Goal: Information Seeking & Learning: Learn about a topic

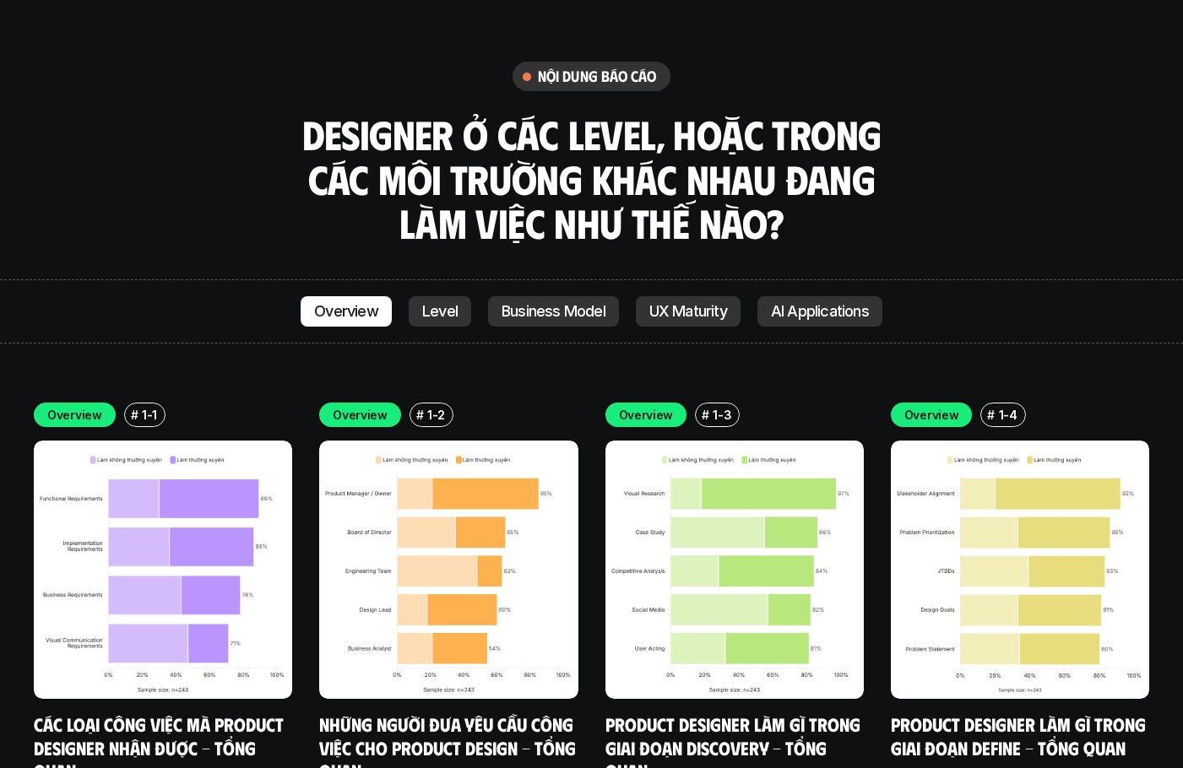
scroll to position [4867, 0]
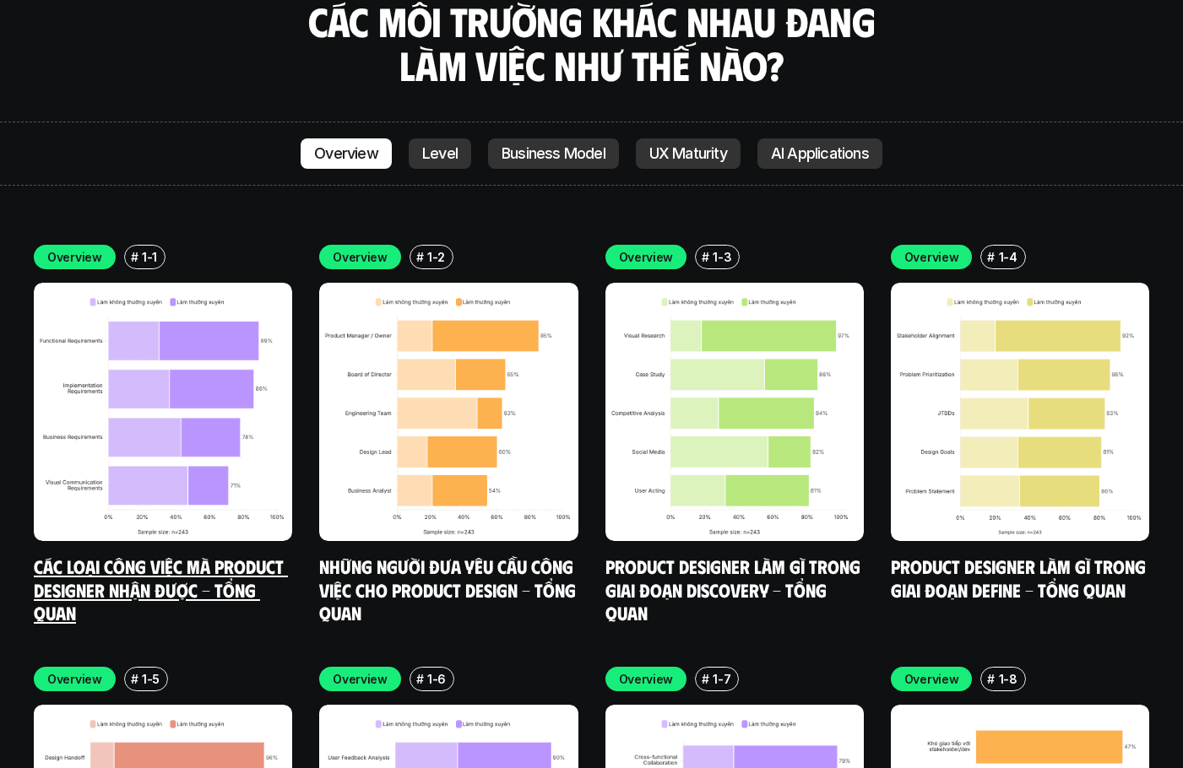
click at [140, 555] on link "Các loại công việc mà Product Designer nhận được - Tổng quan" at bounding box center [161, 589] width 254 height 69
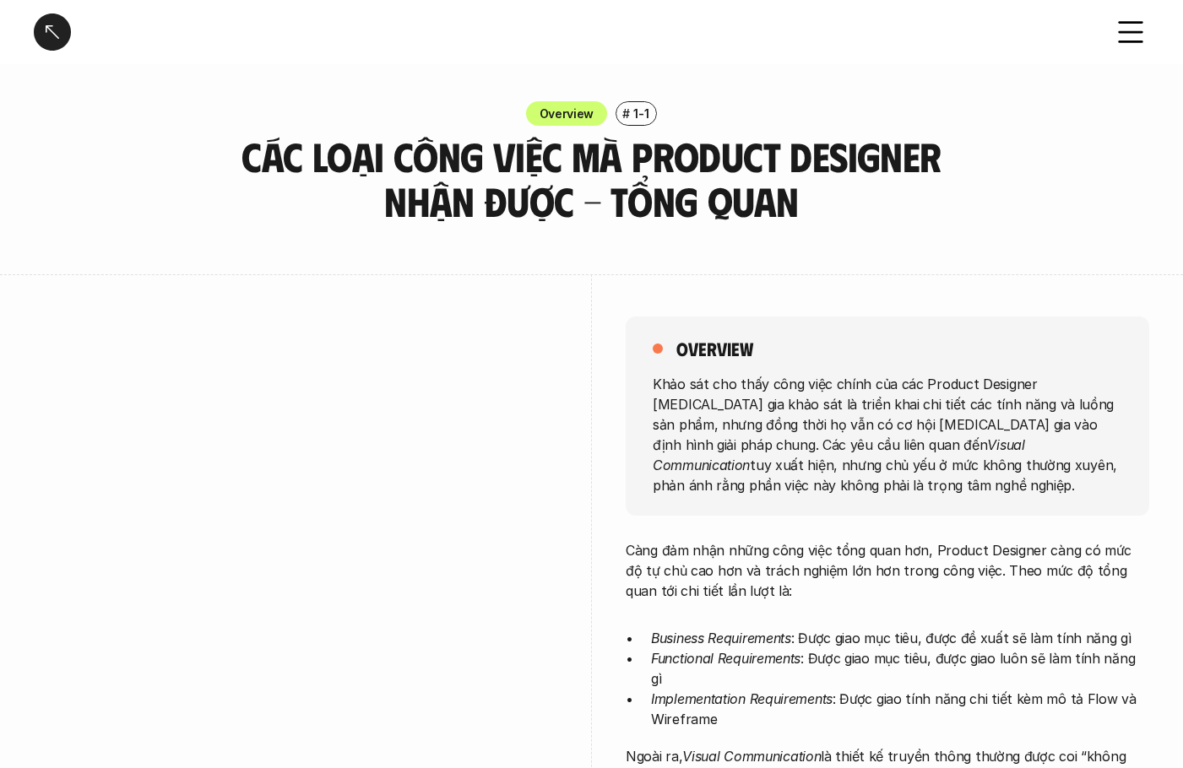
scroll to position [169, 0]
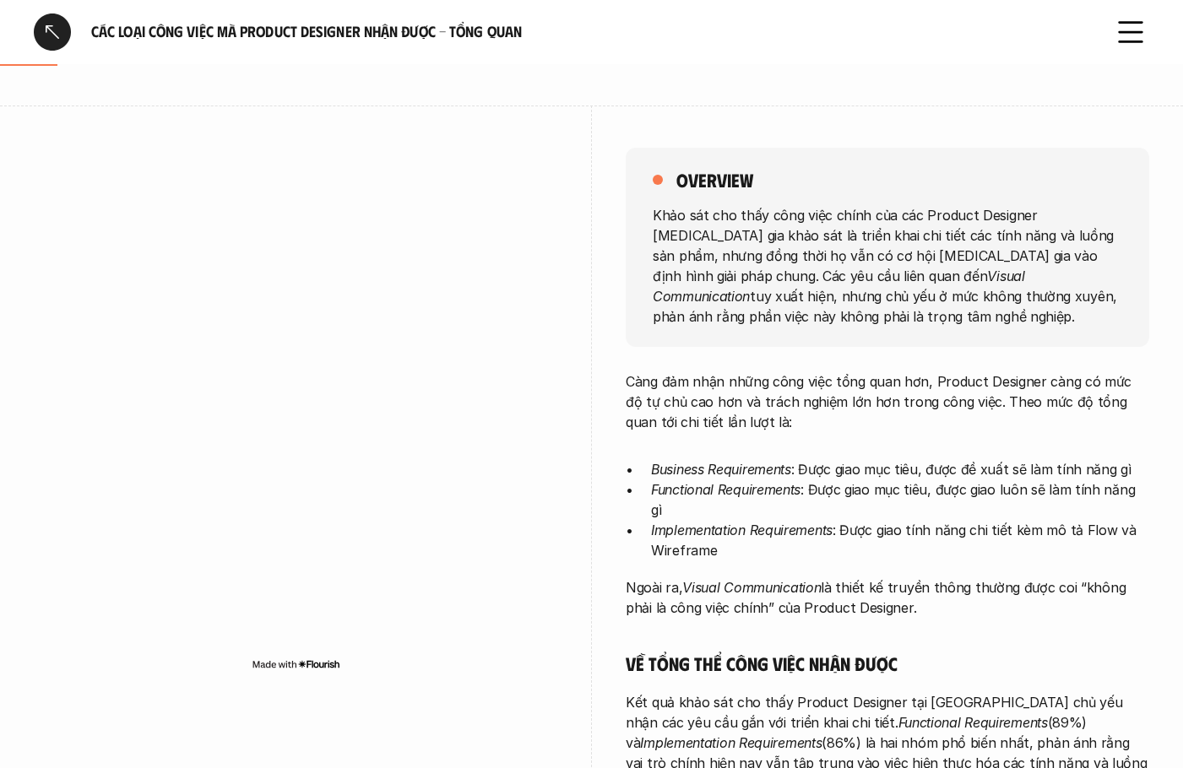
drag, startPoint x: 743, startPoint y: 274, endPoint x: 838, endPoint y: 414, distance: 168.8
type textarea "hội [MEDICAL_DATA] gia vào định hình giải pháp chung. Các yêu cầu liên quan đến…"
click at [798, 349] on div "overview Khảo sát cho thấy công việc chính của các Product Designer [MEDICAL_DA…" at bounding box center [887, 710] width 523 height 1208
click at [845, 426] on p "Càng đảm nhận những công việc tổng quan hơn, Product Designer càng có mức độ tự…" at bounding box center [887, 401] width 523 height 61
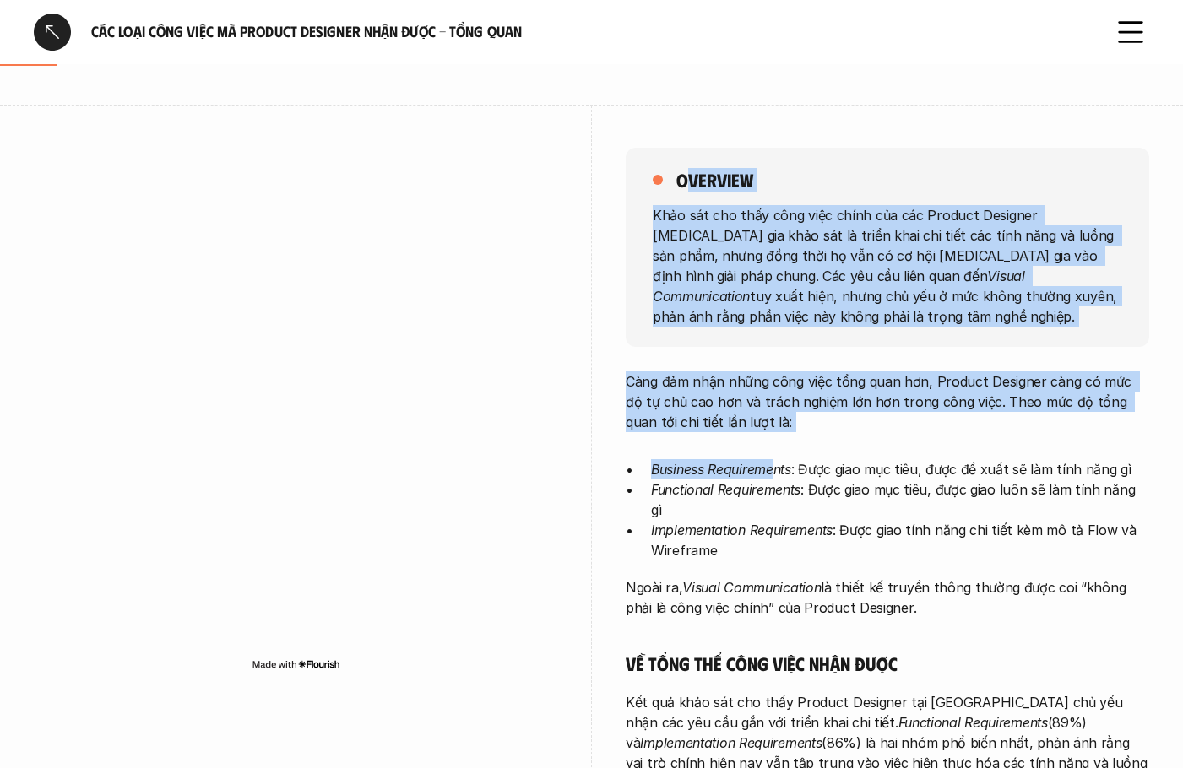
drag, startPoint x: 702, startPoint y: 246, endPoint x: 810, endPoint y: 558, distance: 330.2
click at [792, 500] on div "overview Khảo sát cho thấy công việc chính của các Product Designer [MEDICAL_DA…" at bounding box center [887, 710] width 523 height 1208
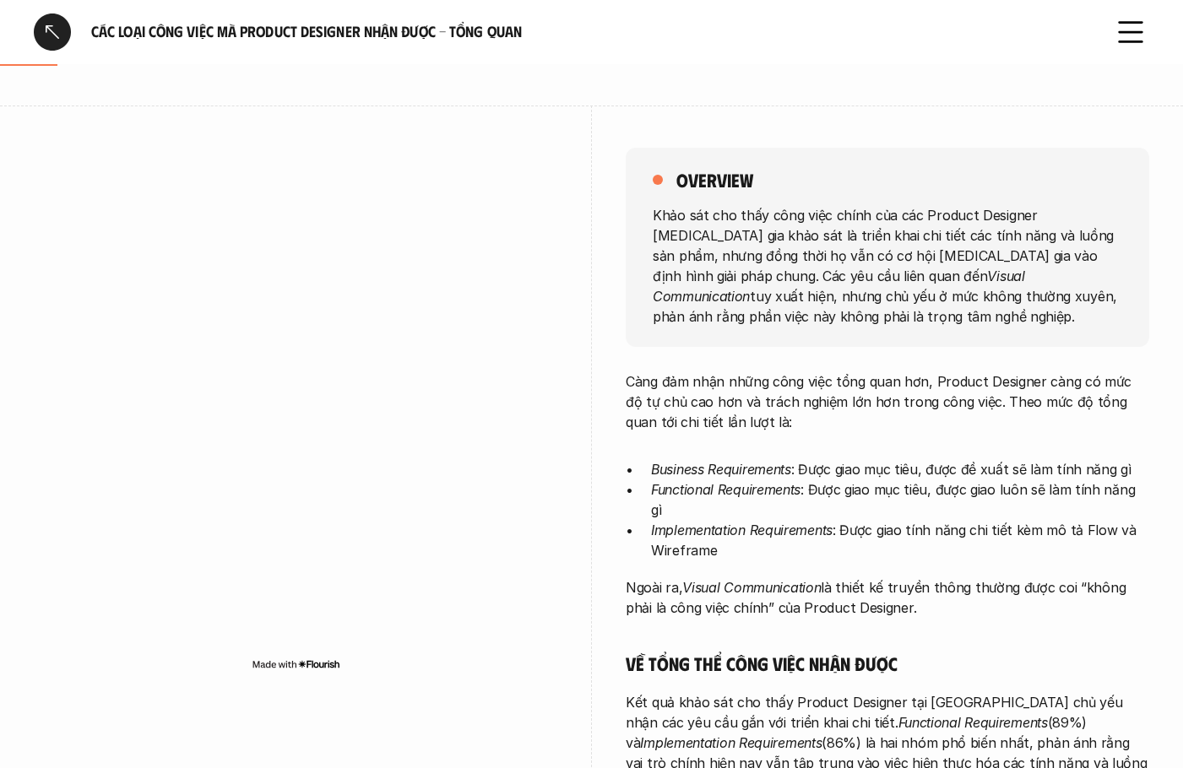
click at [826, 593] on p "Ngoài ra, Visual Communication là thiết kế truyền thông thường được coi “không …" at bounding box center [887, 597] width 523 height 41
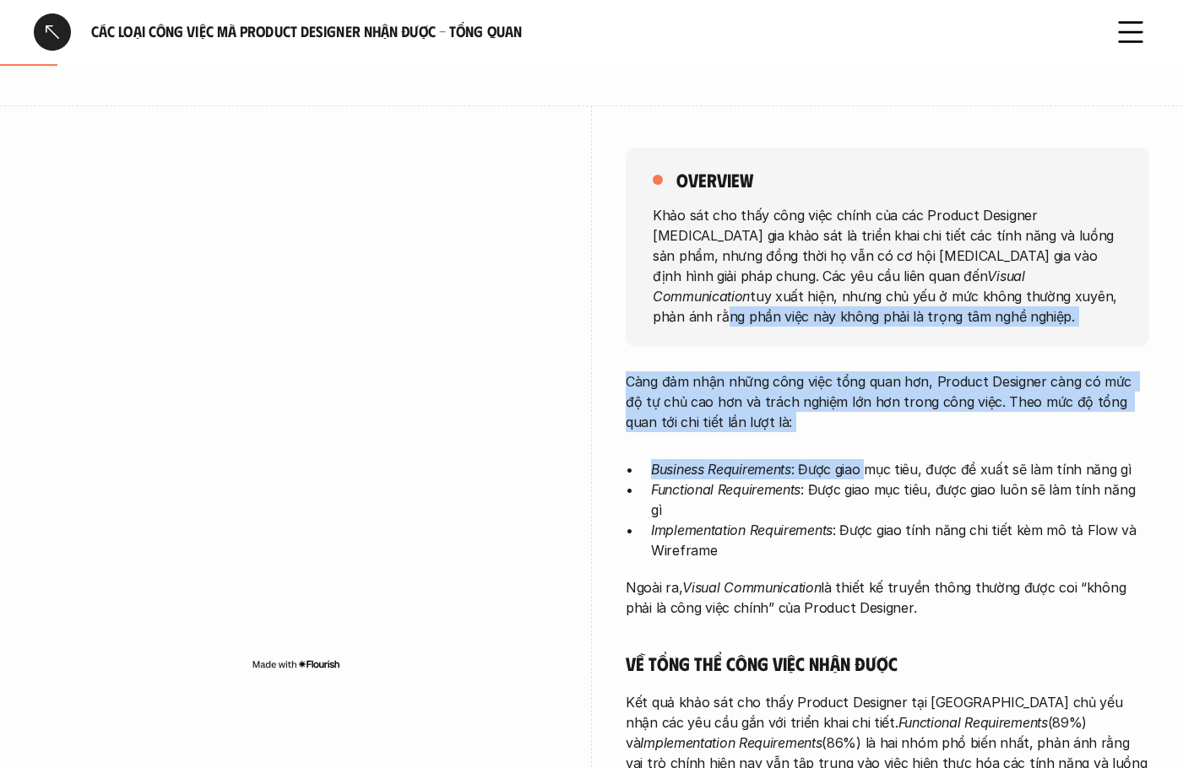
drag, startPoint x: 807, startPoint y: 299, endPoint x: 887, endPoint y: 538, distance: 252.0
click at [887, 538] on div "overview Khảo sát cho thấy công việc chính của các Product Designer [MEDICAL_DA…" at bounding box center [887, 710] width 523 height 1208
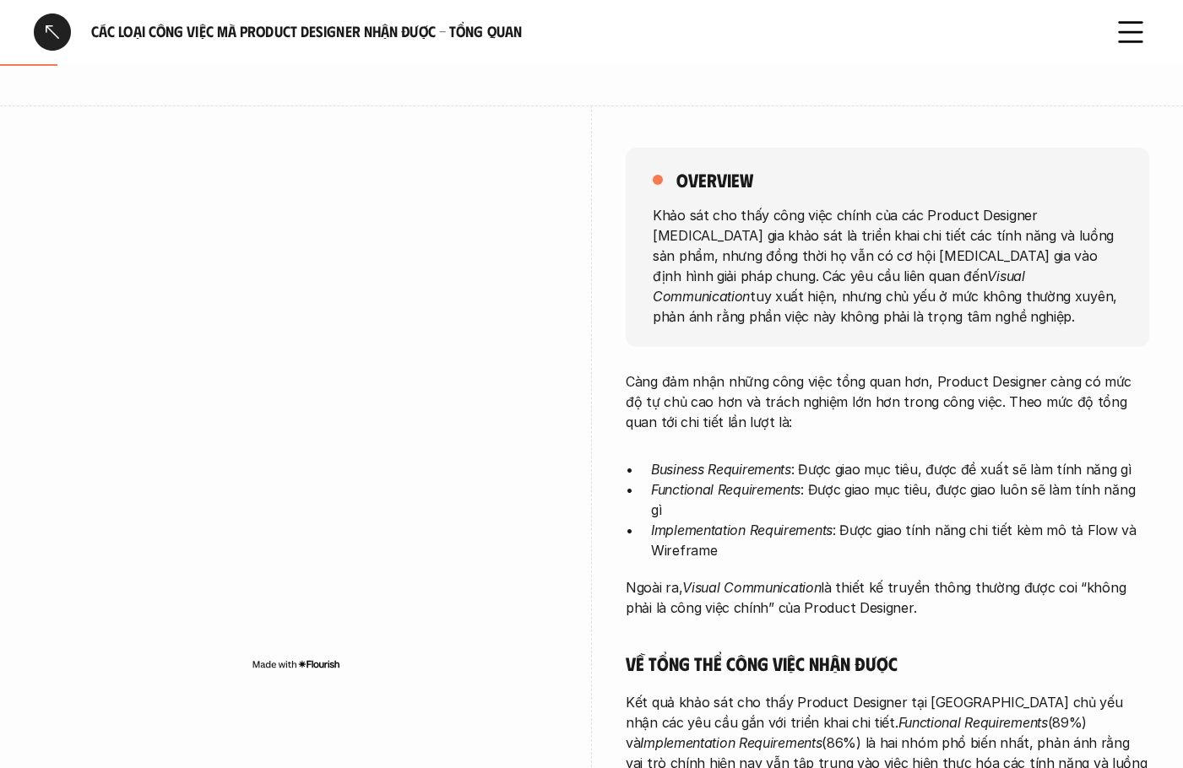
drag, startPoint x: 827, startPoint y: 530, endPoint x: 893, endPoint y: 699, distance: 181.2
click at [887, 686] on div "overview Khảo sát cho thấy công việc chính của các Product Designer [MEDICAL_DA…" at bounding box center [887, 710] width 523 height 1208
click at [905, 718] on p "Kết quả khảo sát cho thấy Product Designer tại [GEOGRAPHIC_DATA] chủ yếu nhận c…" at bounding box center [887, 742] width 523 height 101
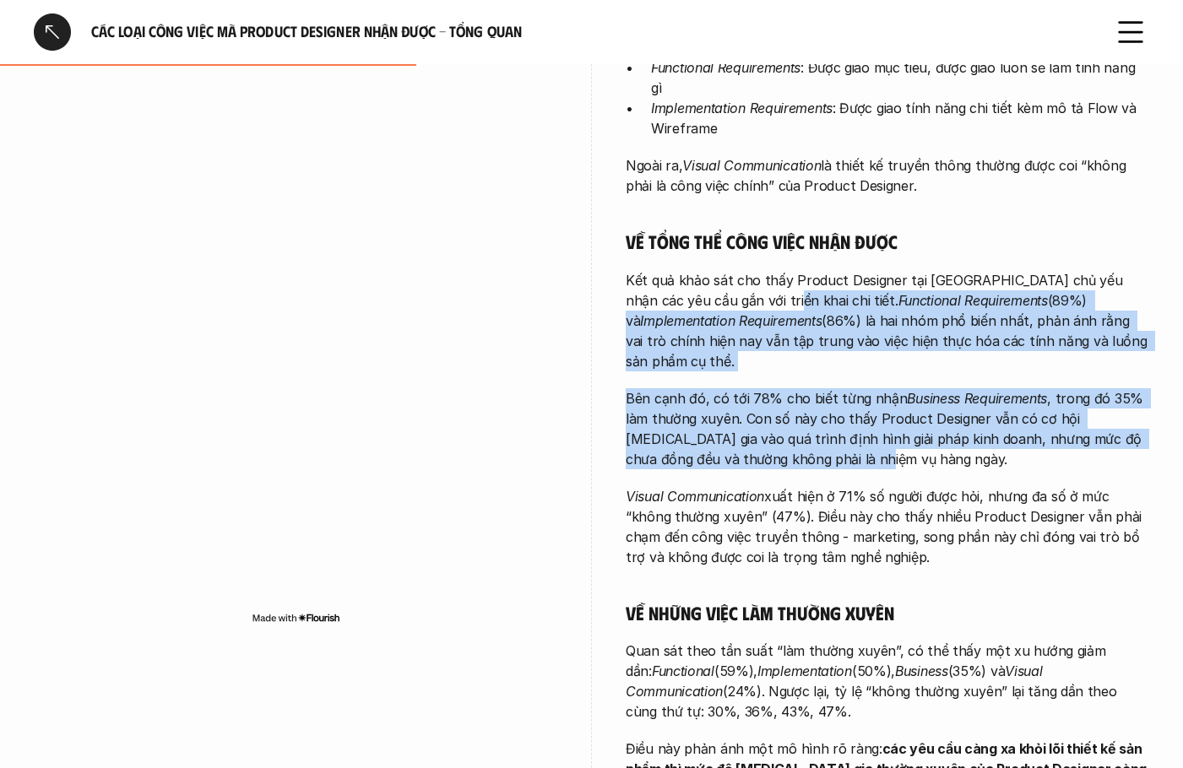
drag, startPoint x: 769, startPoint y: 359, endPoint x: 826, endPoint y: 474, distance: 128.4
click at [815, 452] on div "Càng đảm nhận những công việc tổng quan hơn, Product Designer càng có mức độ tự…" at bounding box center [887, 394] width 523 height 891
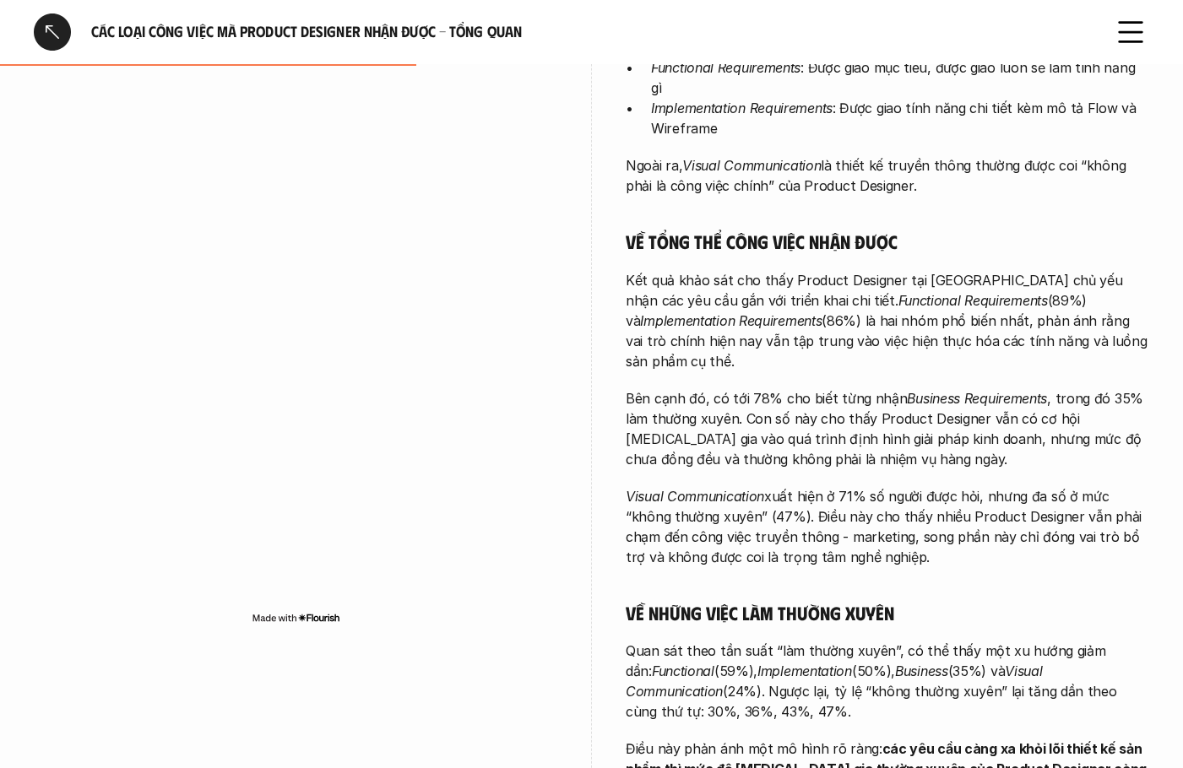
click at [846, 511] on p "Visual Communication xuất hiện ở 71% số người được hỏi, nhưng đa số ở mức “khôn…" at bounding box center [887, 526] width 523 height 81
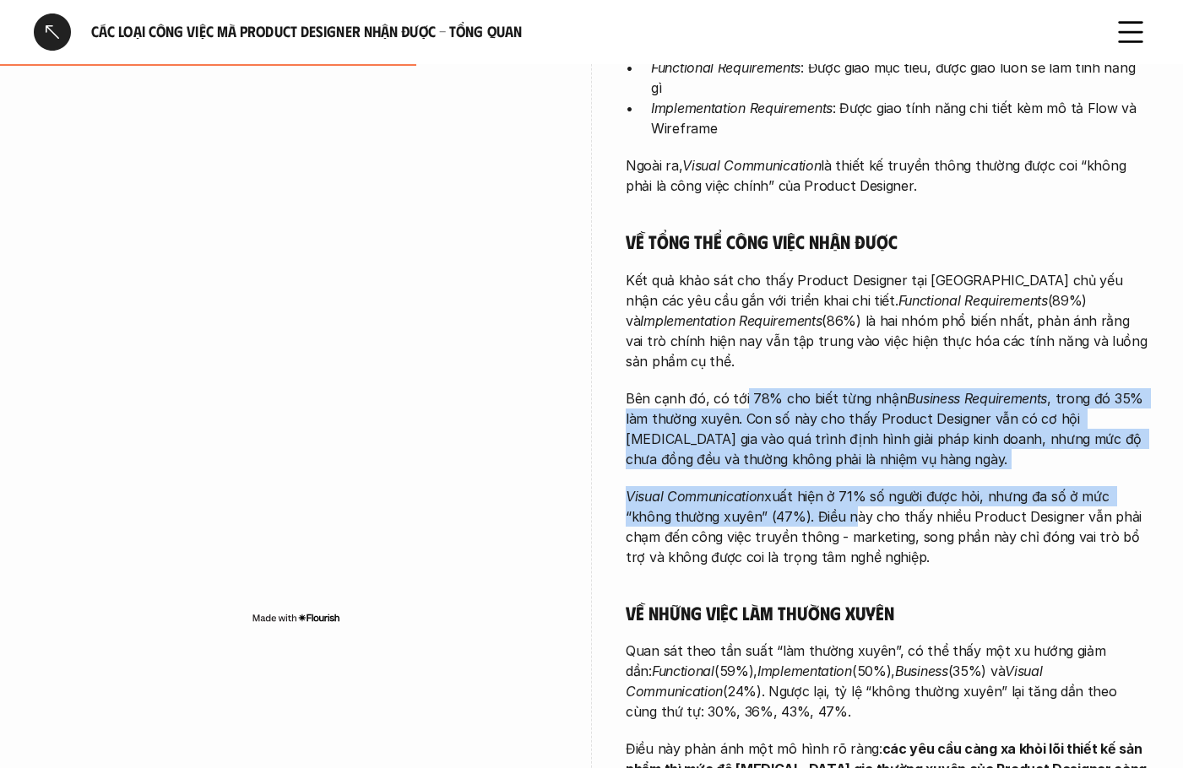
drag, startPoint x: 751, startPoint y: 360, endPoint x: 858, endPoint y: 489, distance: 167.3
click at [845, 480] on div "Càng đảm nhận những công việc tổng quan hơn, Product Designer càng có mức độ tự…" at bounding box center [887, 394] width 523 height 891
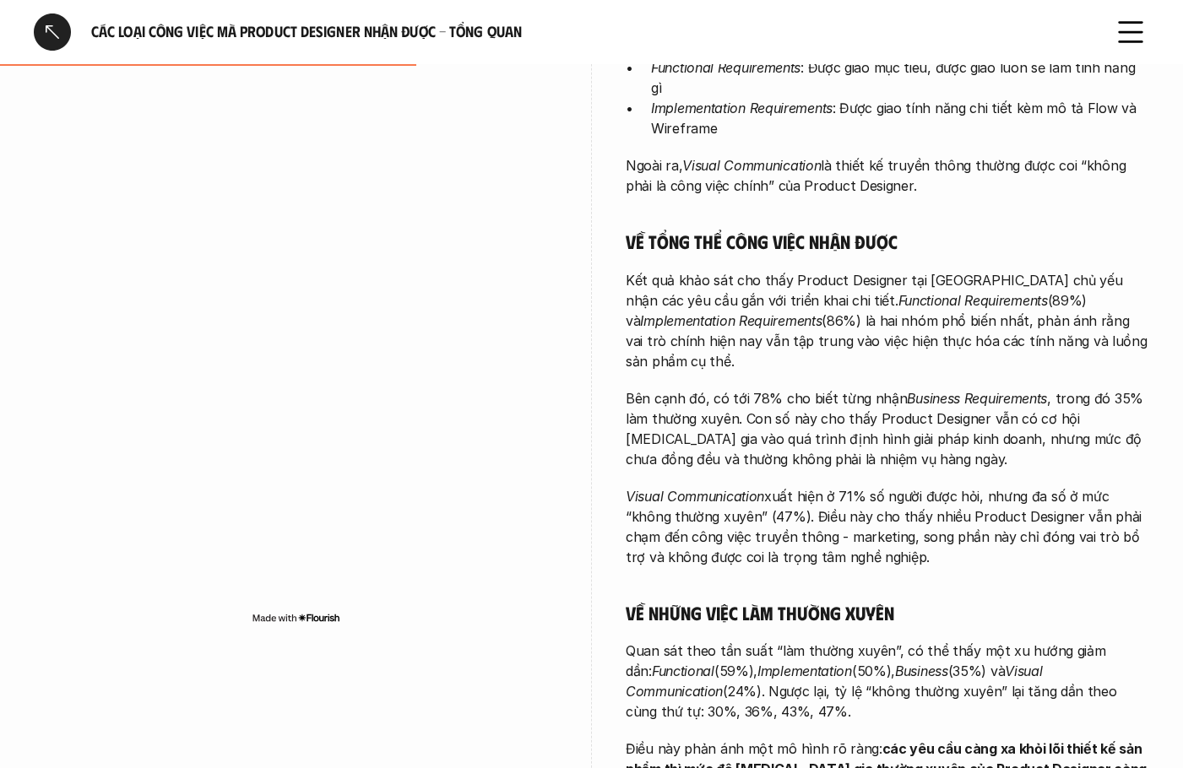
click at [873, 496] on p "Visual Communication xuất hiện ở 71% số người được hỏi, nhưng đa số ở mức “khôn…" at bounding box center [887, 526] width 523 height 81
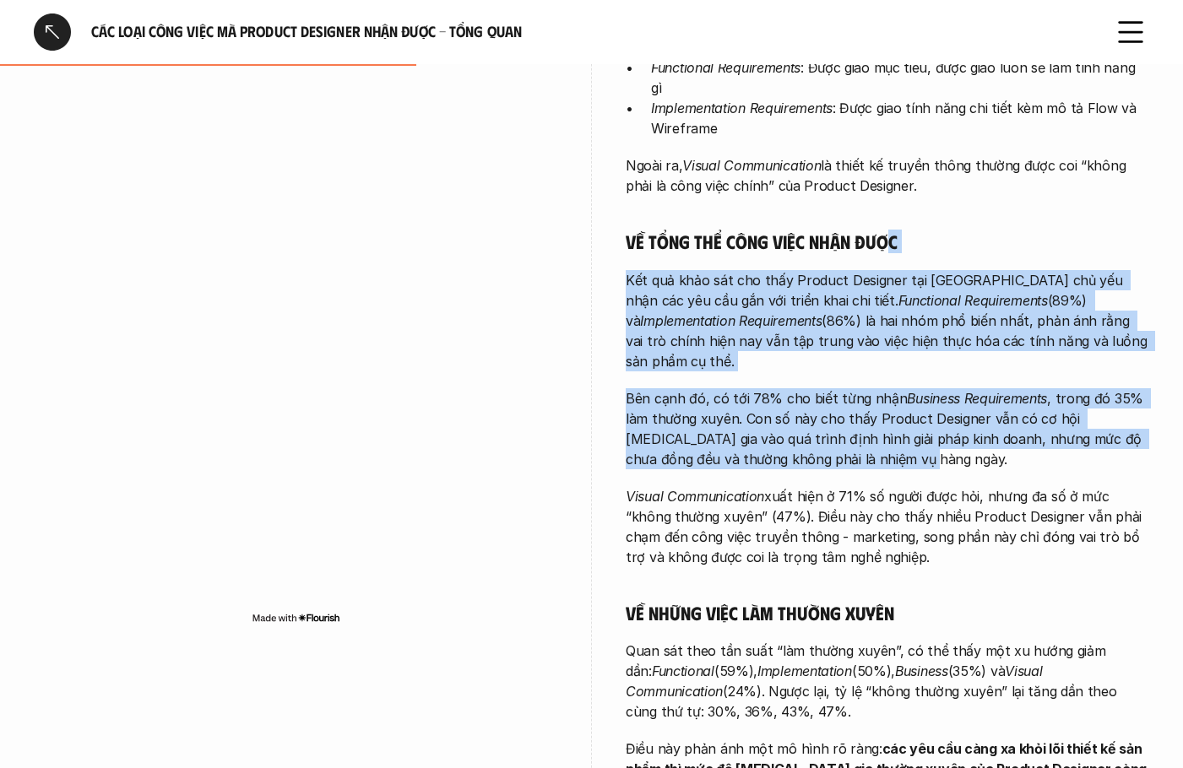
drag, startPoint x: 889, startPoint y: 249, endPoint x: 1004, endPoint y: 507, distance: 281.9
click at [977, 456] on div "Càng đảm nhận những công việc tổng quan hơn, Product Designer càng có mức độ tự…" at bounding box center [887, 394] width 523 height 891
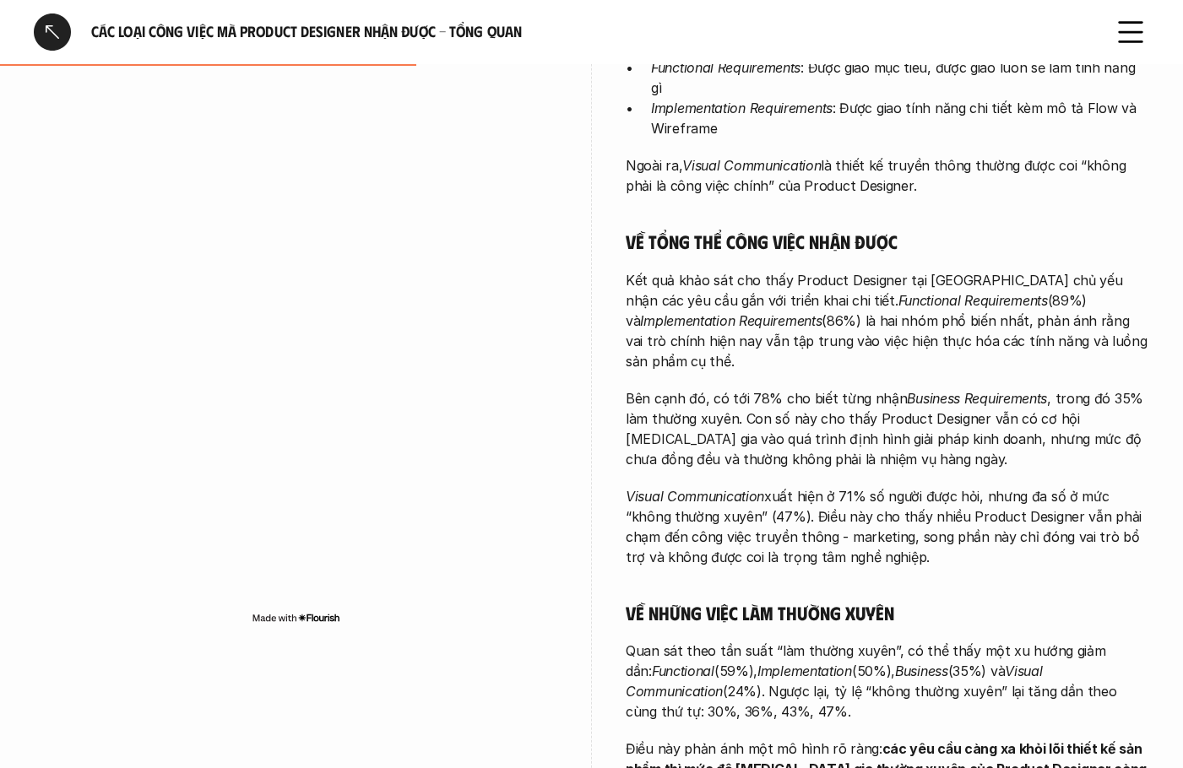
click at [1010, 517] on p "Visual Communication xuất hiện ở 71% số người được hỏi, nhưng đa số ở mức “khôn…" at bounding box center [887, 526] width 523 height 81
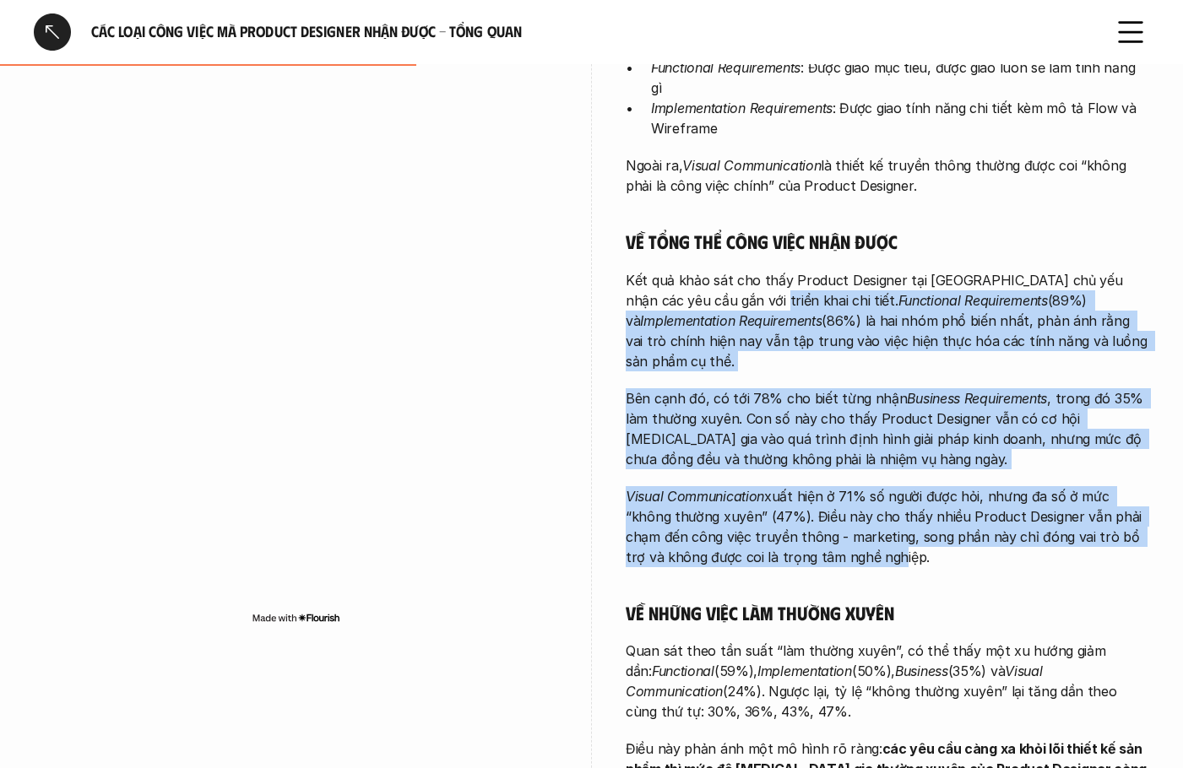
drag, startPoint x: 794, startPoint y: 412, endPoint x: 910, endPoint y: 569, distance: 195.5
click at [891, 545] on div "Càng đảm nhận những công việc tổng quan hơn, Product Designer càng có mức độ tự…" at bounding box center [887, 394] width 523 height 891
click at [956, 601] on h5 "Về những việc làm thường xuyên" at bounding box center [887, 613] width 523 height 24
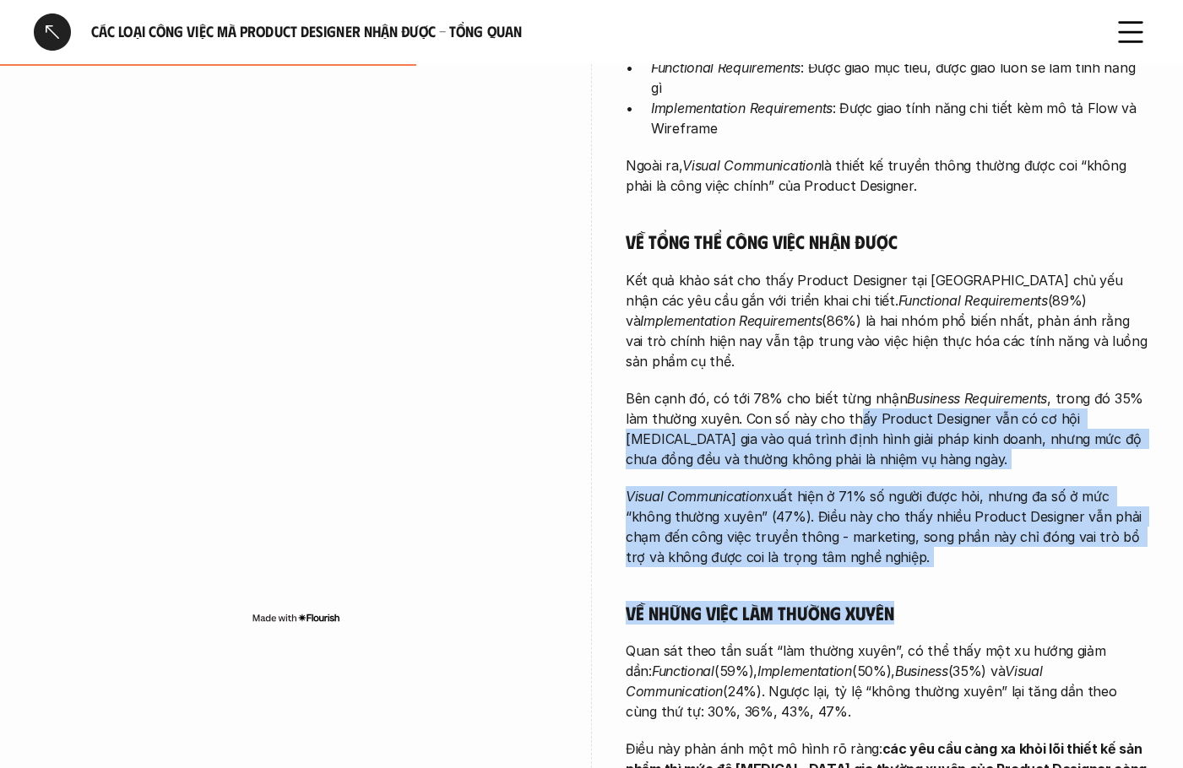
drag, startPoint x: 946, startPoint y: 546, endPoint x: 839, endPoint y: 352, distance: 221.8
click at [842, 359] on div "Càng đảm nhận những công việc tổng quan hơn, Product Designer càng có mức độ tự…" at bounding box center [887, 394] width 523 height 891
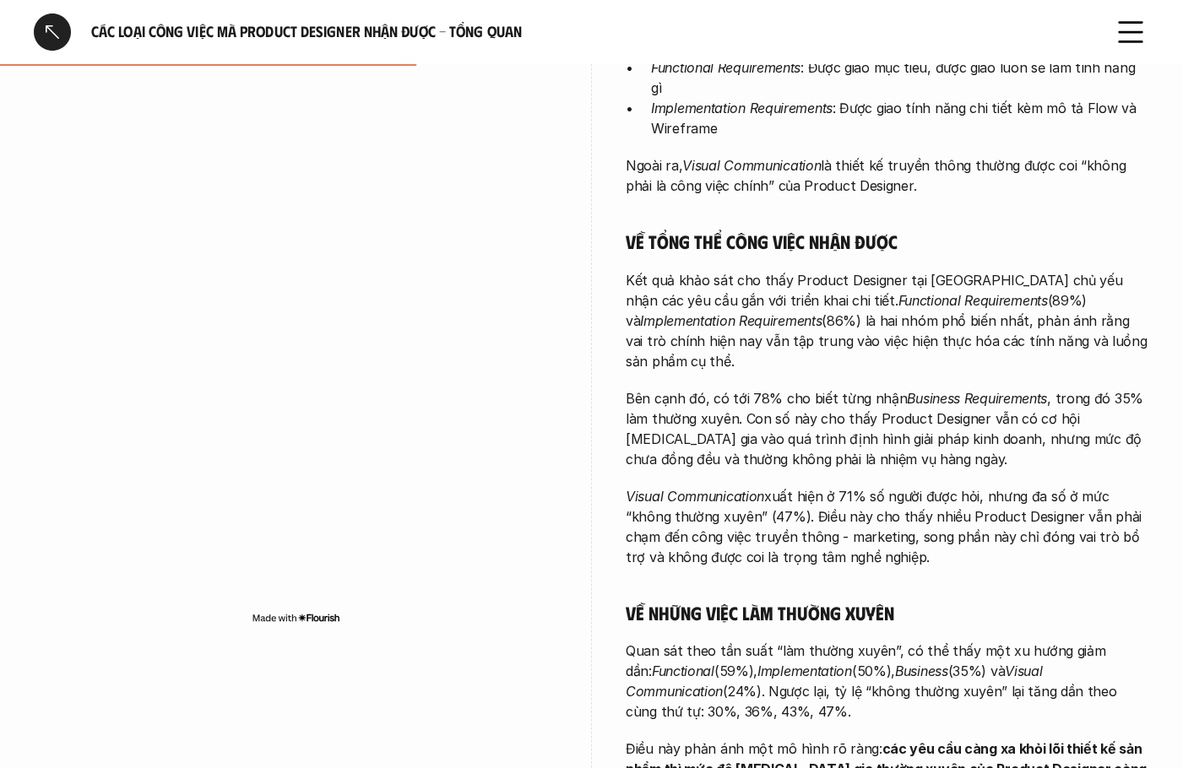
click at [963, 641] on p "Quan sát theo tần suất “làm thường xuyên”, có thể thấy một xu hướng giảm dần: F…" at bounding box center [887, 681] width 523 height 81
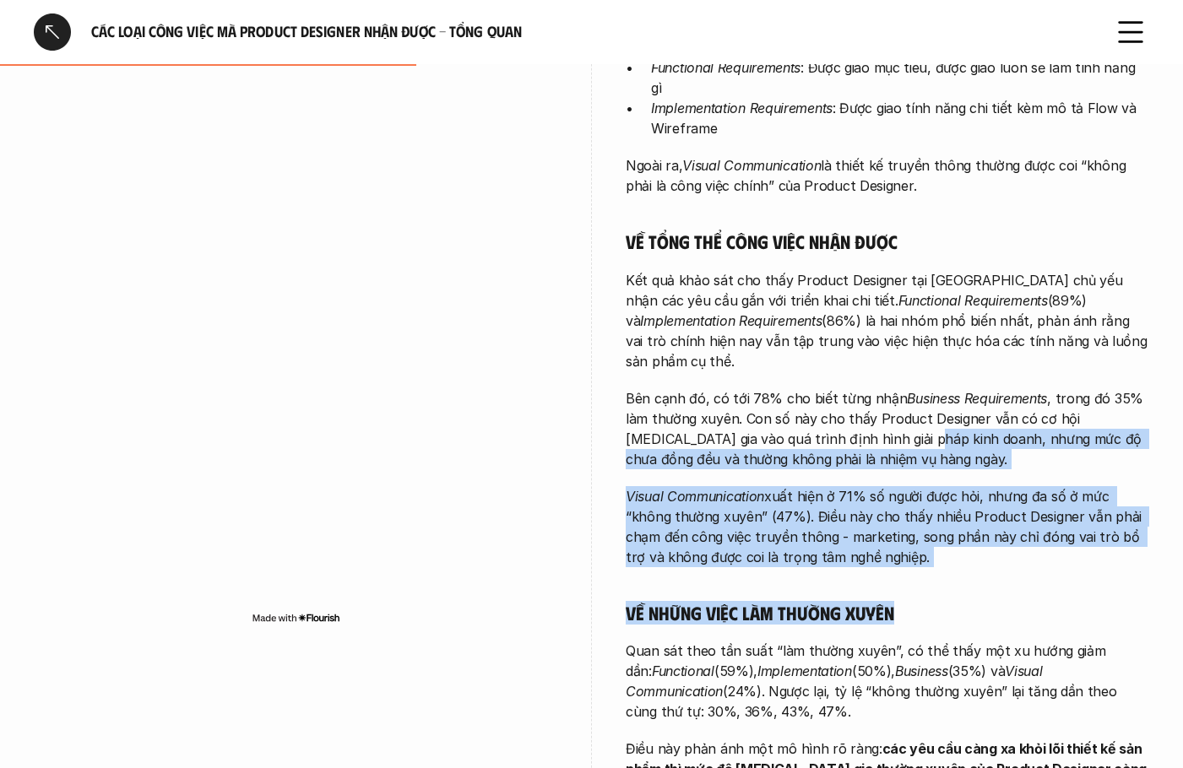
drag, startPoint x: 849, startPoint y: 433, endPoint x: 940, endPoint y: 604, distance: 193.7
click at [929, 591] on div "Càng đảm nhận những công việc tổng quan hơn, Product Designer càng có mức độ tự…" at bounding box center [887, 394] width 523 height 891
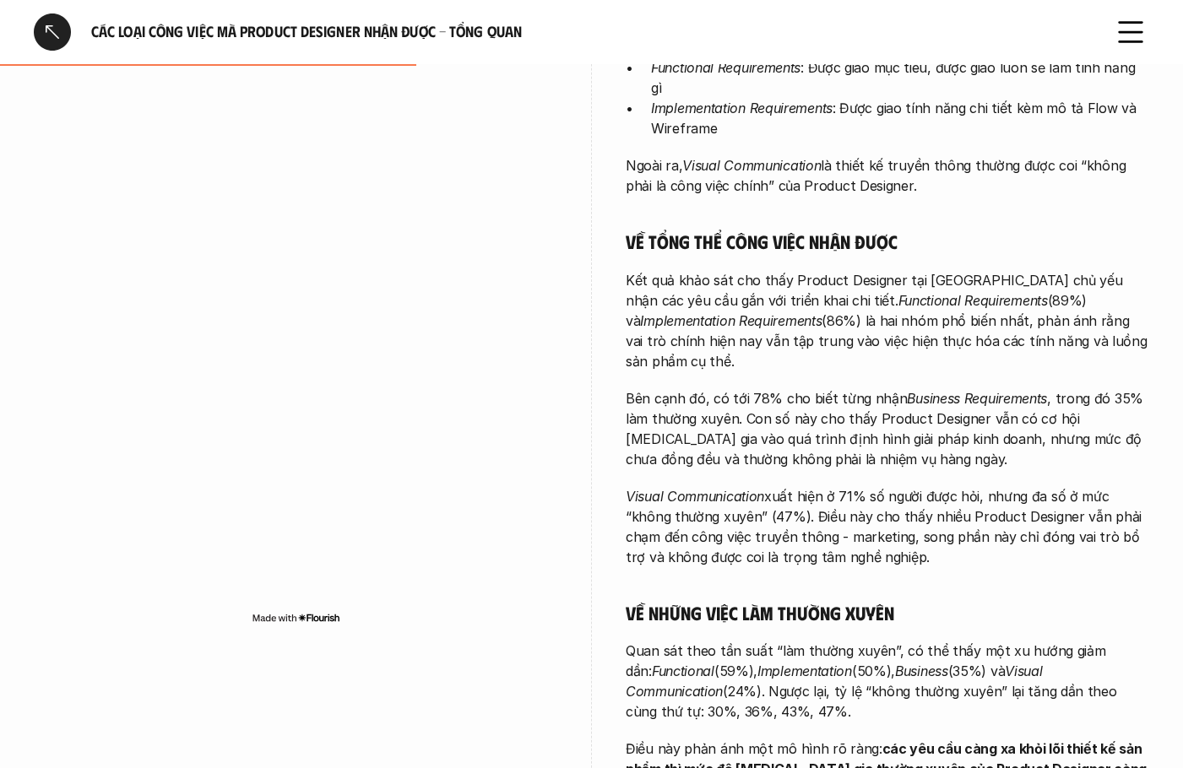
click at [975, 641] on p "Quan sát theo tần suất “làm thường xuyên”, có thể thấy một xu hướng giảm dần: F…" at bounding box center [887, 681] width 523 height 81
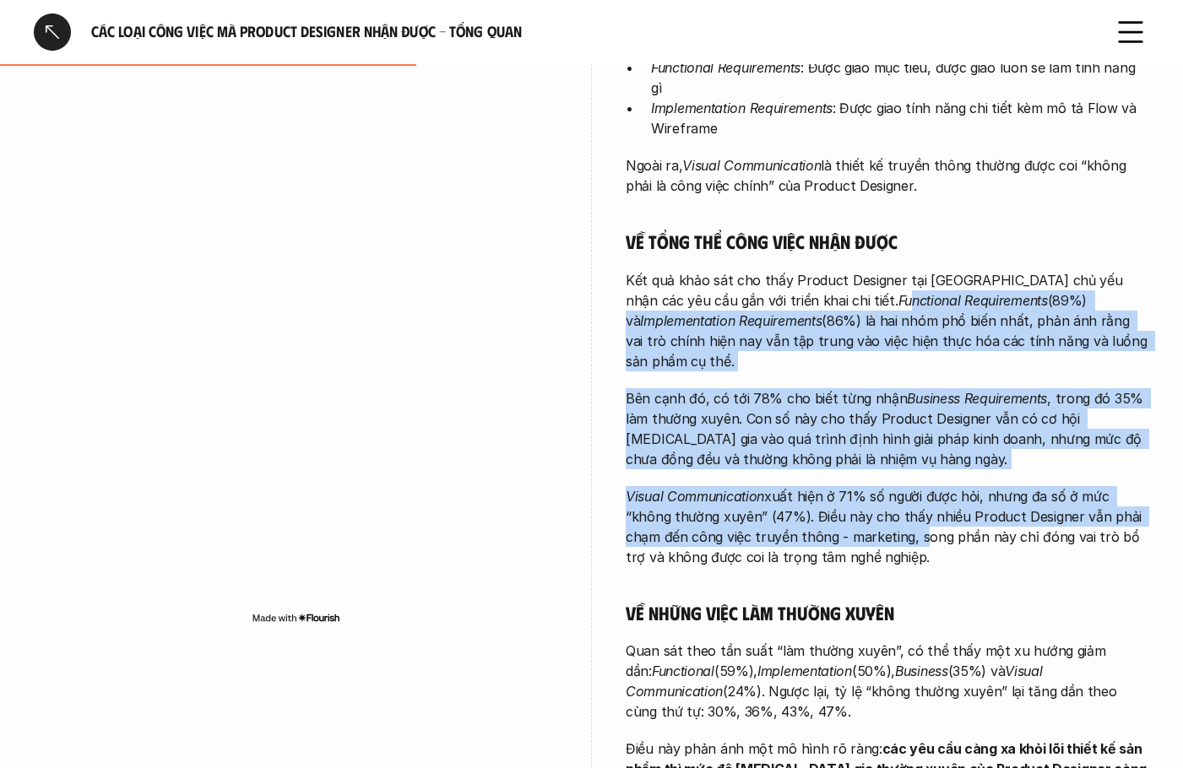
drag, startPoint x: 906, startPoint y: 482, endPoint x: 794, endPoint y: 265, distance: 244.3
click at [794, 268] on div "Càng đảm nhận những công việc tổng quan hơn, Product Designer càng có mức độ tự…" at bounding box center [887, 394] width 523 height 891
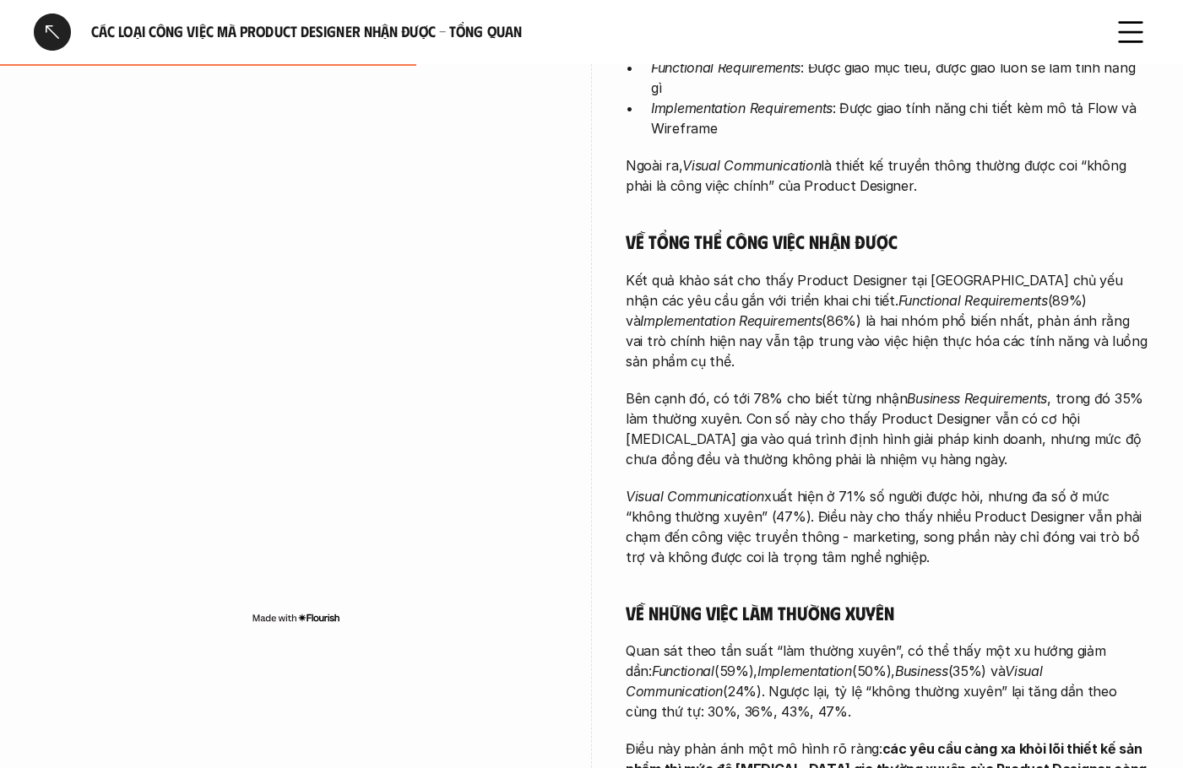
click at [945, 595] on div "Càng đảm nhận những công việc tổng quan hơn, Product Designer càng có mức độ tự…" at bounding box center [887, 394] width 523 height 891
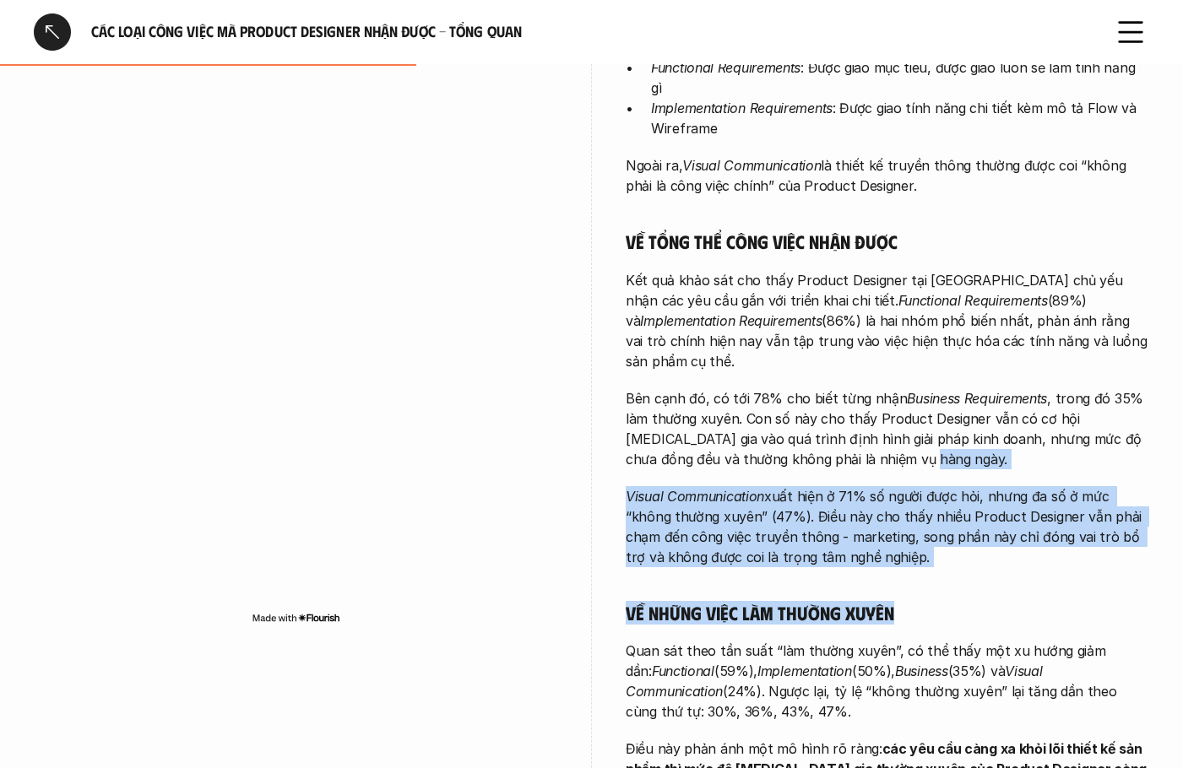
drag, startPoint x: 896, startPoint y: 517, endPoint x: 850, endPoint y: 377, distance: 148.2
click at [855, 393] on div "Càng đảm nhận những công việc tổng quan hơn, Product Designer càng có mức độ tự…" at bounding box center [887, 394] width 523 height 891
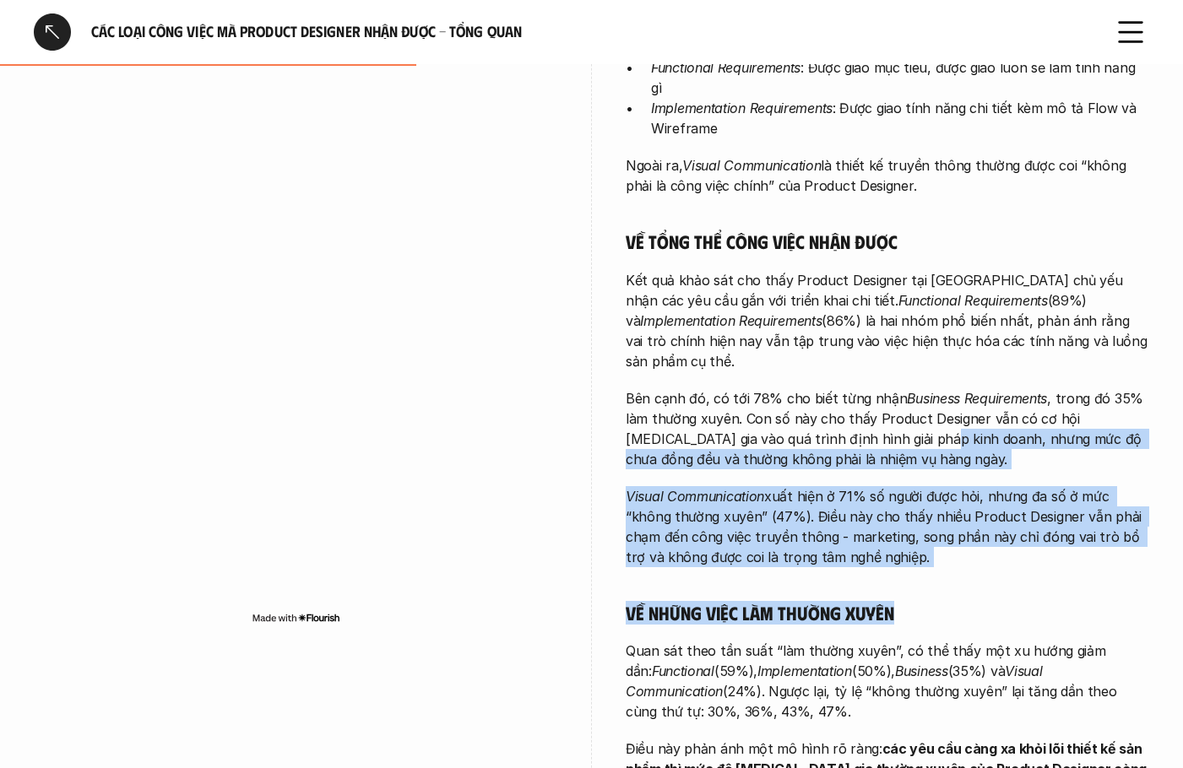
click at [956, 542] on div "Càng đảm nhận những công việc tổng quan hơn, Product Designer càng có mức độ tự…" at bounding box center [887, 394] width 523 height 891
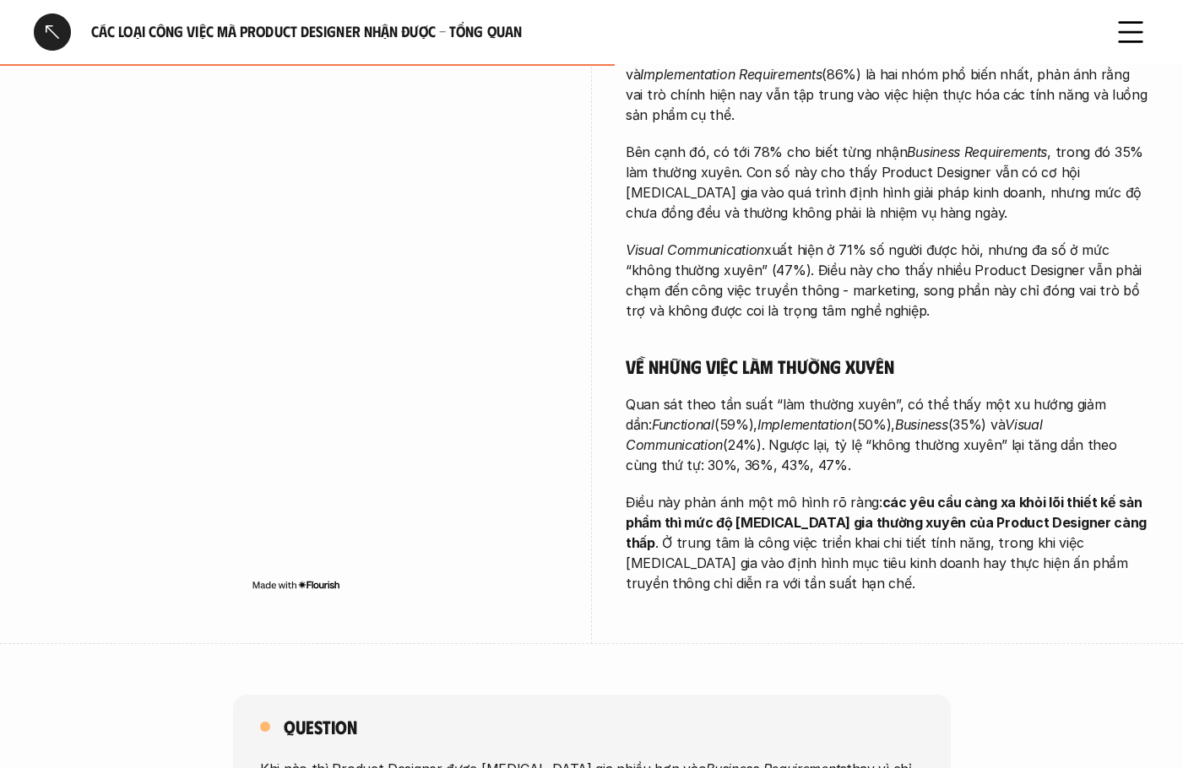
scroll to position [844, 0]
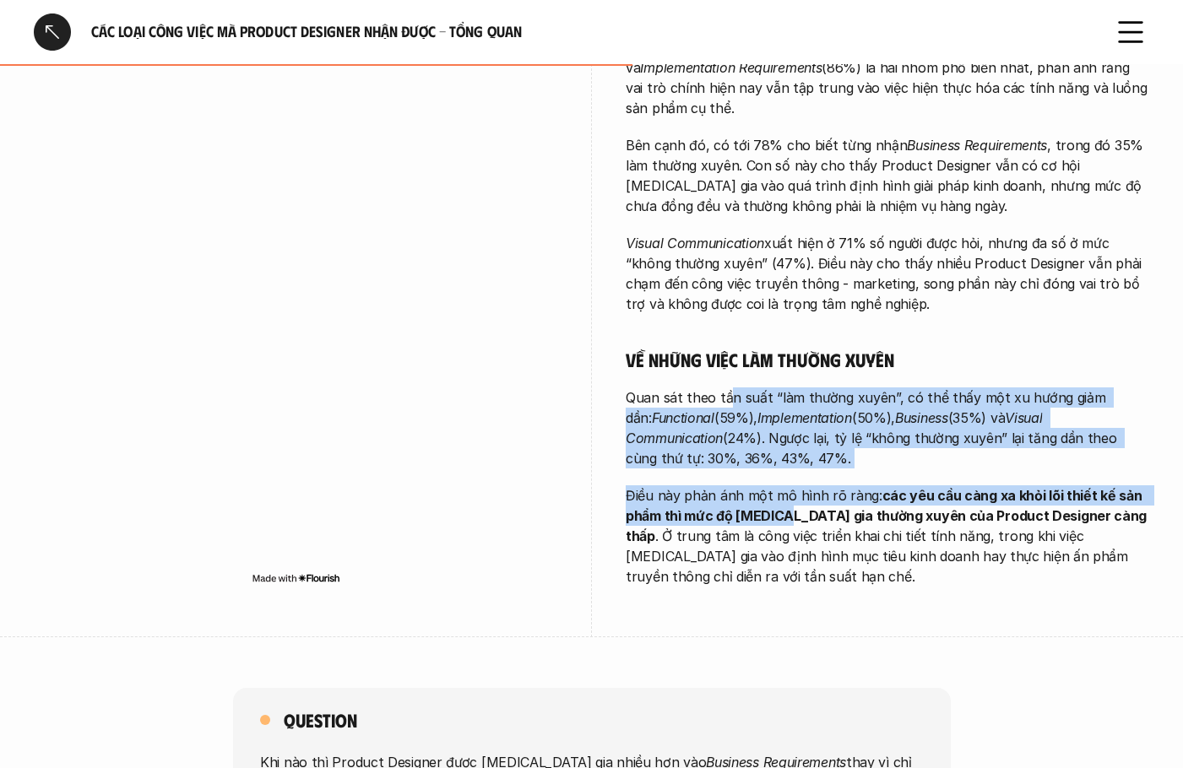
drag, startPoint x: 768, startPoint y: 461, endPoint x: 790, endPoint y: 500, distance: 44.6
click at [790, 500] on div "Càng đảm nhận những công việc tổng quan hơn, Product Designer càng có mức độ tự…" at bounding box center [887, 141] width 523 height 891
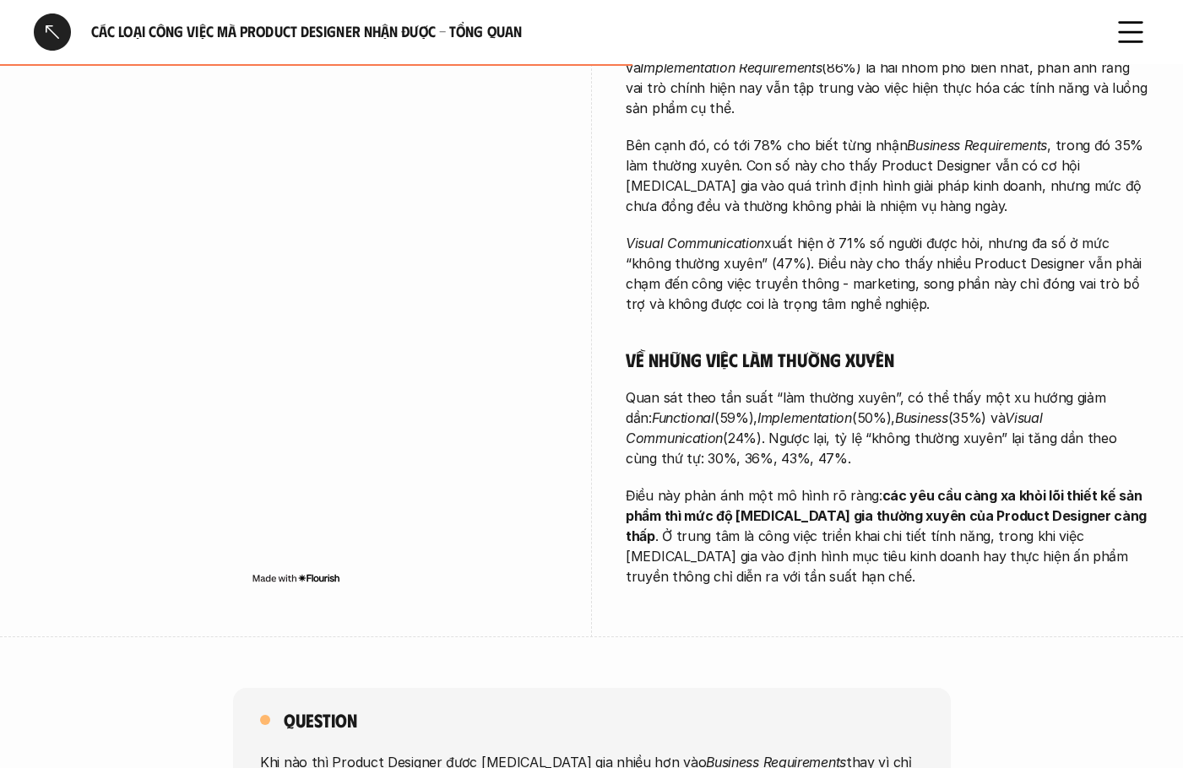
click at [829, 575] on div "overview Khảo sát cho thấy công việc chính của các Product Designer [MEDICAL_DA…" at bounding box center [887, 34] width 523 height 1208
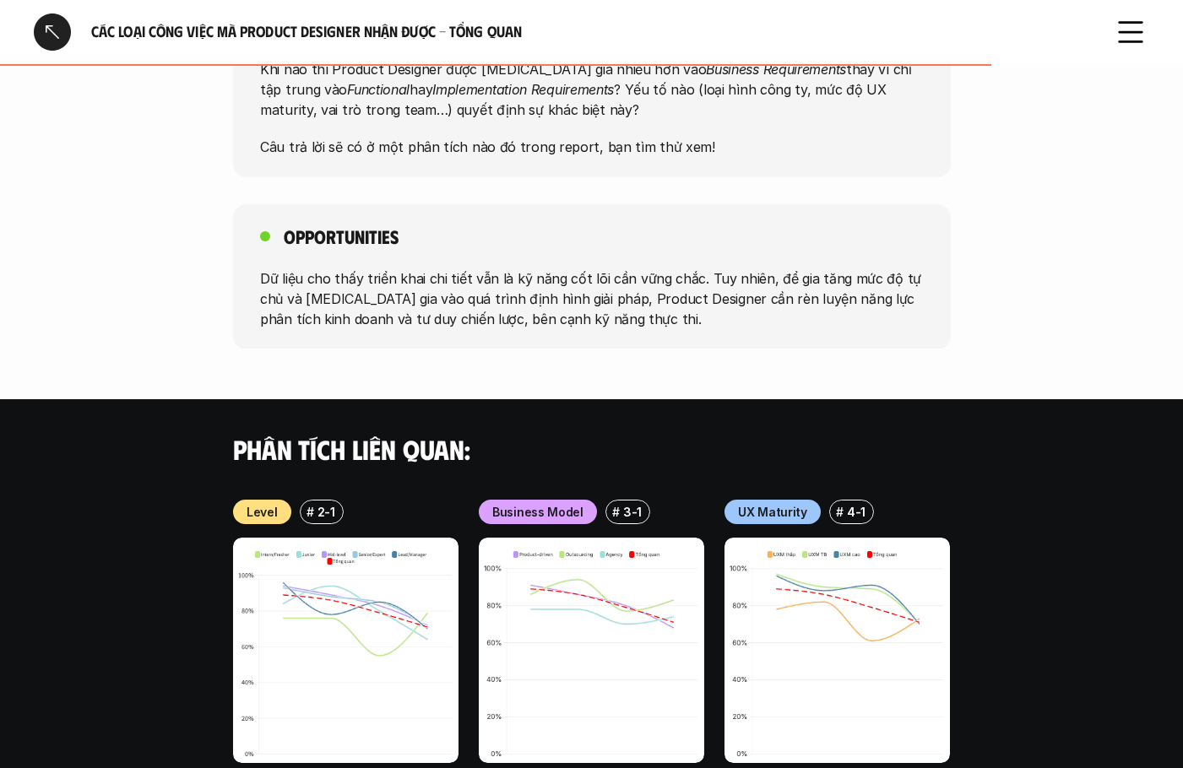
scroll to position [1713, 0]
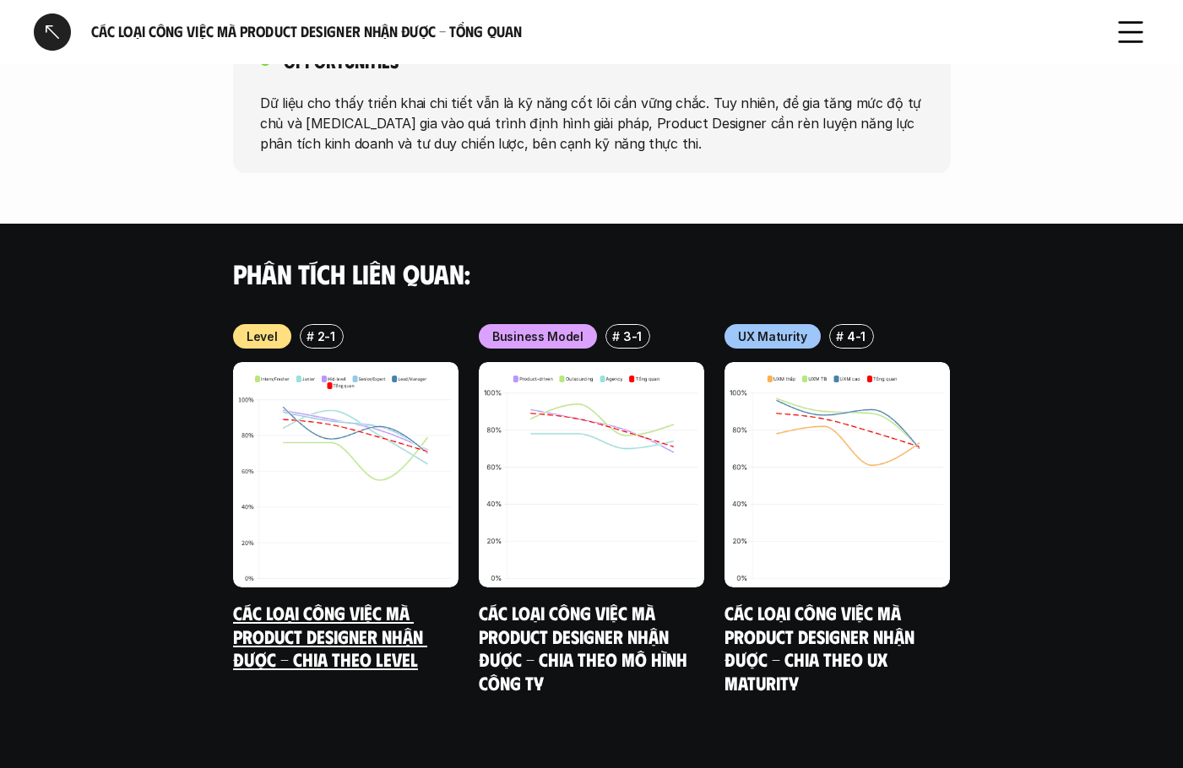
click at [416, 601] on link "Các loại công việc mà Product Designer nhận được - Chia theo Level" at bounding box center [330, 635] width 194 height 69
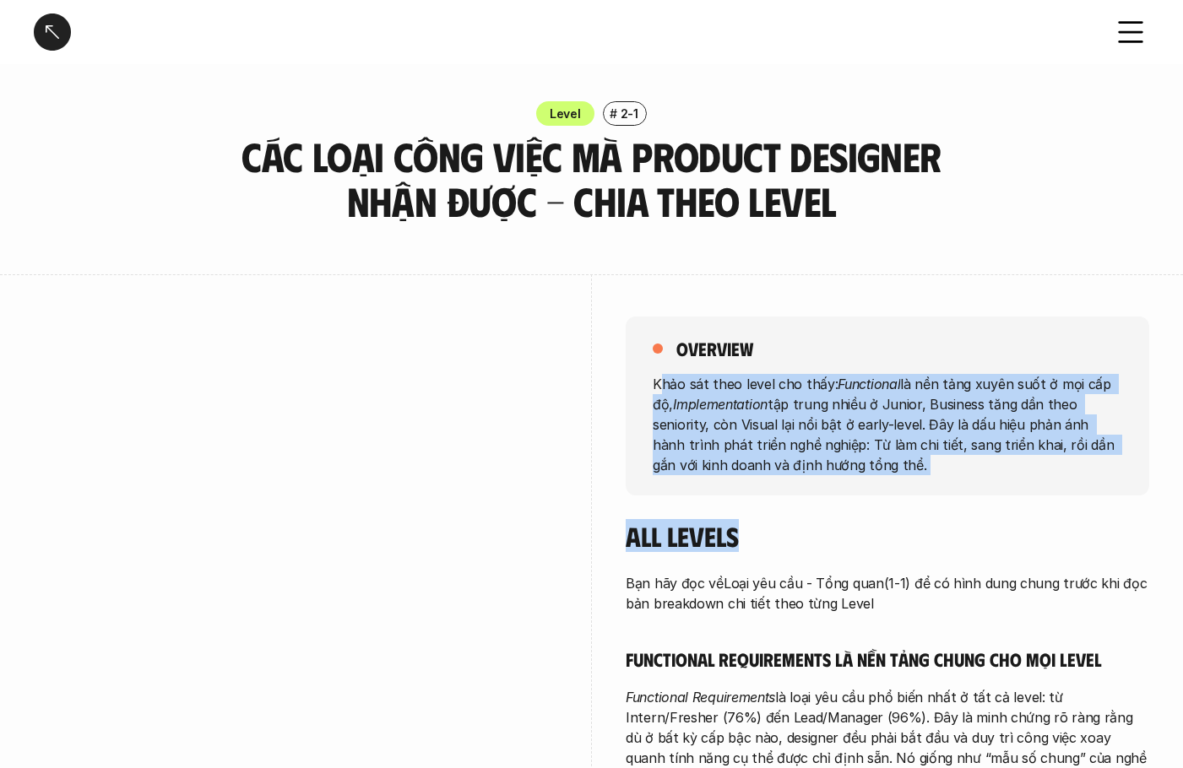
drag, startPoint x: 664, startPoint y: 373, endPoint x: 821, endPoint y: 600, distance: 276.6
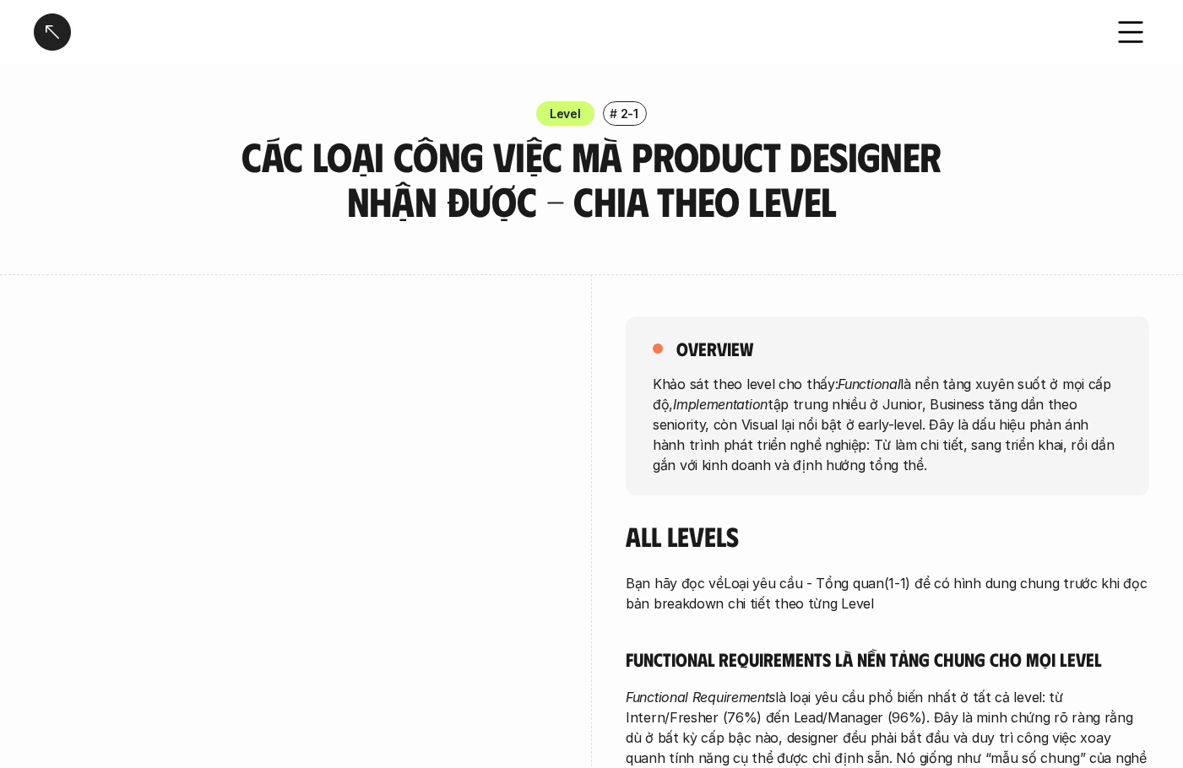
click at [829, 604] on p "Bạn hãy đọc về Loại yêu cầu - Tổng quan (1-1) để có hình dung chung trước khi đ…" at bounding box center [887, 593] width 523 height 41
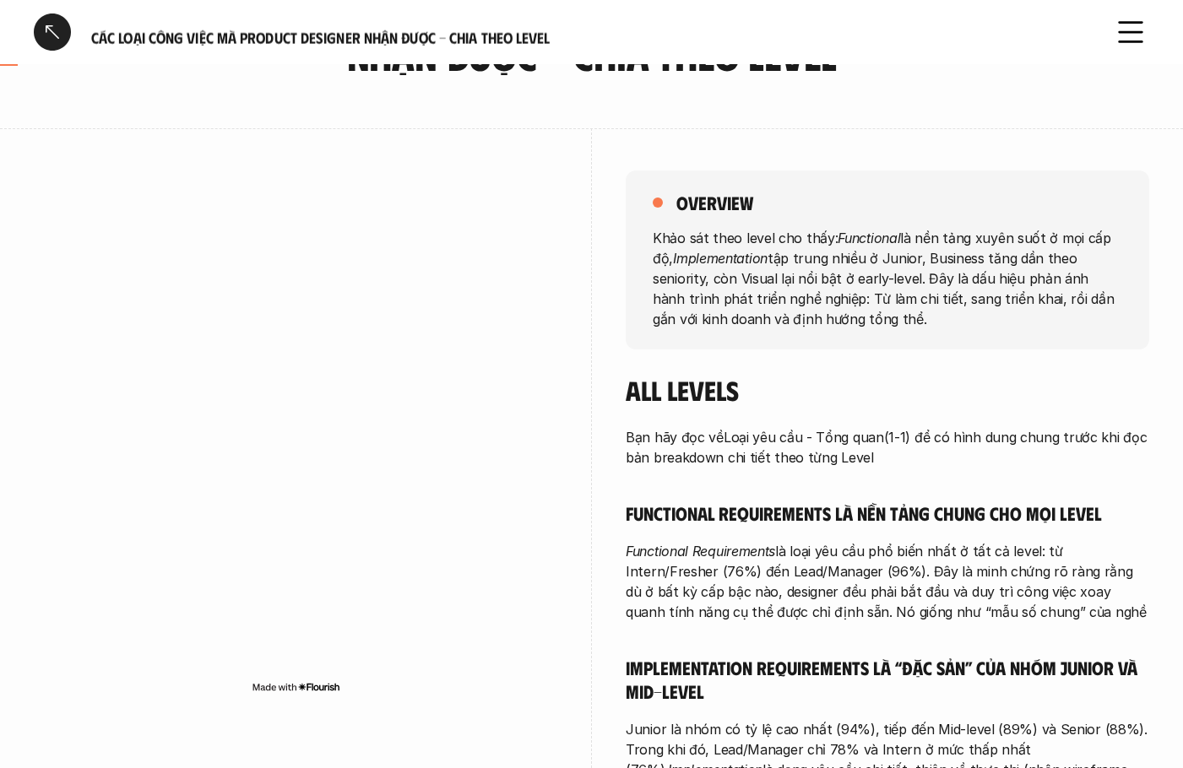
scroll to position [169, 0]
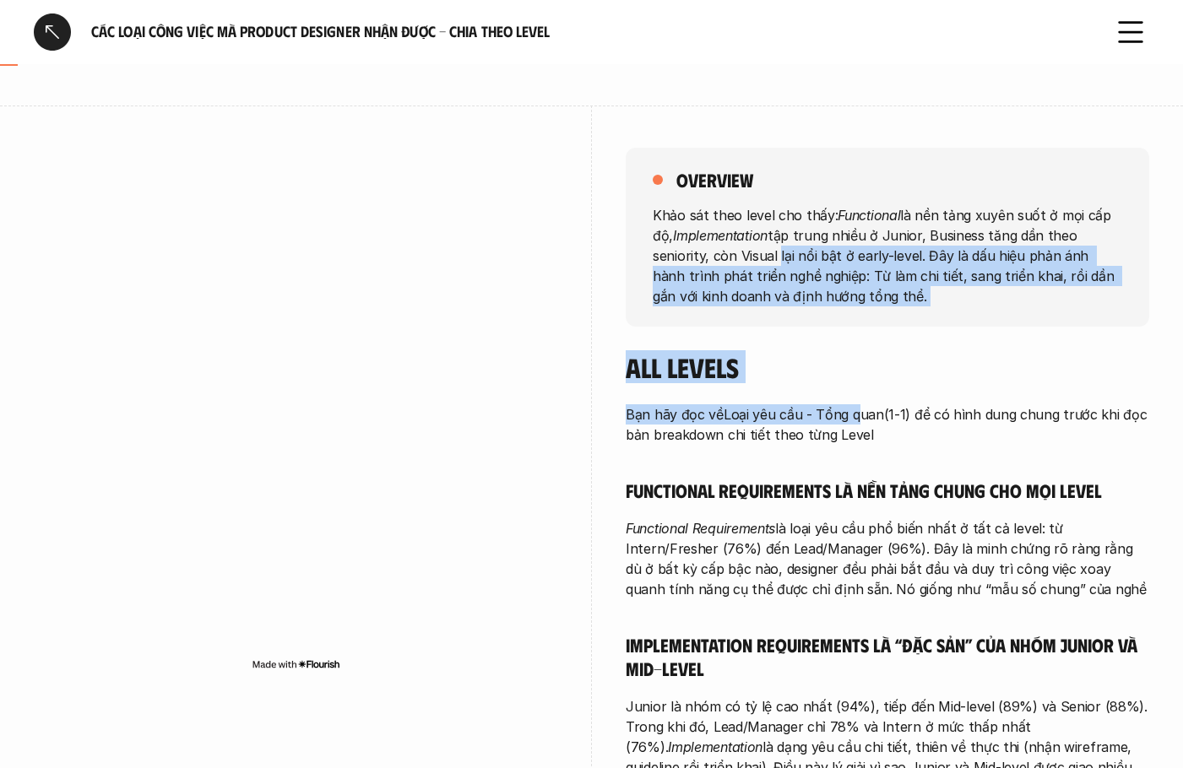
drag, startPoint x: 787, startPoint y: 282, endPoint x: 880, endPoint y: 458, distance: 199.4
click at [874, 442] on div "overview Khảo sát theo level cho thấy: Functional là nền tảng xuyên suốt ở mọi …" at bounding box center [887, 673] width 523 height 1134
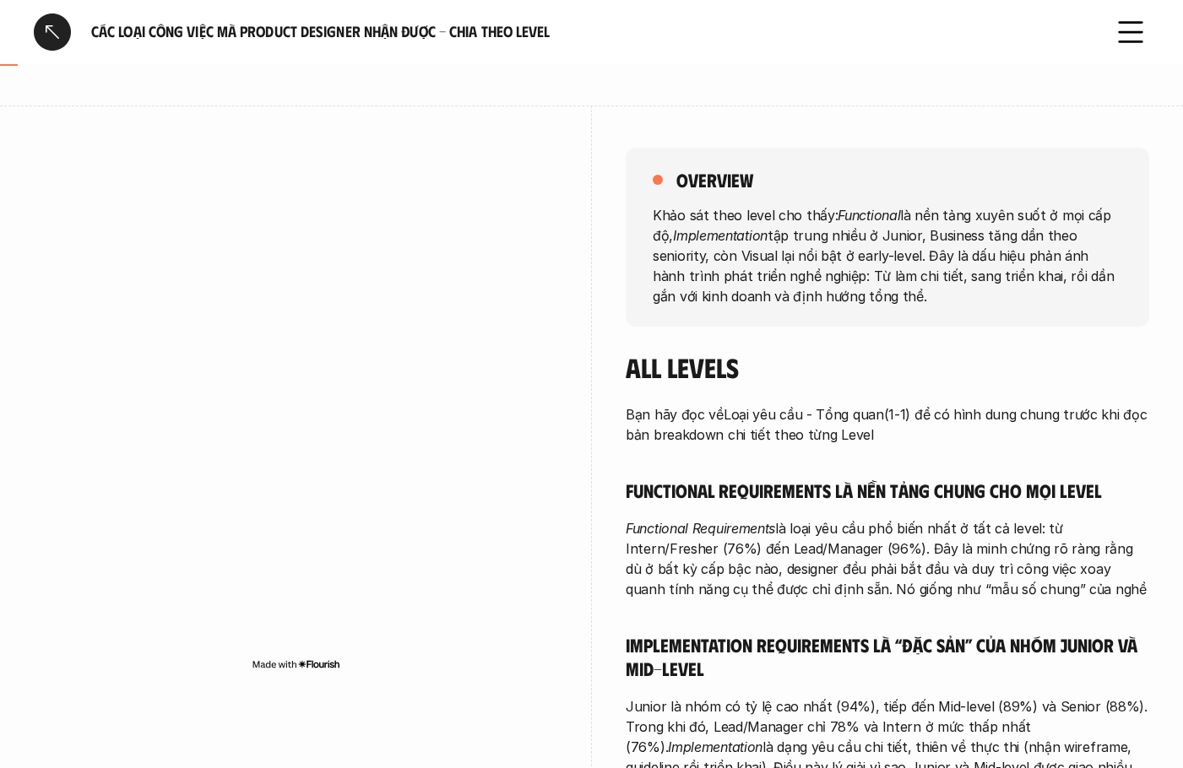
click at [917, 547] on p "Functional Requirements là loại yêu cầu phổ biến nhất ở tất cả level: từ Intern…" at bounding box center [887, 558] width 523 height 81
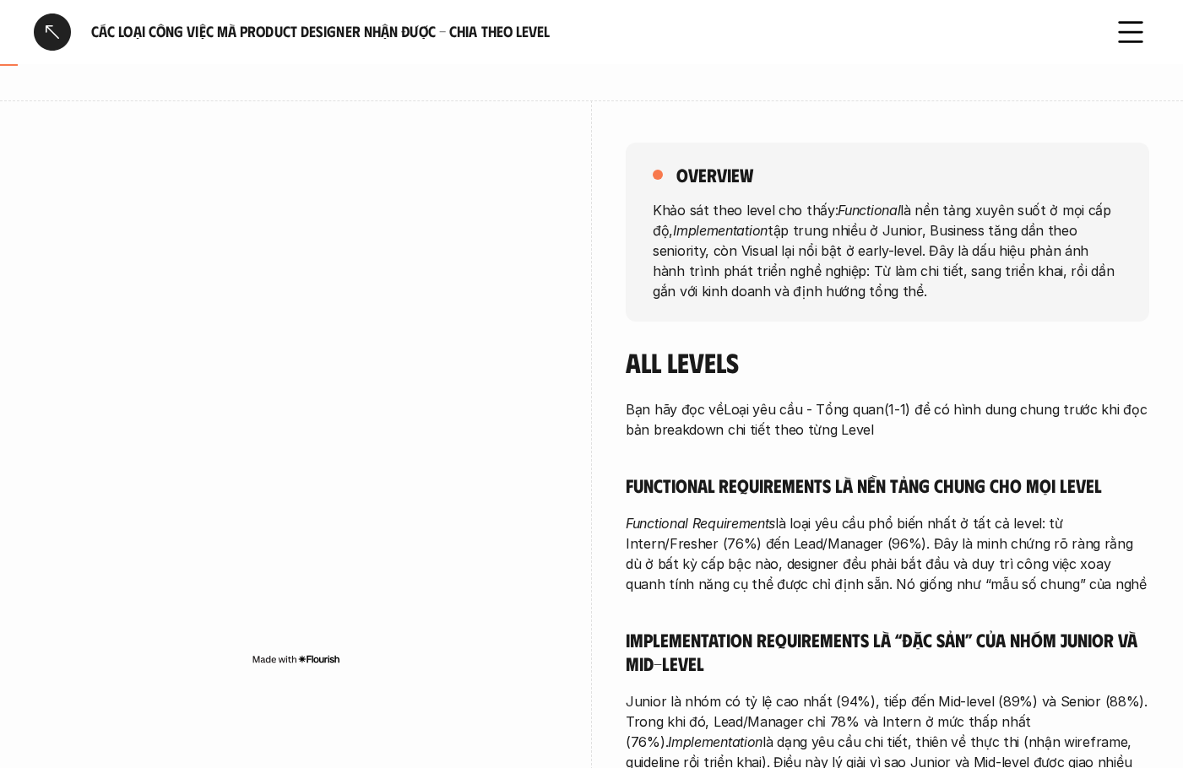
scroll to position [422, 0]
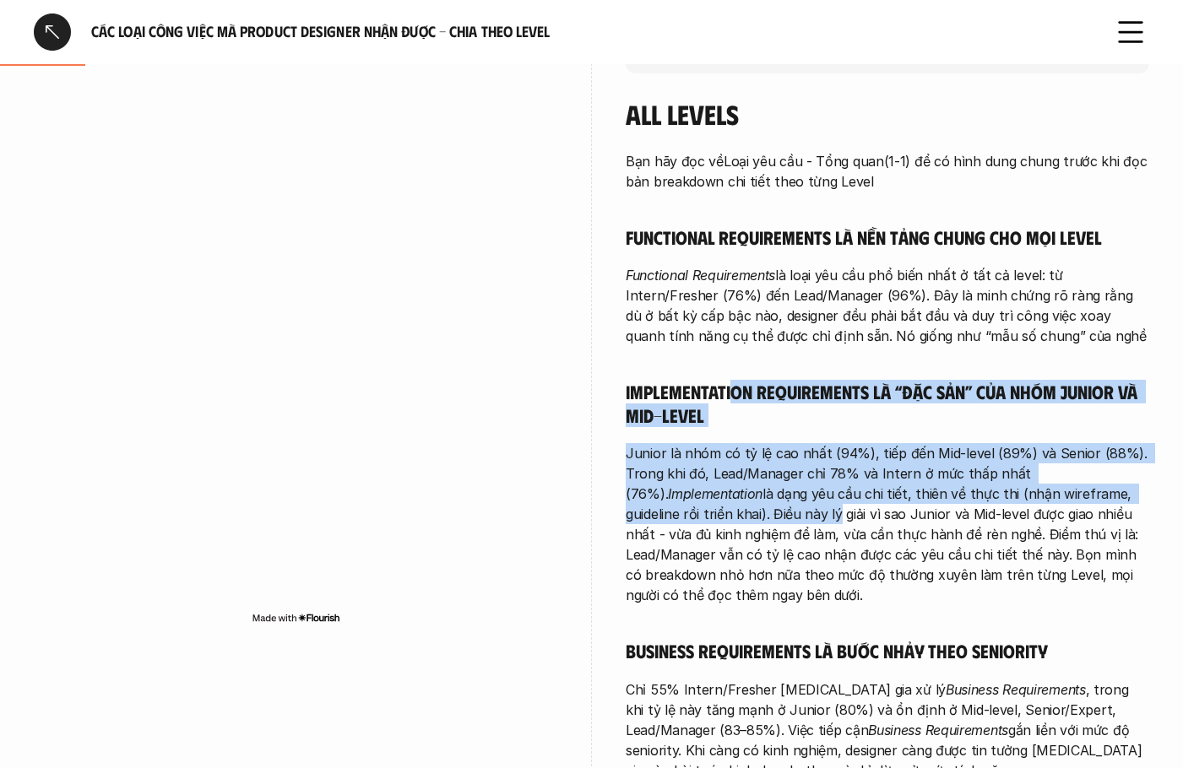
drag, startPoint x: 735, startPoint y: 389, endPoint x: 799, endPoint y: 588, distance: 209.0
click at [794, 575] on div "Bạn hãy đọc về Loại yêu cầu - Tổng quan (1-1) để có hình dung chung trước khi đ…" at bounding box center [887, 543] width 523 height 785
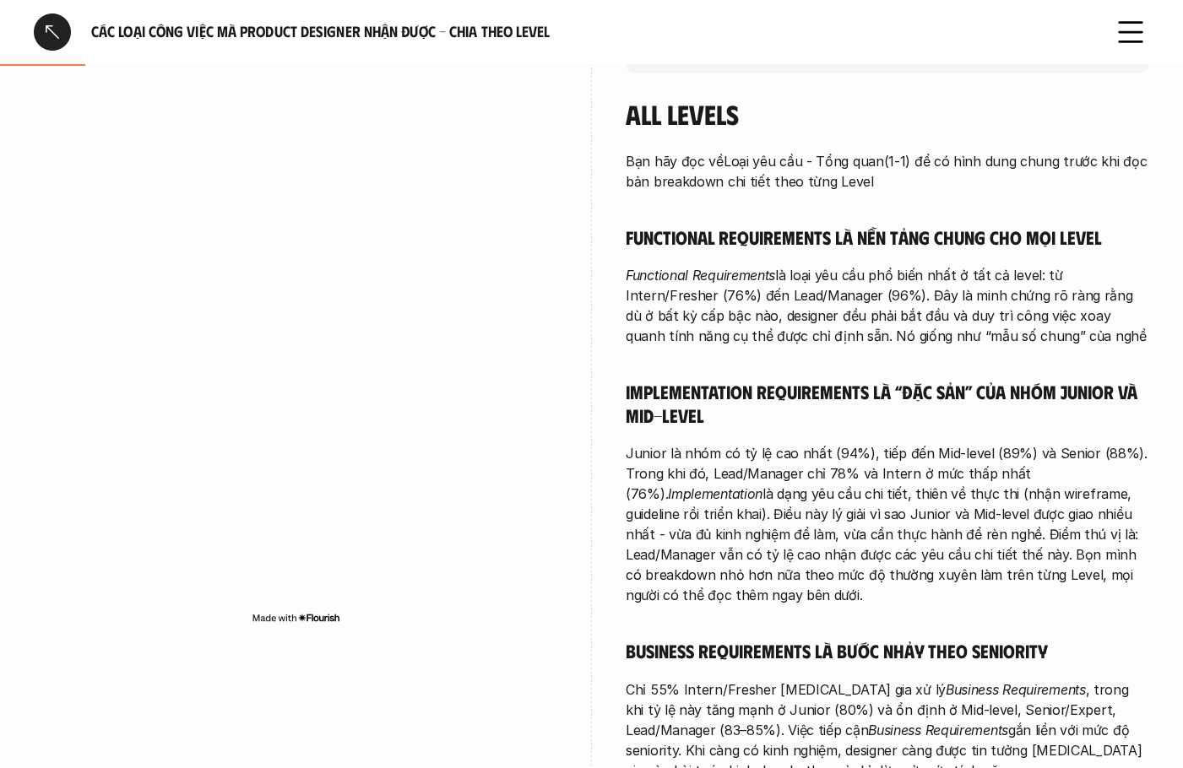
click at [820, 613] on div "Bạn hãy đọc về Loại yêu cầu - Tổng quan (1-1) để có hình dung chung trước khi đ…" at bounding box center [887, 543] width 523 height 785
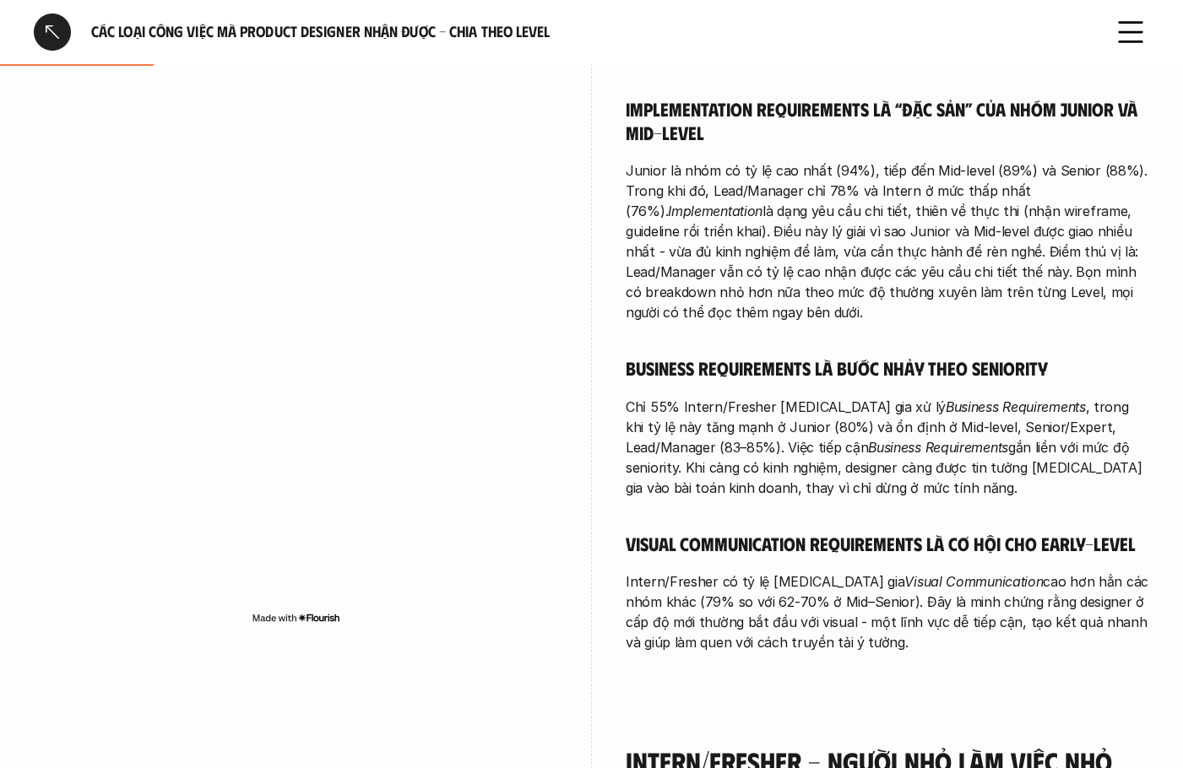
scroll to position [675, 0]
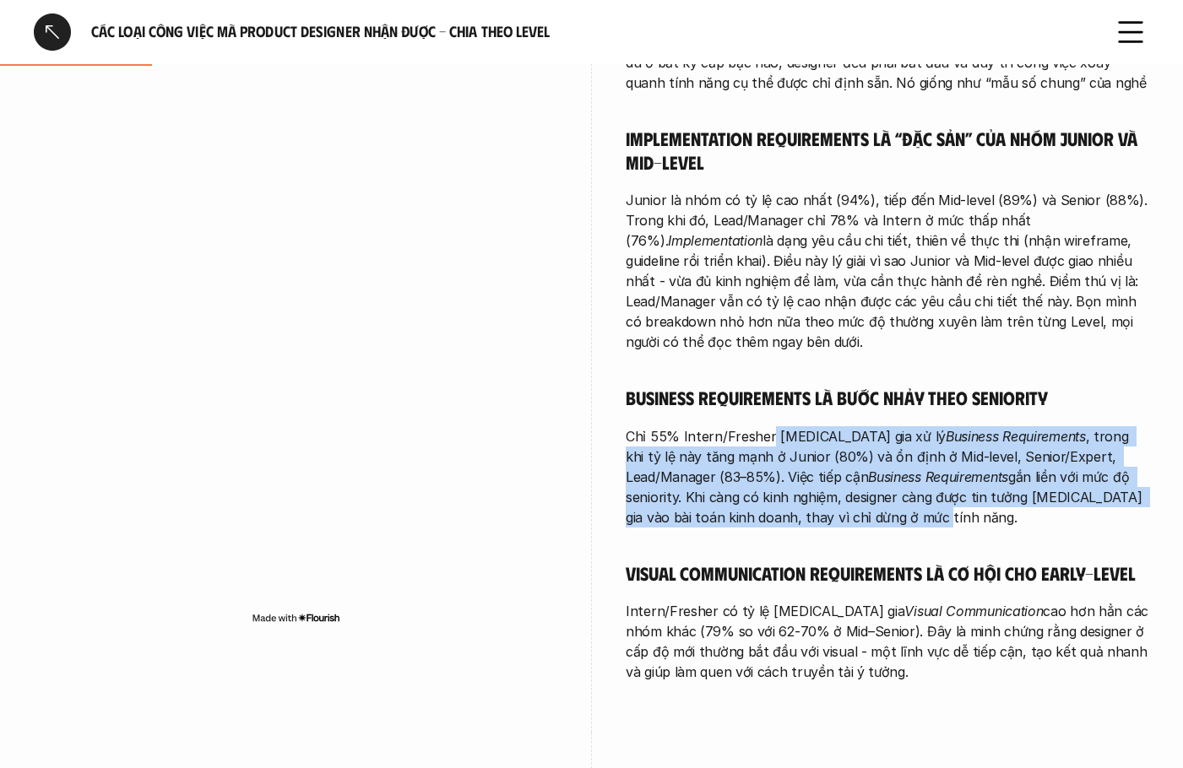
drag, startPoint x: 770, startPoint y: 442, endPoint x: 963, endPoint y: 582, distance: 238.8
click at [818, 533] on div "Bạn hãy đọc về Loại yêu cầu - Tổng quan (1-1) để có hình dung chung trước khi đ…" at bounding box center [887, 290] width 523 height 785
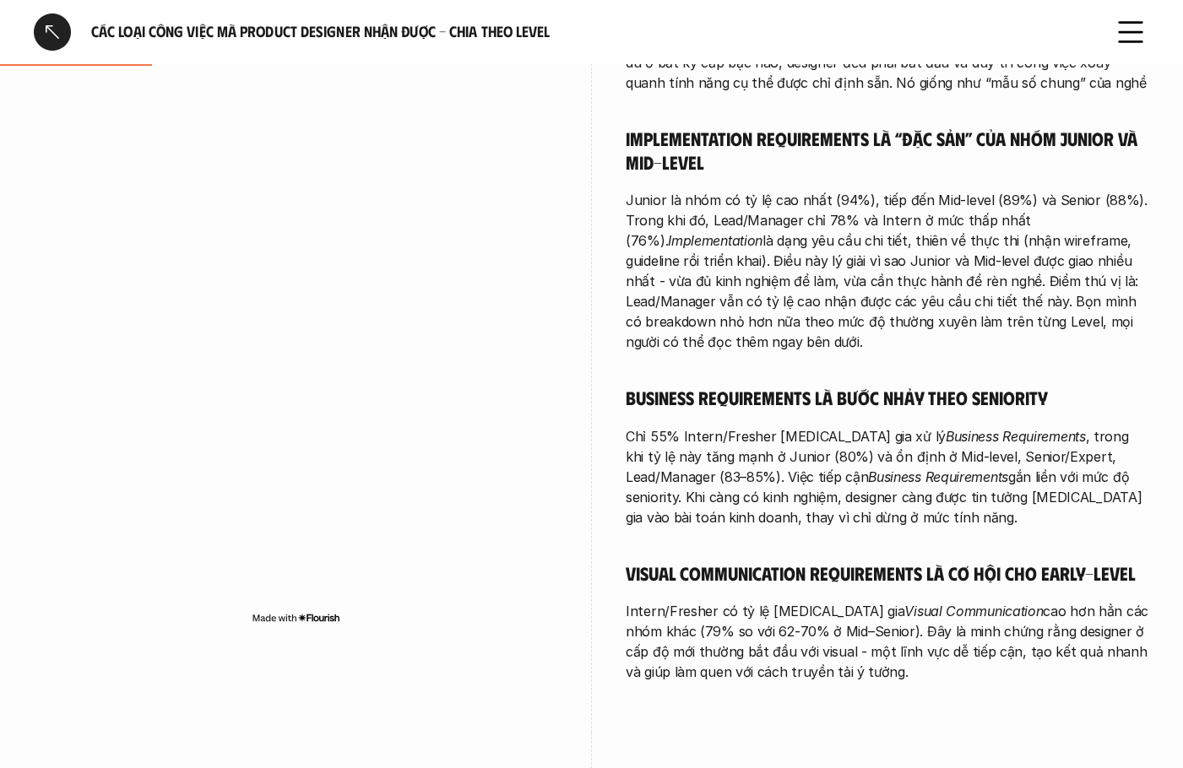
click at [1031, 589] on div "Bạn hãy đọc về Loại yêu cầu - Tổng quan (1-1) để có hình dung chung trước khi đ…" at bounding box center [887, 290] width 523 height 785
click at [815, 460] on p "Chỉ 55% Intern/Fresher [MEDICAL_DATA] gia xử lý Business Requirements , trong k…" at bounding box center [887, 476] width 523 height 101
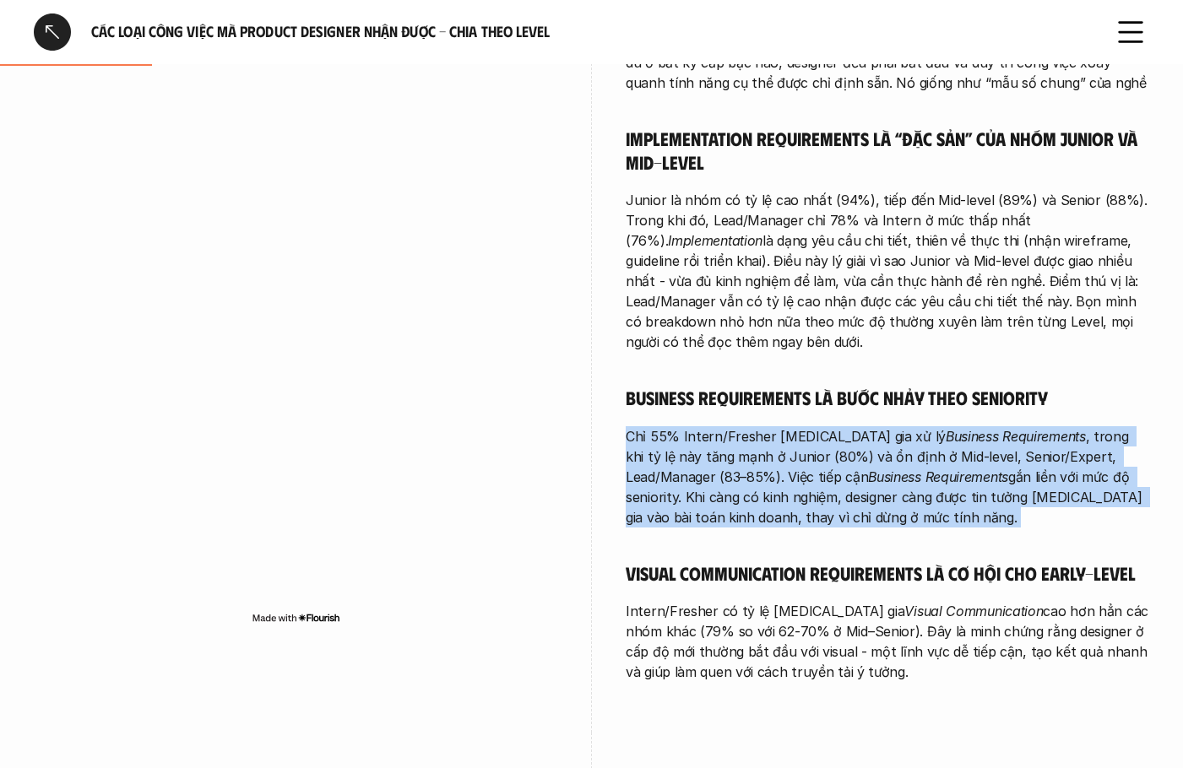
click at [815, 463] on p "Chỉ 55% Intern/Fresher [MEDICAL_DATA] gia xử lý Business Requirements , trong k…" at bounding box center [887, 476] width 523 height 101
click at [821, 511] on p "Chỉ 55% Intern/Fresher [MEDICAL_DATA] gia xử lý Business Requirements , trong k…" at bounding box center [887, 476] width 523 height 101
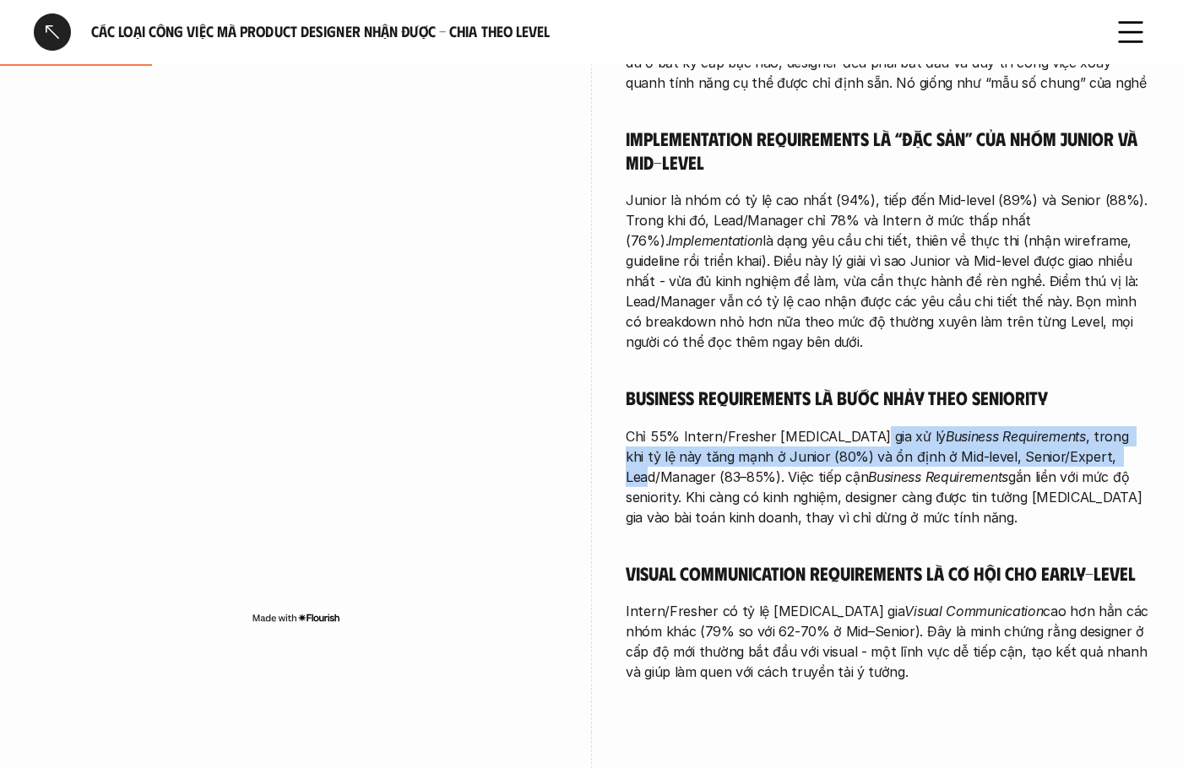
drag, startPoint x: 900, startPoint y: 439, endPoint x: 1072, endPoint y: 452, distance: 172.7
click at [1065, 451] on p "Chỉ 55% Intern/Fresher [MEDICAL_DATA] gia xử lý Business Requirements , trong k…" at bounding box center [887, 476] width 523 height 101
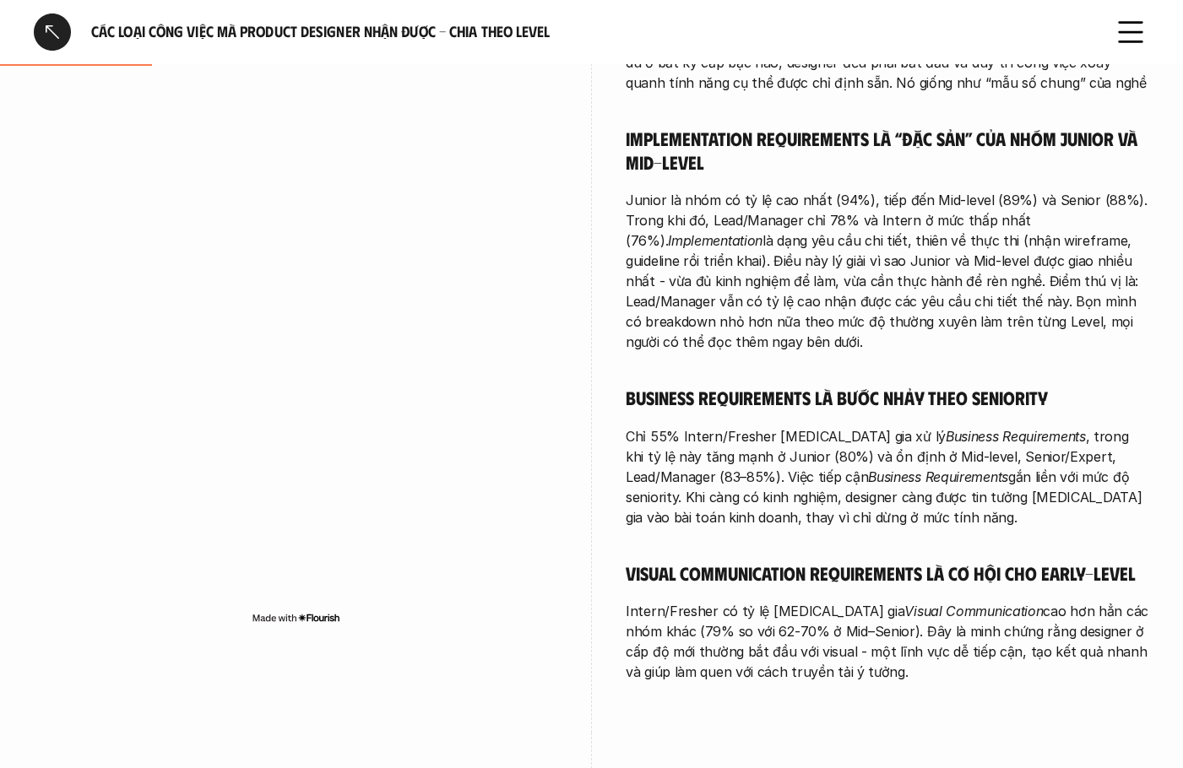
click at [1047, 532] on div "Bạn hãy đọc về Loại yêu cầu - Tổng quan (1-1) để có hình dung chung trước khi đ…" at bounding box center [887, 290] width 523 height 785
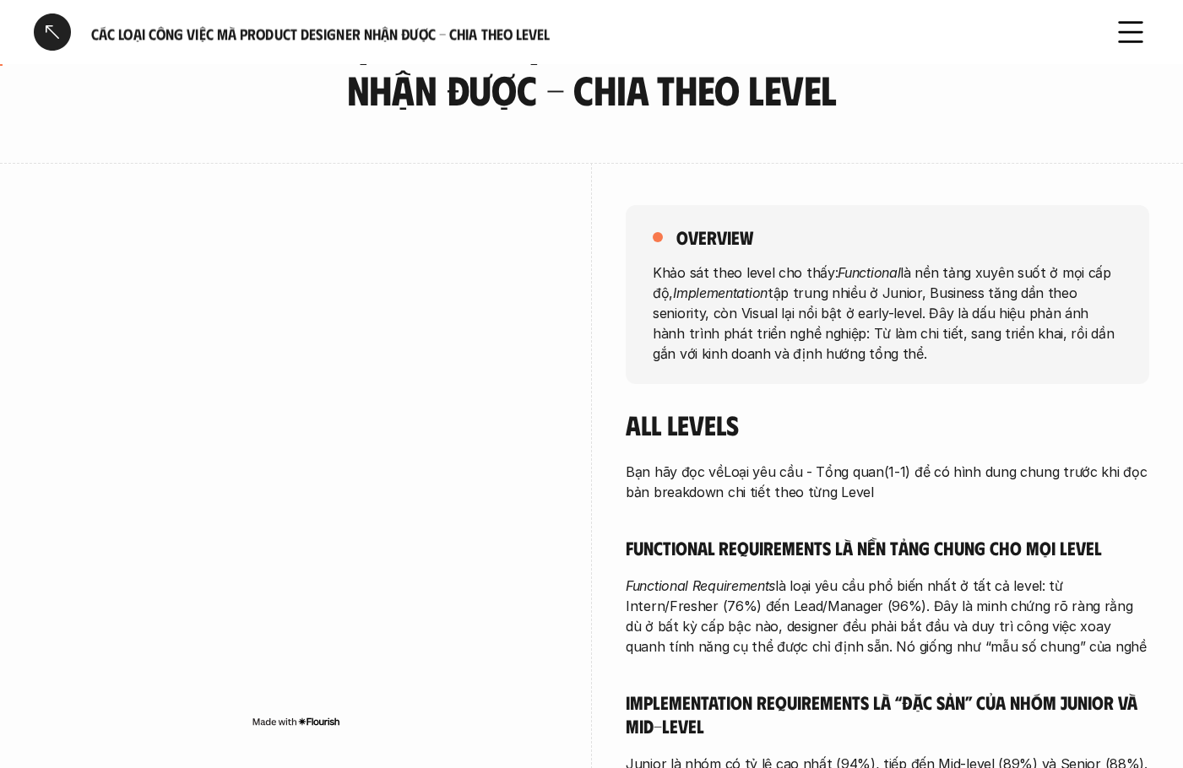
scroll to position [0, 0]
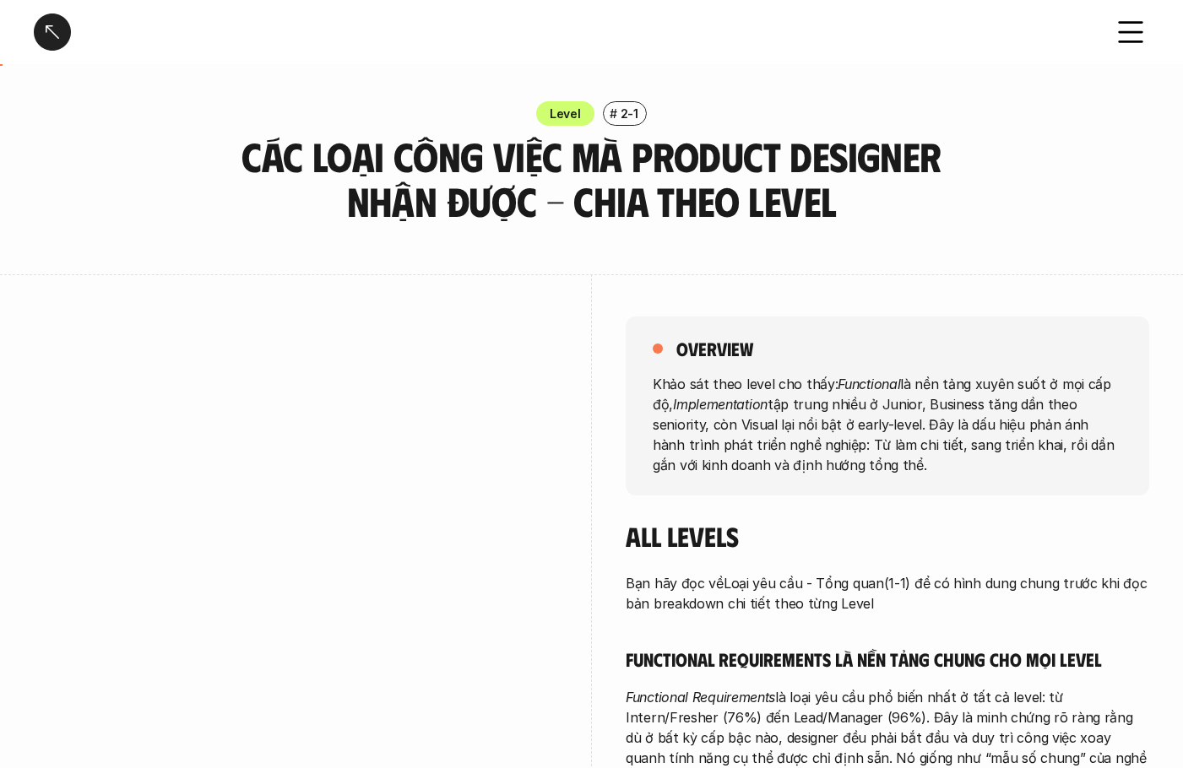
click at [51, 30] on div at bounding box center [52, 32] width 37 height 37
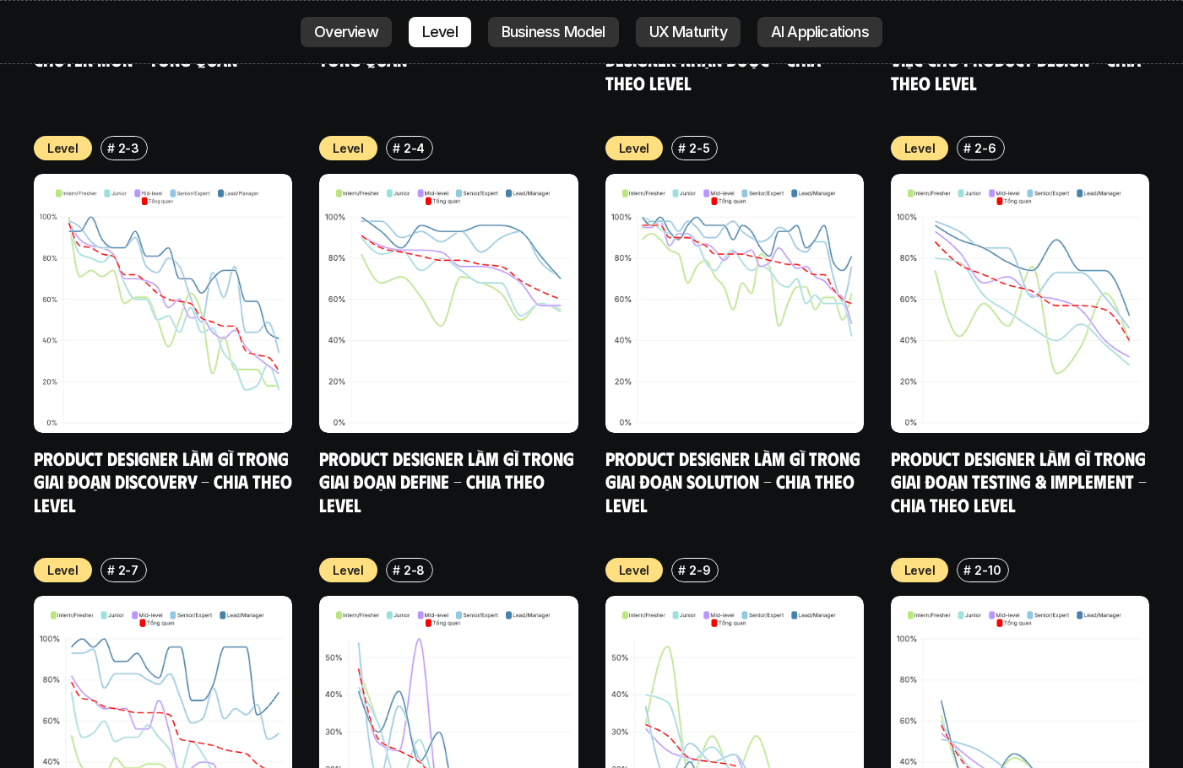
scroll to position [6466, 0]
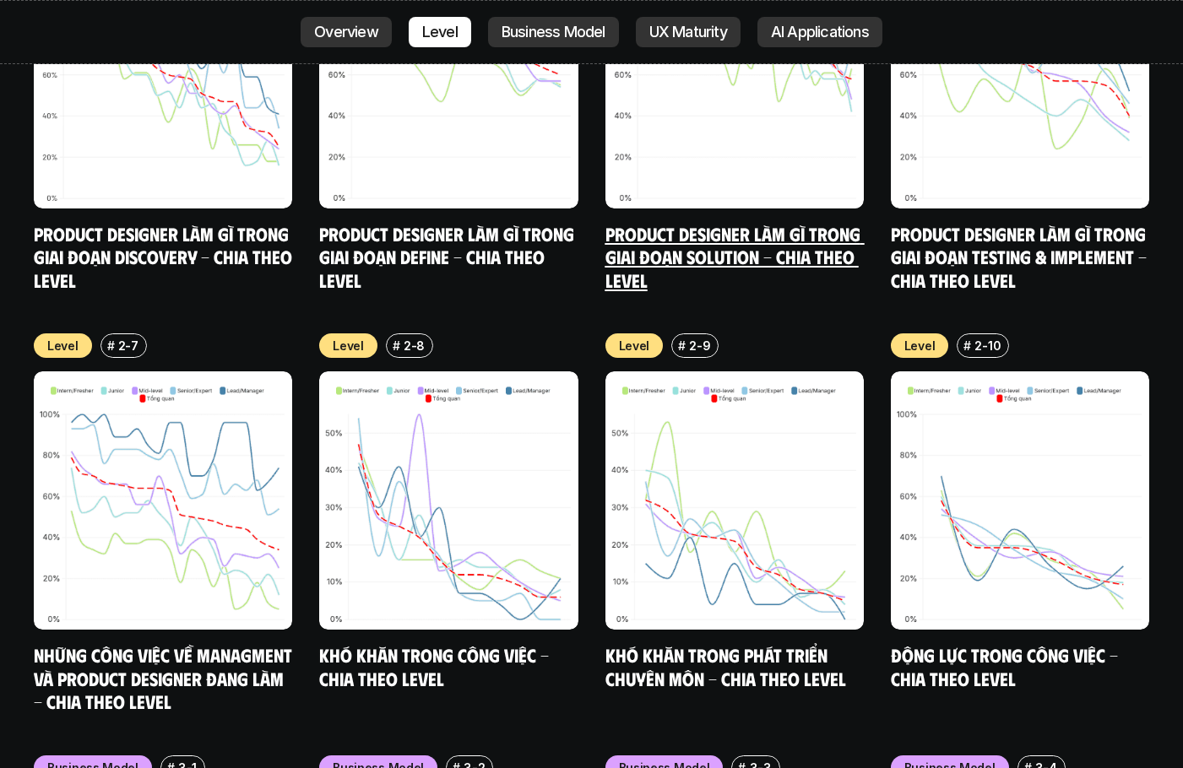
click at [662, 222] on link "Product Designer làm gì trong giai đoạn Solution - Chia theo Level" at bounding box center [734, 256] width 259 height 69
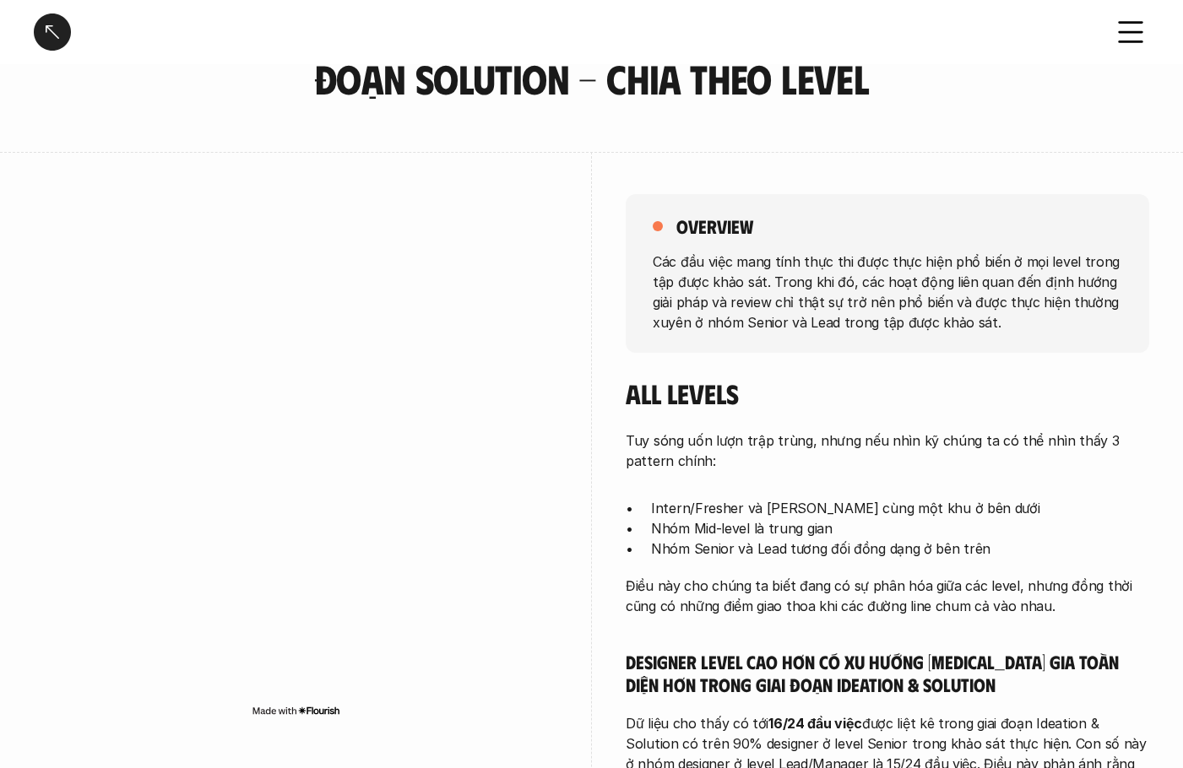
scroll to position [253, 0]
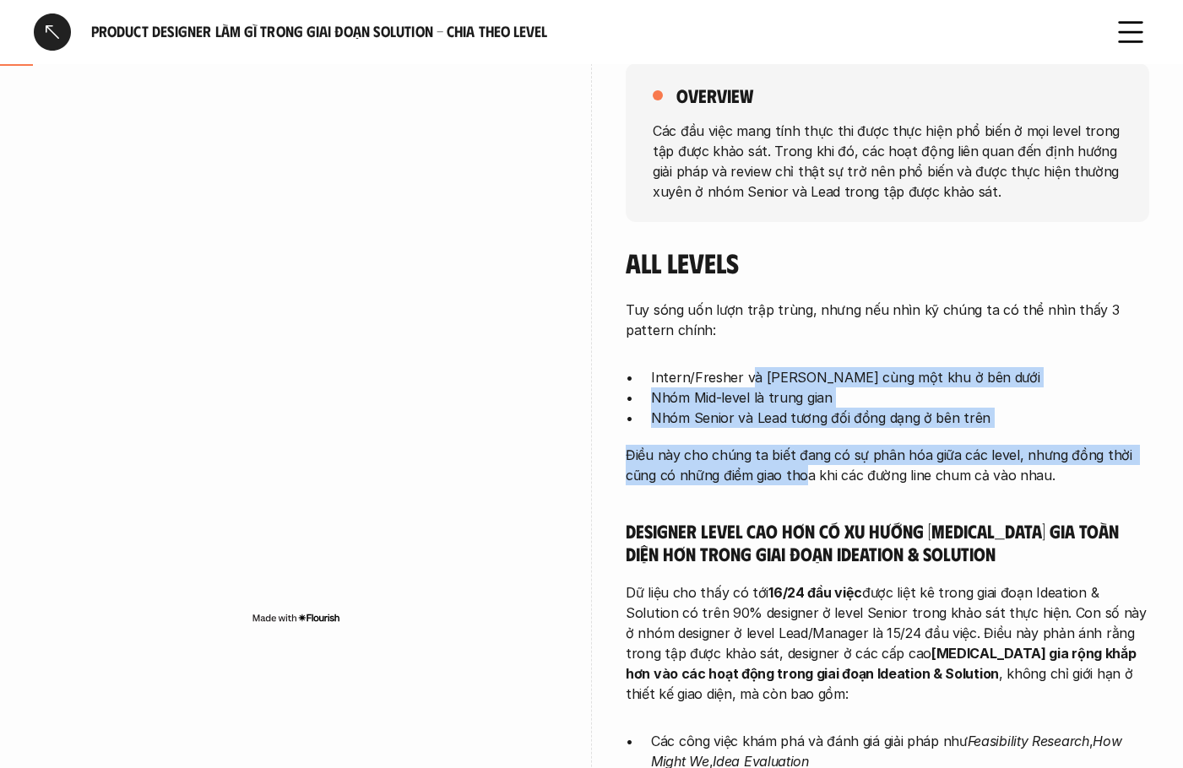
drag, startPoint x: 806, startPoint y: 477, endPoint x: 833, endPoint y: 537, distance: 65.7
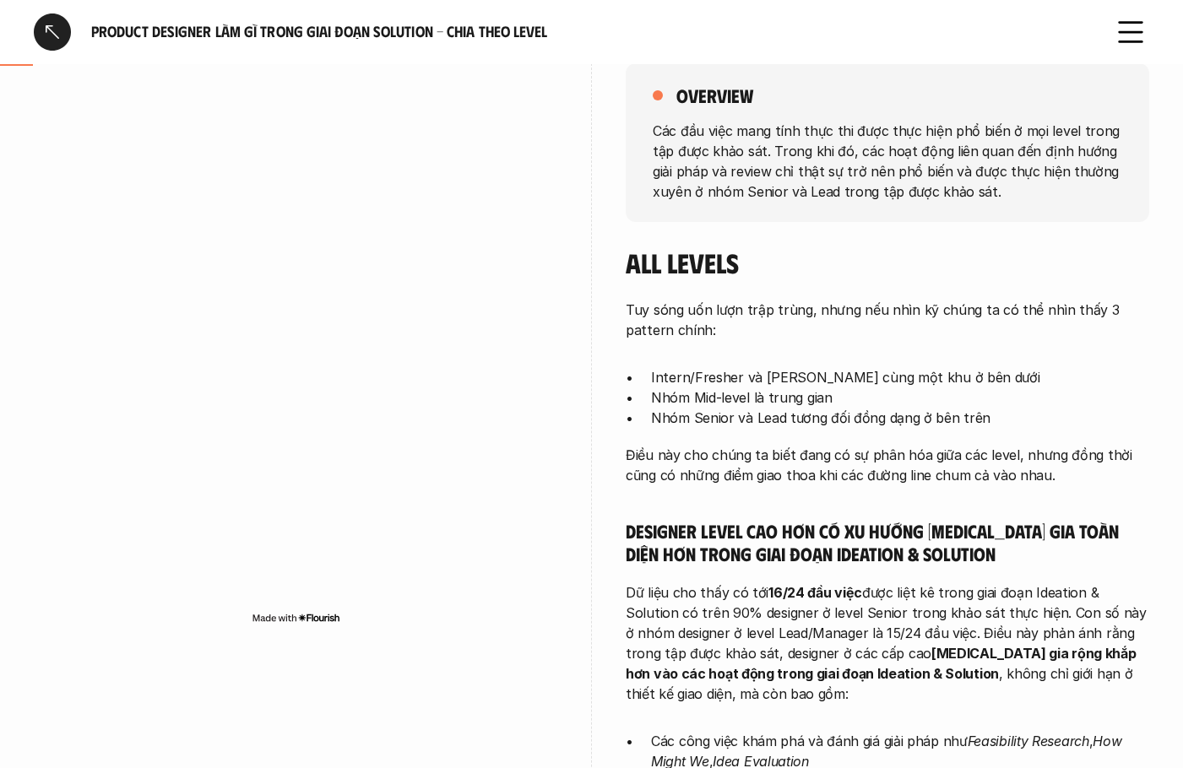
click at [858, 582] on p "Dữ liệu cho thấy có tới 16/24 đầu việc được liệt kê trong giai đoạn Ideation & …" at bounding box center [887, 643] width 523 height 122
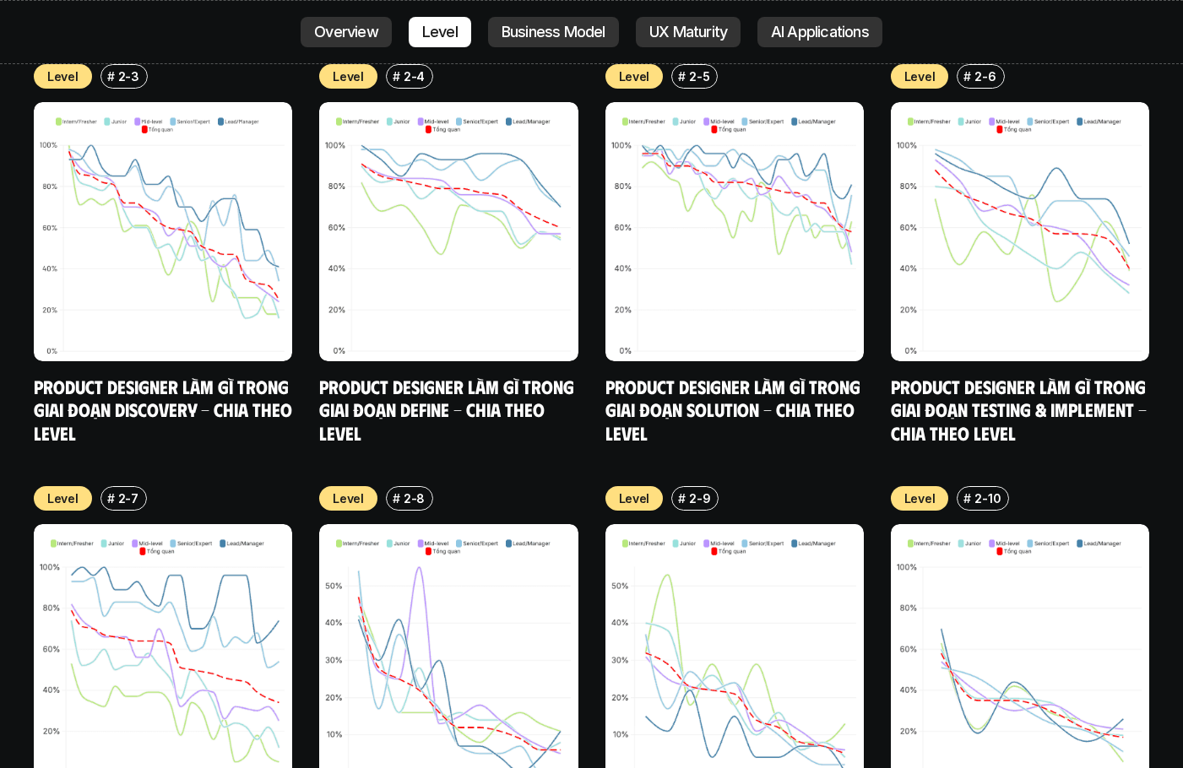
scroll to position [6212, 0]
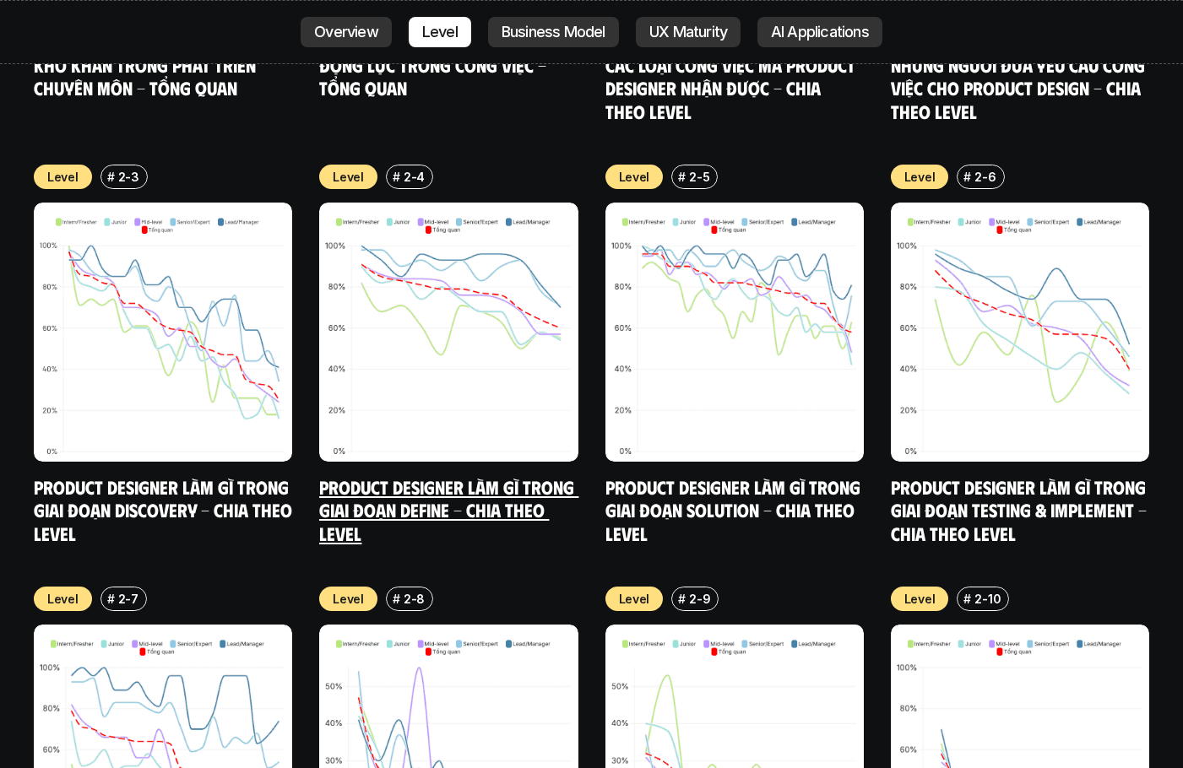
click at [436, 475] on link "Product Designer làm gì trong giai đoạn Define - Chia theo Level" at bounding box center [448, 509] width 259 height 69
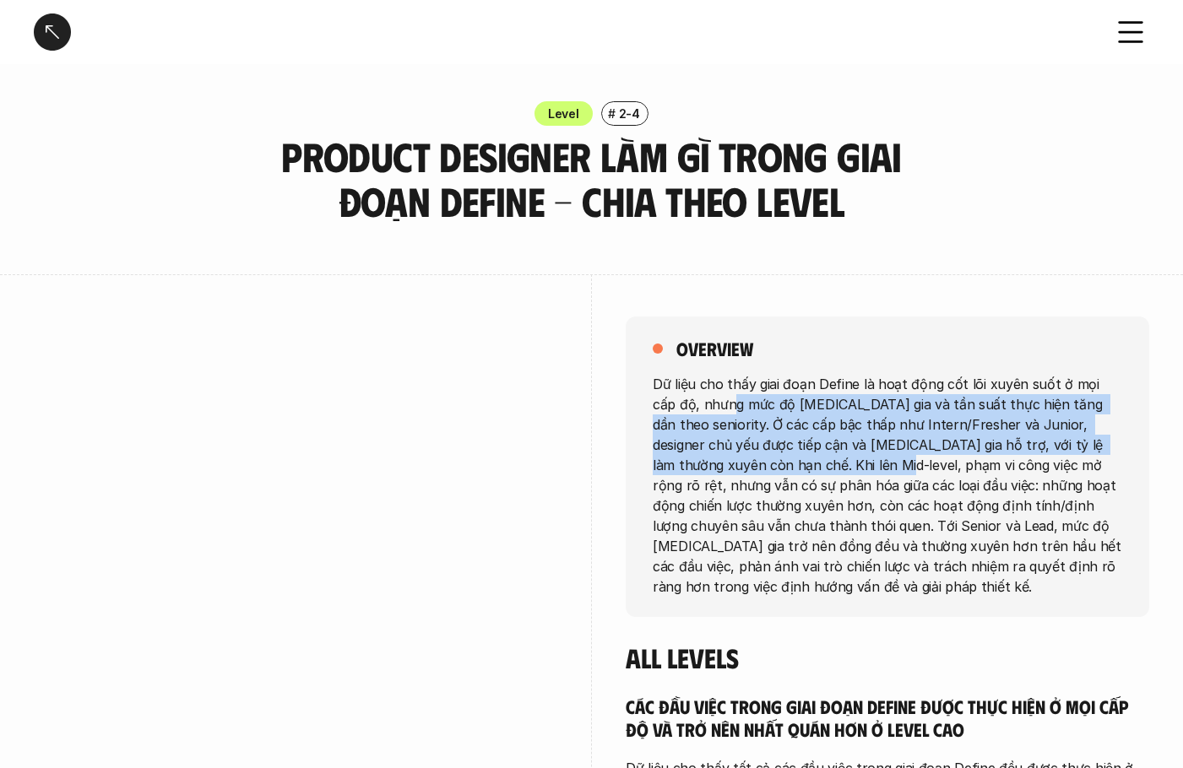
drag, startPoint x: 713, startPoint y: 404, endPoint x: 787, endPoint y: 524, distance: 141.3
click at [779, 507] on p "Dữ liệu cho thấy giai đoạn Define là hoạt động cốt lõi xuyên suốt ở mọi cấp độ,…" at bounding box center [887, 484] width 469 height 223
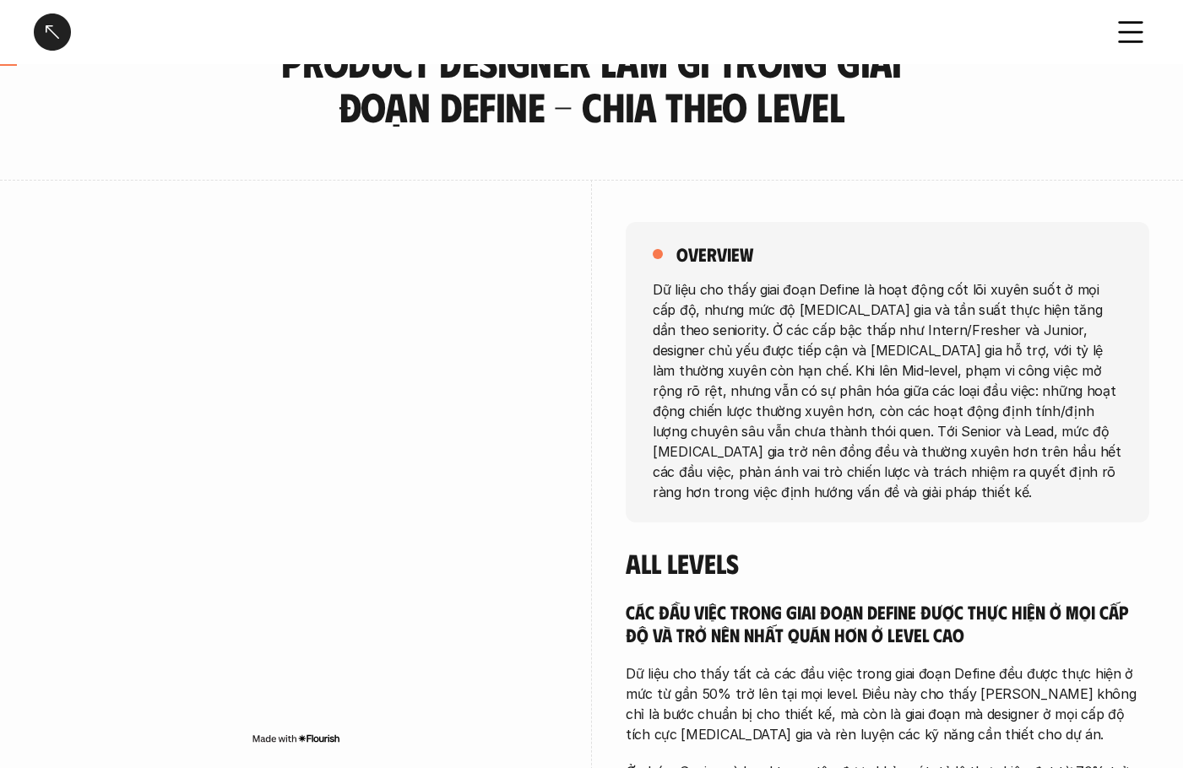
scroll to position [169, 0]
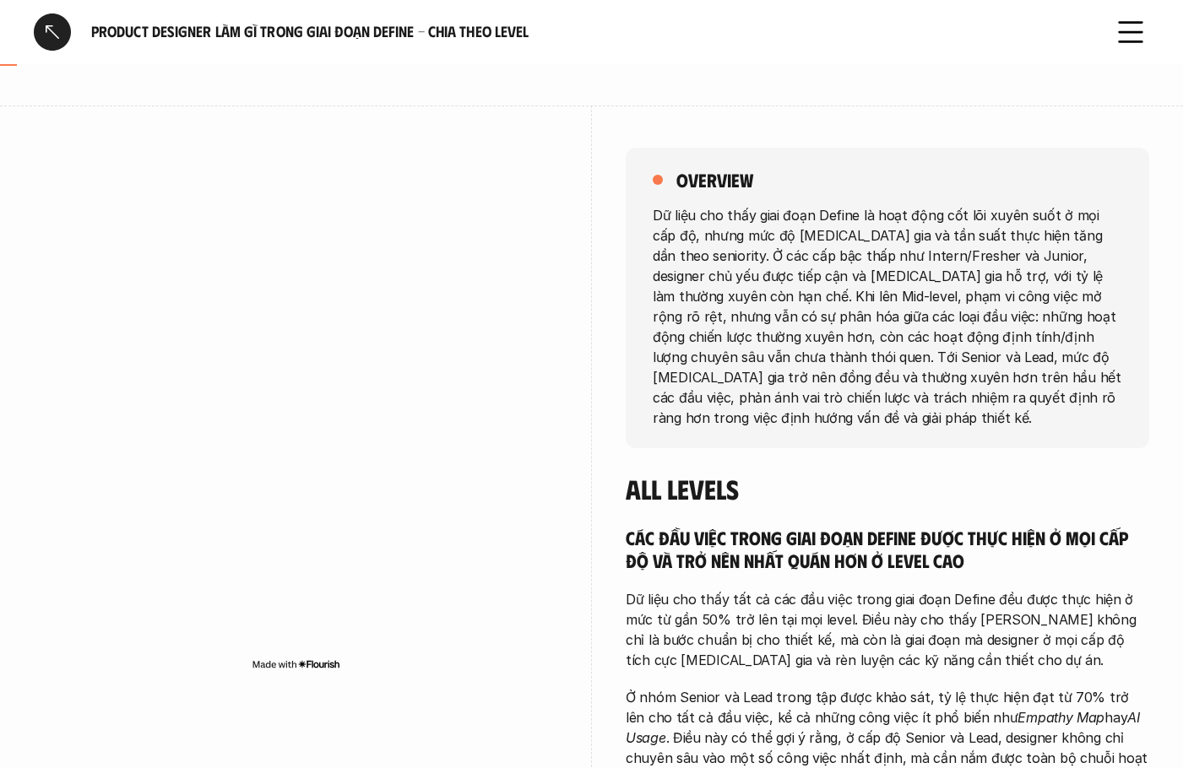
click at [627, 178] on div "overview Dữ liệu cho thấy giai đoạn Define là hoạt động cốt lõi xuyên suốt ở mọ…" at bounding box center [887, 298] width 523 height 301
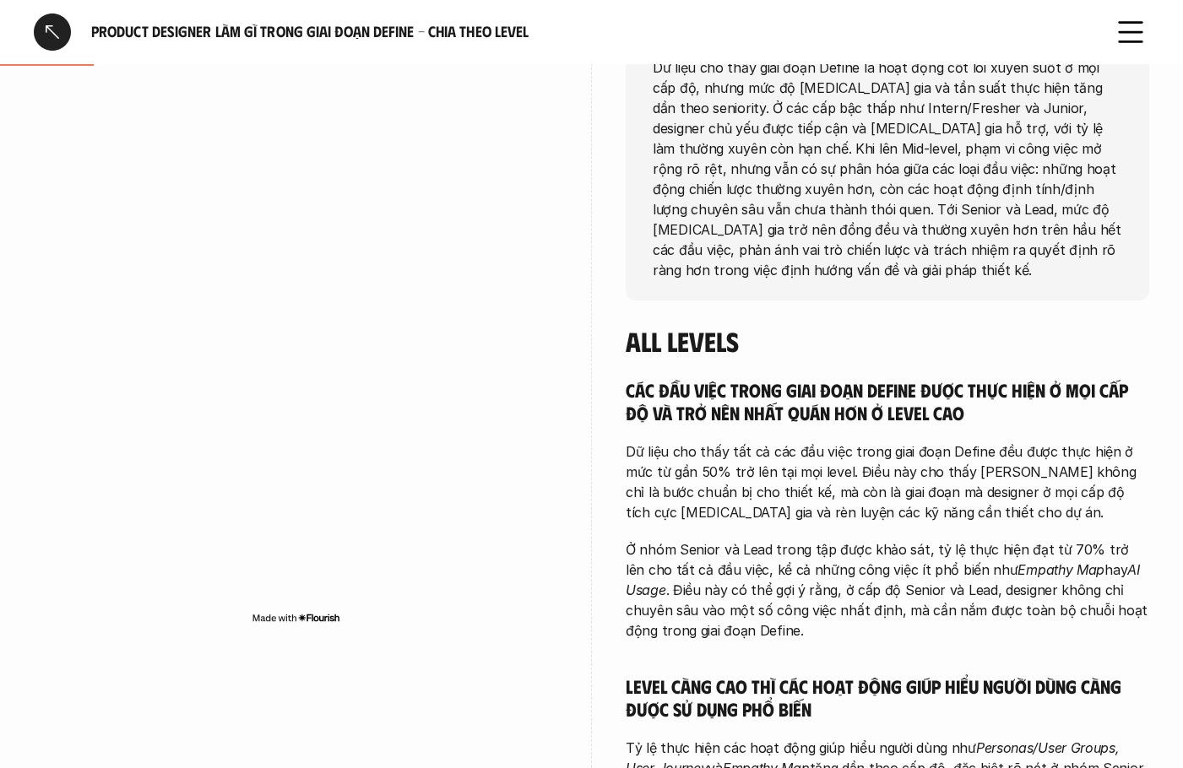
scroll to position [507, 0]
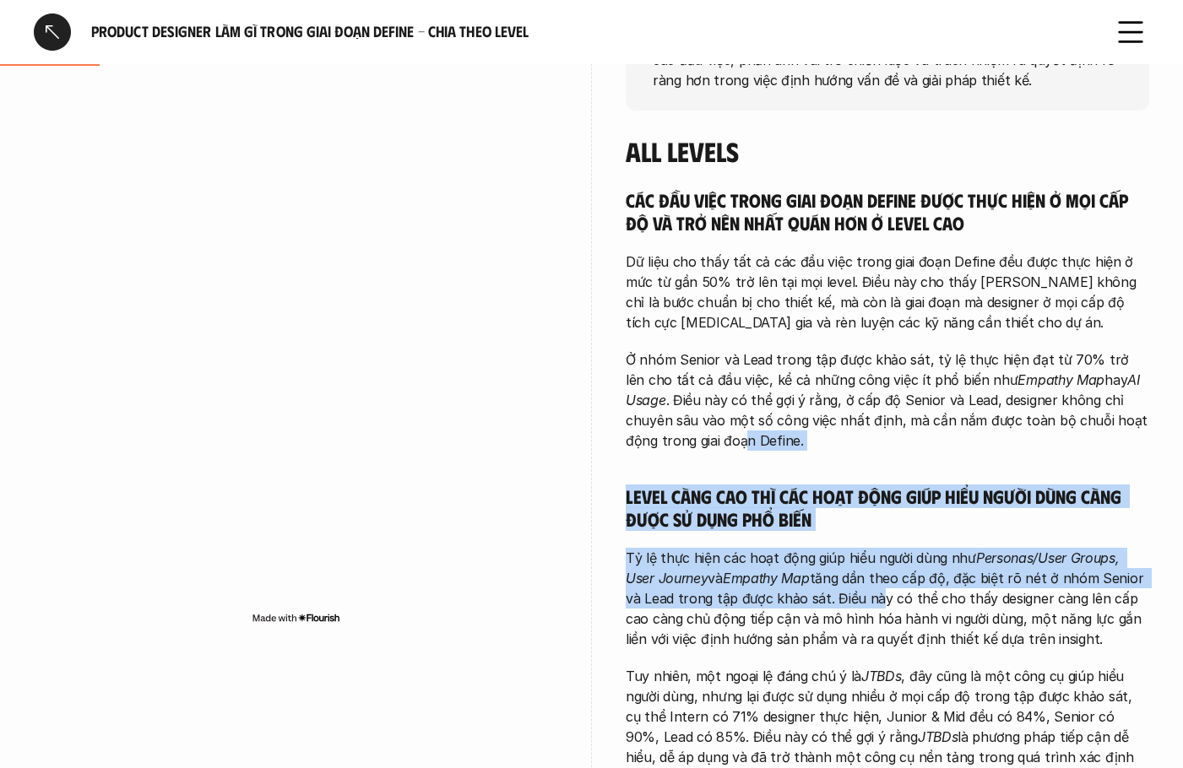
drag, startPoint x: 791, startPoint y: 495, endPoint x: 889, endPoint y: 608, distance: 149.6
click at [875, 596] on div "Các đầu việc trong giai đoạn Define được thực hiện ở mọi cấp độ và trở nên nhất…" at bounding box center [887, 676] width 523 height 977
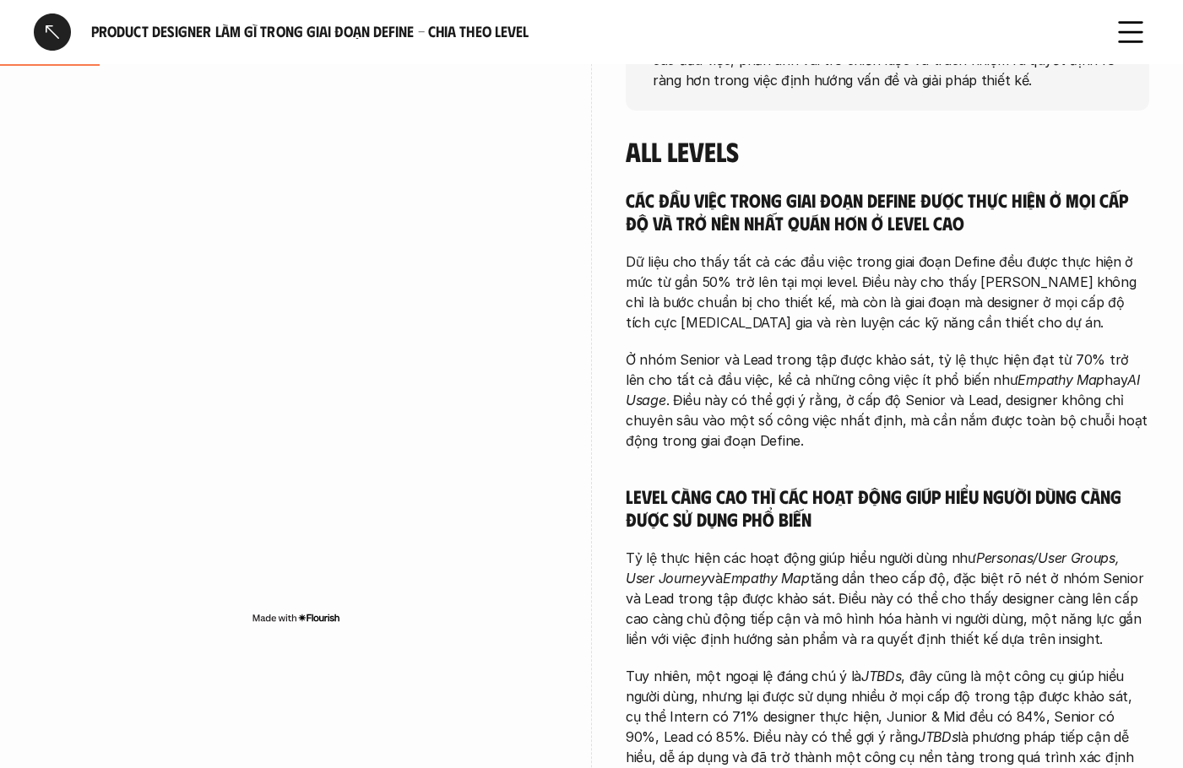
click at [924, 631] on div "Các đầu việc trong giai đoạn Define được thực hiện ở mọi cấp độ và trở nên nhất…" at bounding box center [887, 676] width 523 height 977
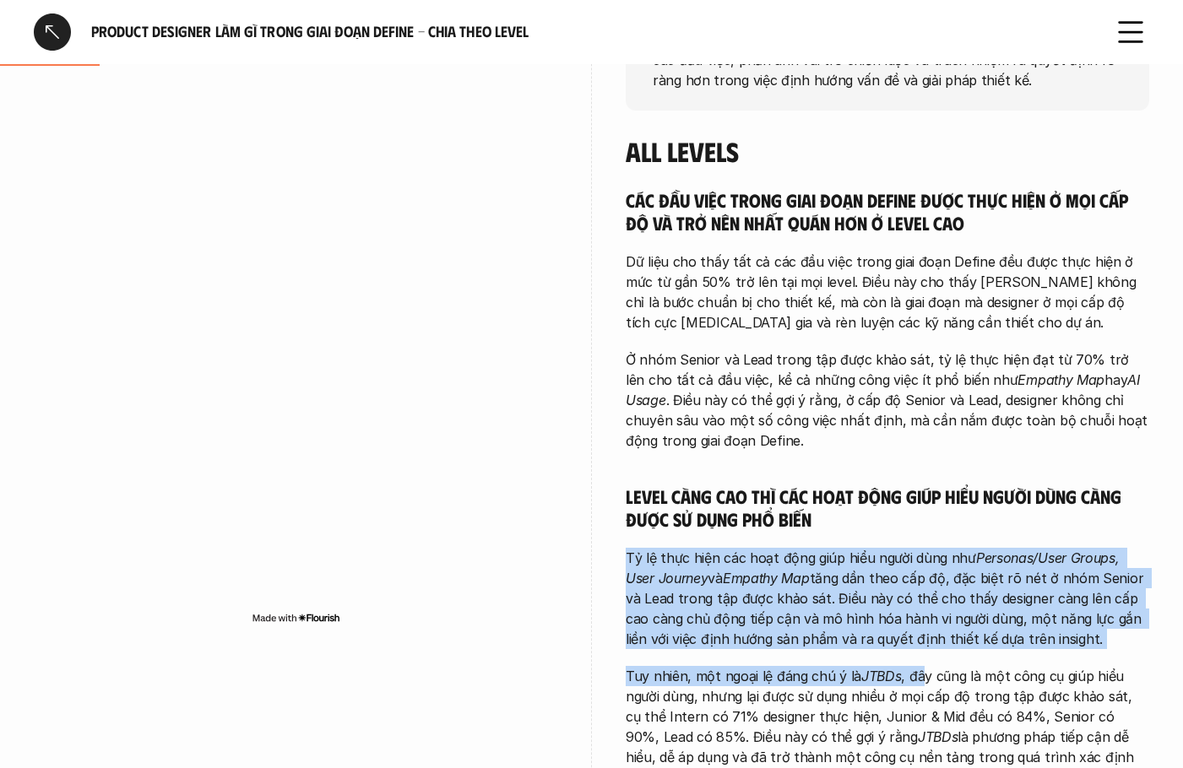
drag, startPoint x: 821, startPoint y: 512, endPoint x: 926, endPoint y: 651, distance: 174.1
click at [924, 649] on div "Các đầu việc trong giai đoạn Define được thực hiện ở mọi cấp độ và trở nên nhất…" at bounding box center [887, 676] width 523 height 977
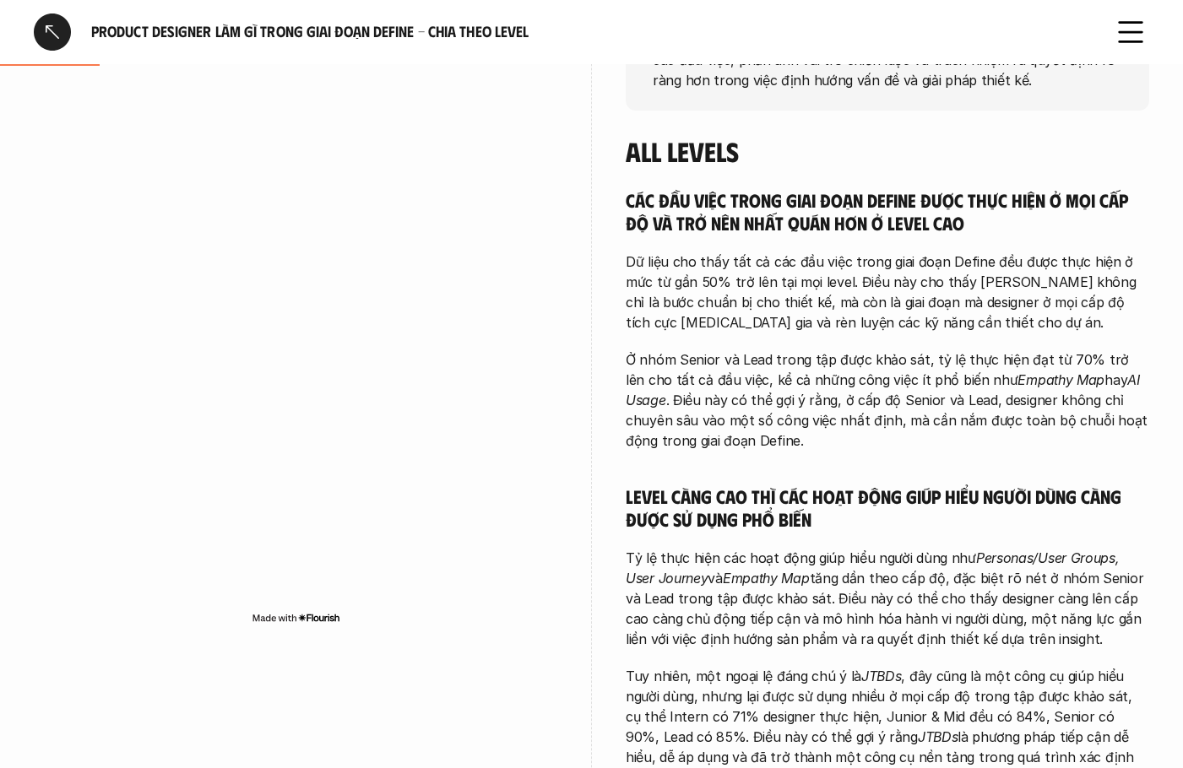
click at [938, 728] on p "Tuy nhiên, một ngoại lệ đáng chú ý là JTBDs , đây cũng là một công cụ giúp hiểu…" at bounding box center [887, 737] width 523 height 142
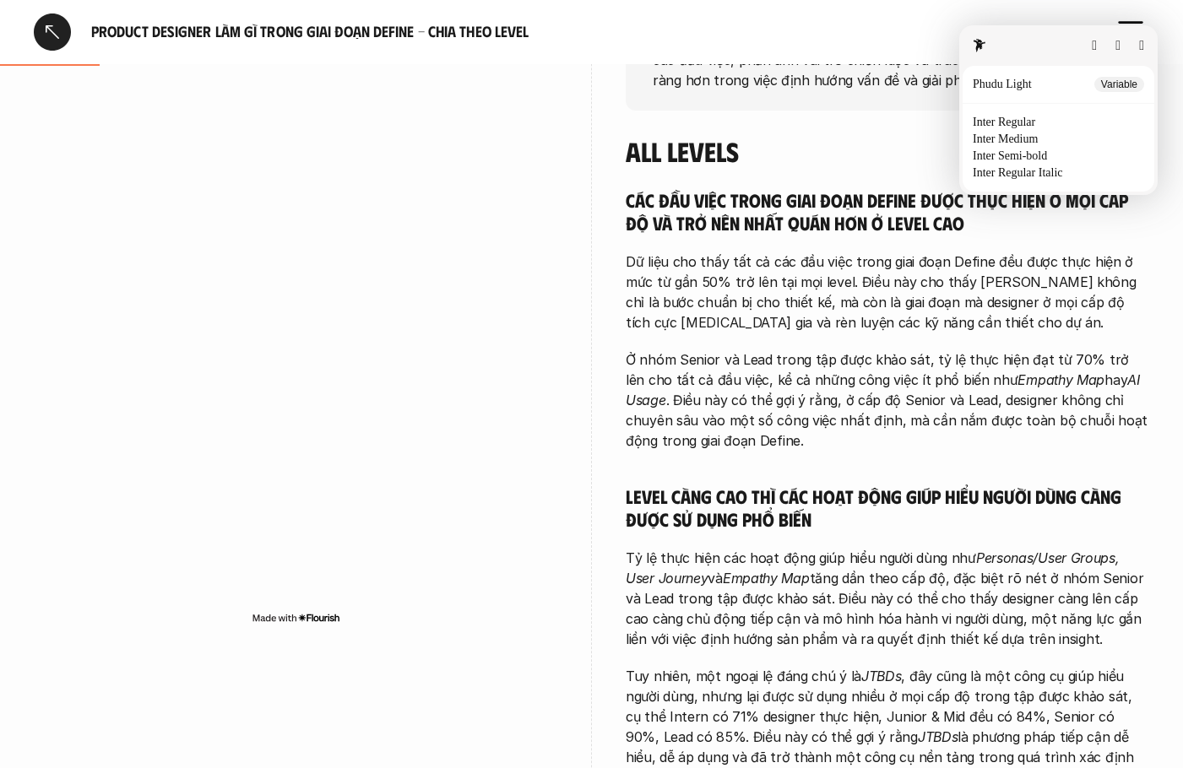
click at [1139, 47] on button "button" at bounding box center [1141, 46] width 5 height 14
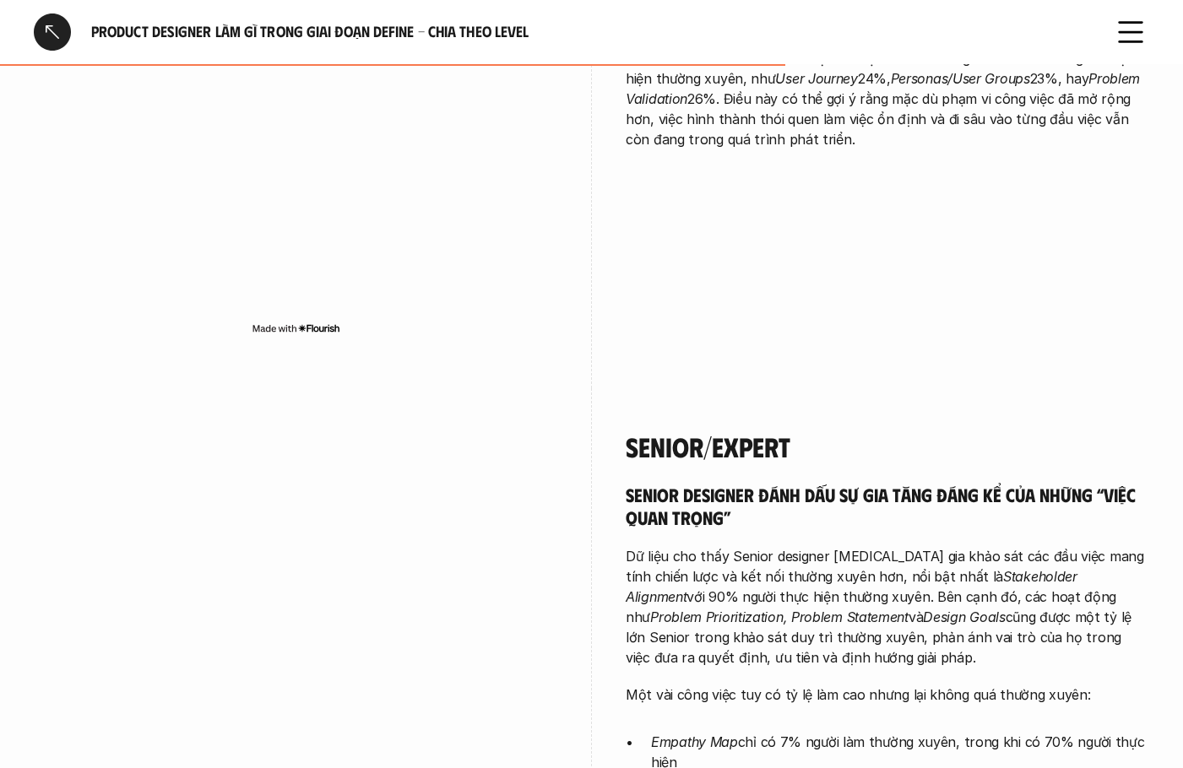
scroll to position [3292, 0]
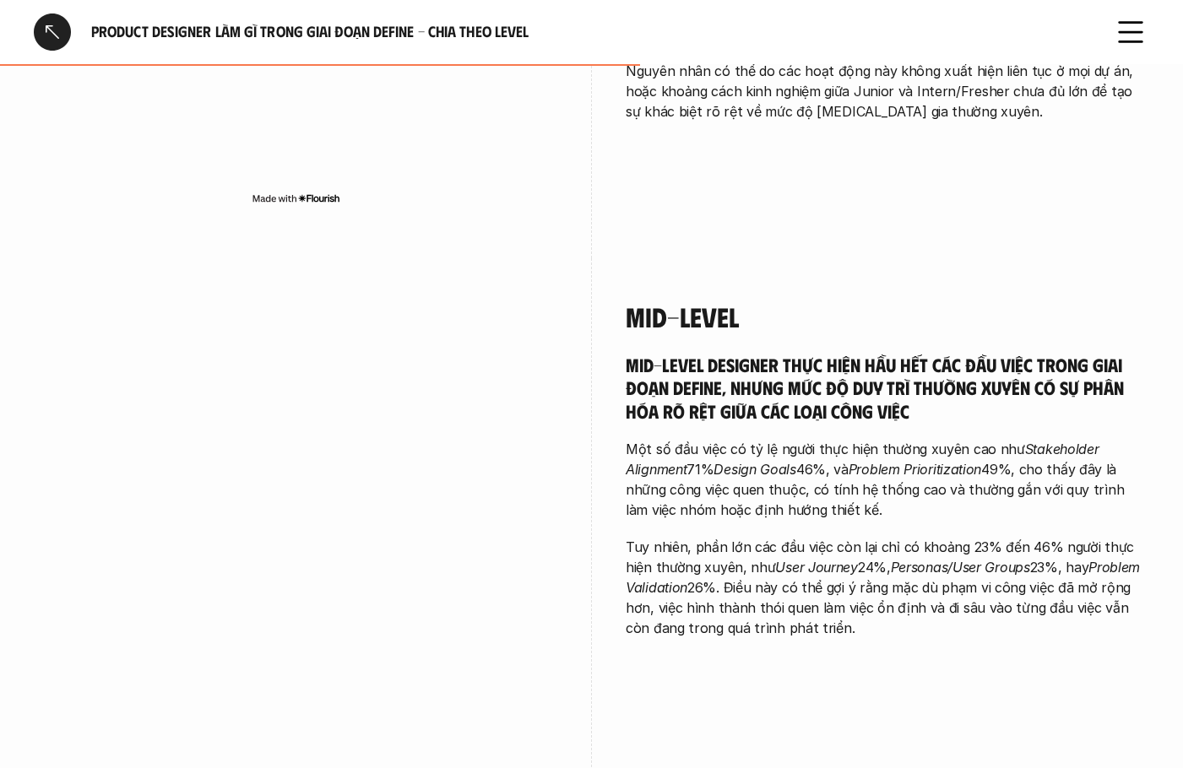
click at [48, 36] on div at bounding box center [52, 32] width 37 height 37
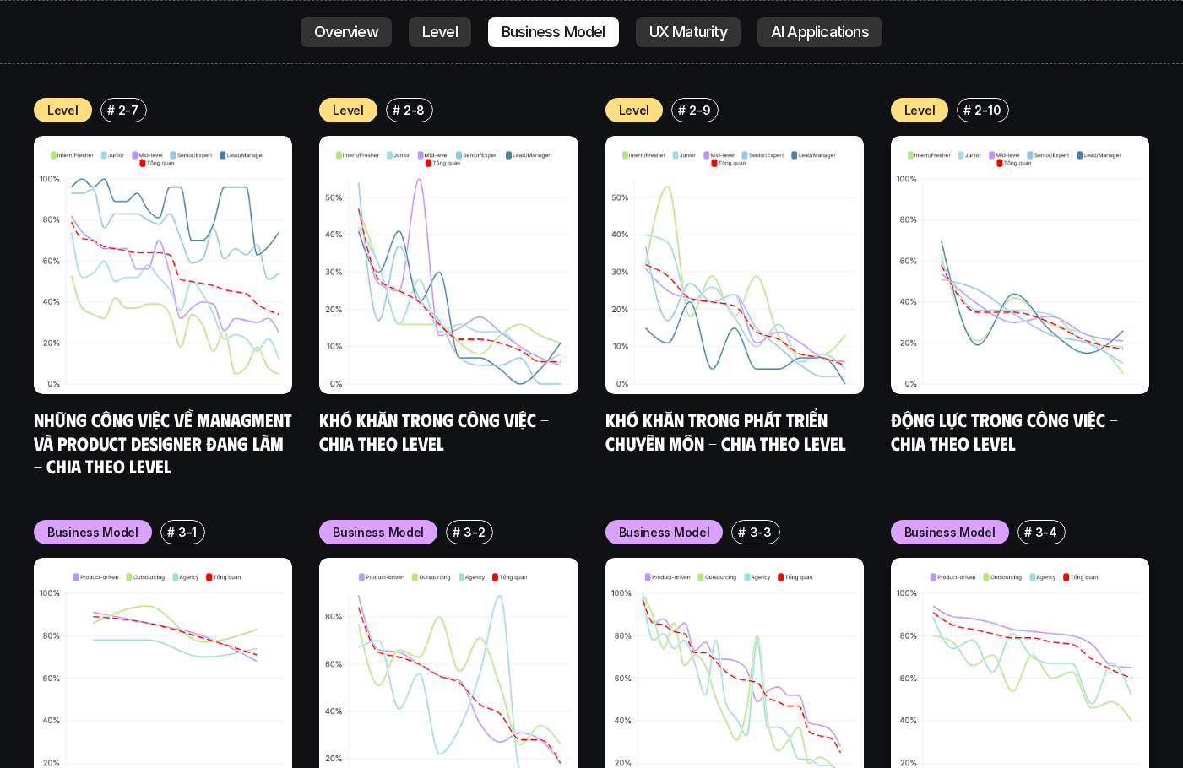
scroll to position [6699, 0]
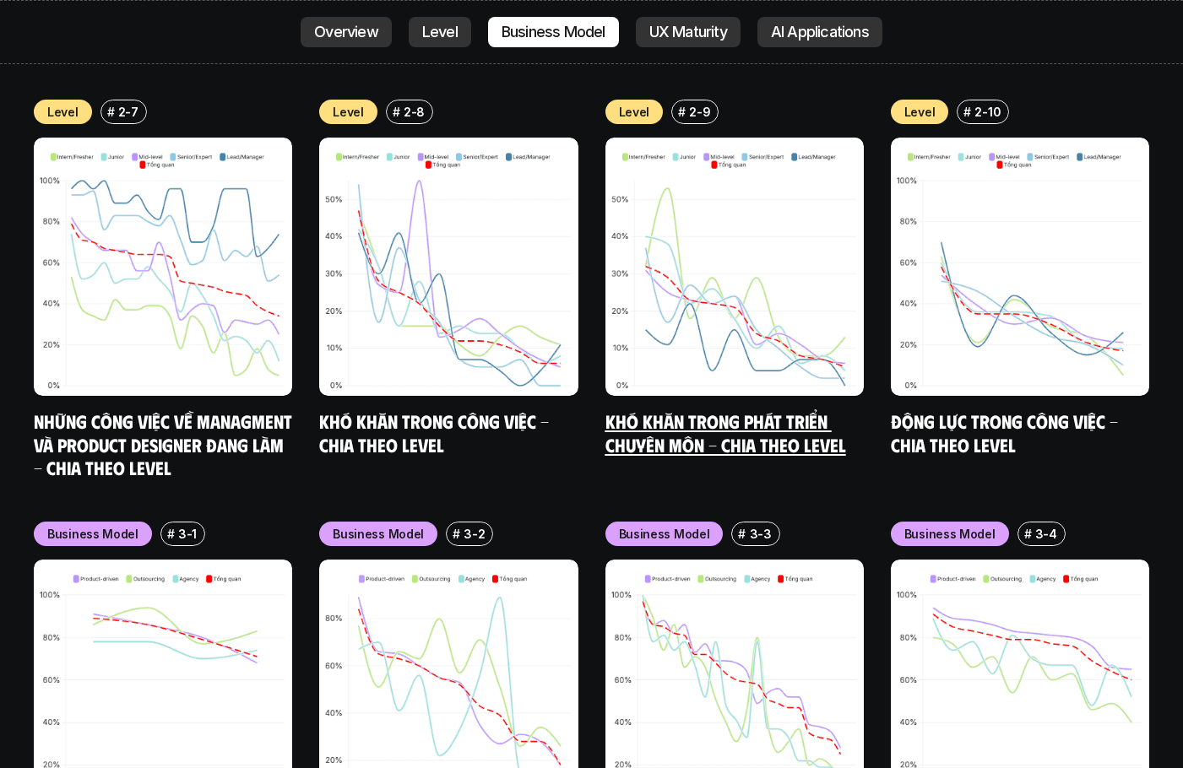
click at [749, 409] on link "Khó khăn trong phát triển chuyên môn - Chia theo level" at bounding box center [725, 432] width 241 height 46
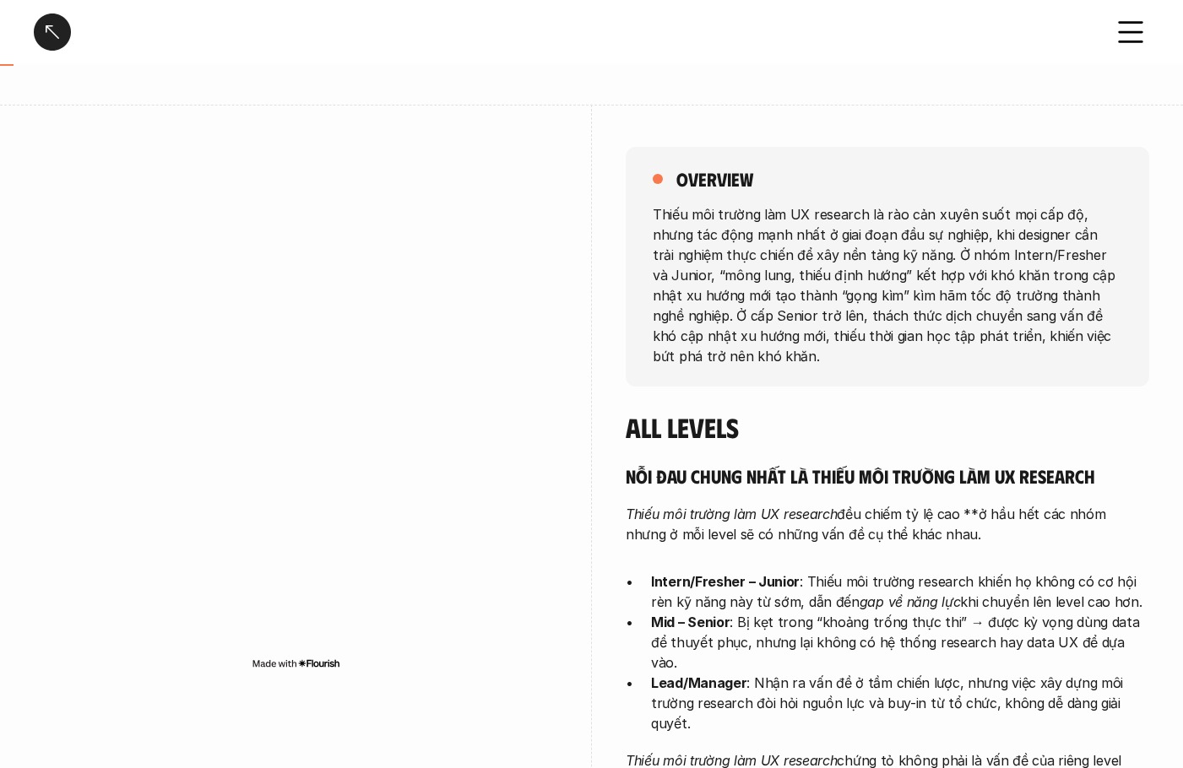
scroll to position [338, 0]
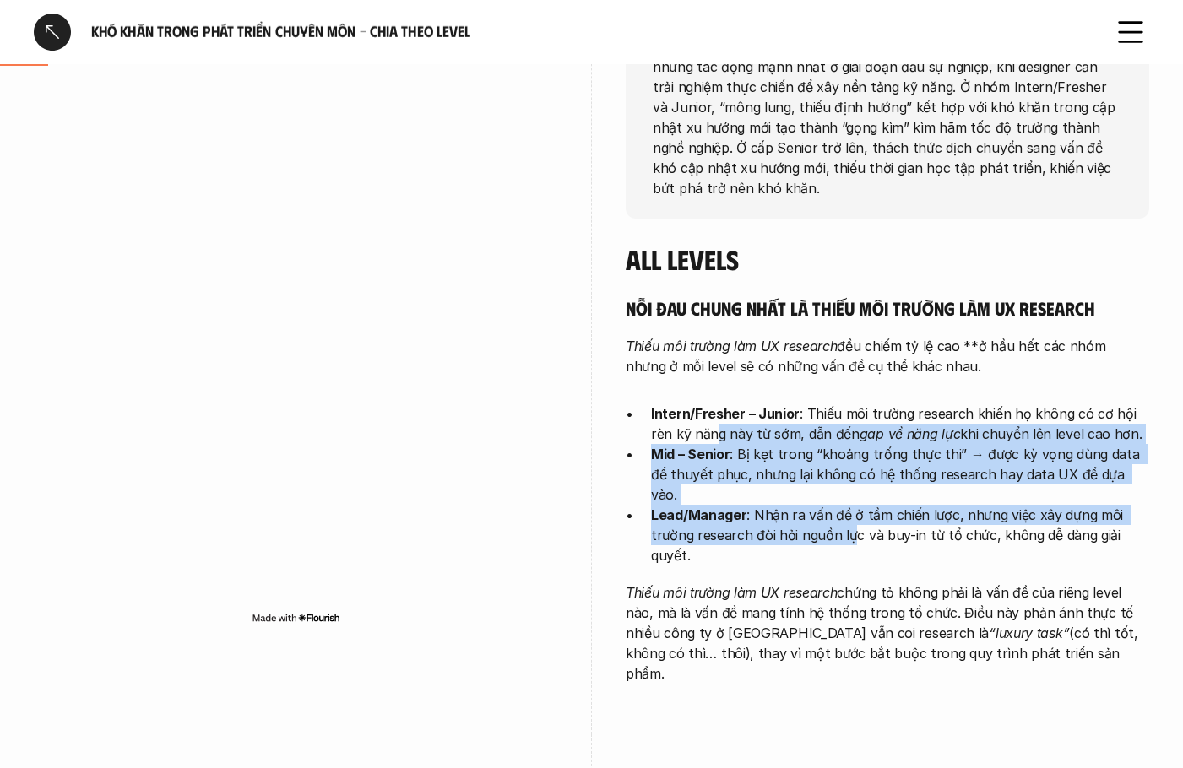
drag, startPoint x: 733, startPoint y: 454, endPoint x: 902, endPoint y: 527, distance: 184.6
type textarea "g này từ sớm, dẫn đến gap về năng lực khi chuyển lên level cao hơn. Mid – Senio…"
click at [867, 518] on ul "Intern/Fresher – Junior : Thiếu môi trường research khiến họ không có cơ hội rè…" at bounding box center [887, 485] width 523 height 162
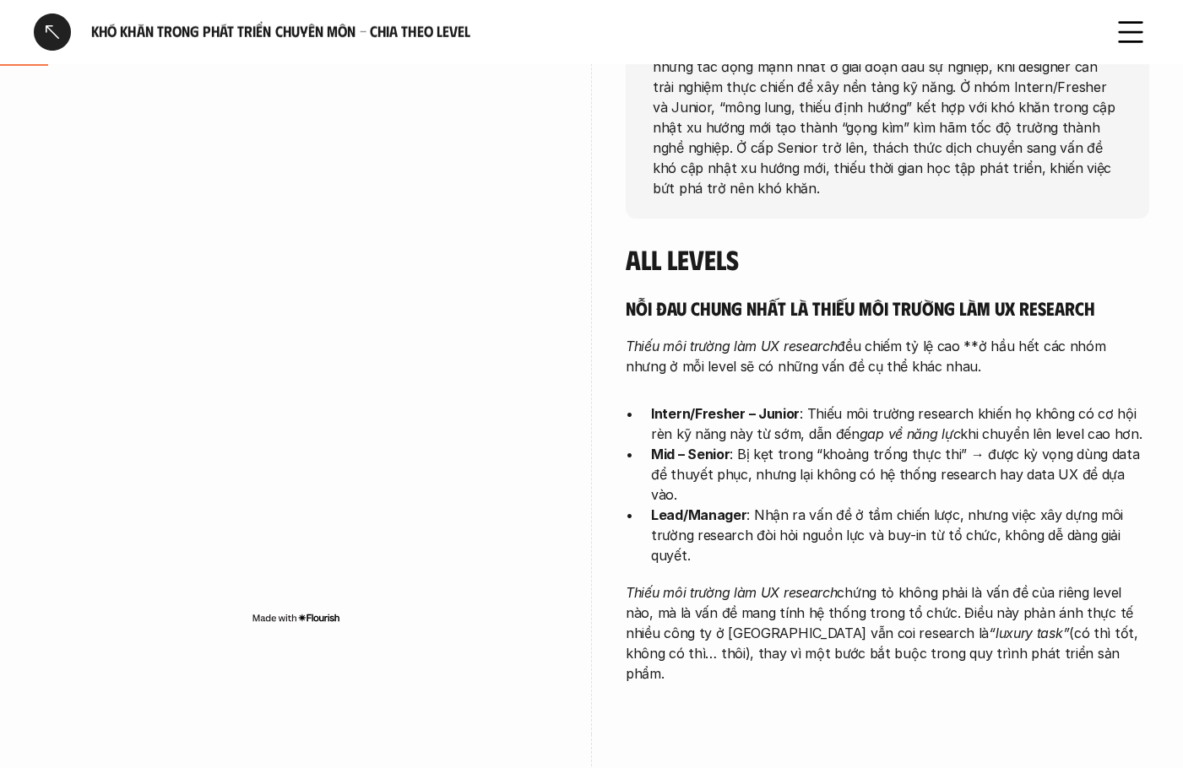
click at [994, 549] on div "Nỗi đau chung nhất là thiếu môi trường làm UX research Thiếu môi trường làm UX …" at bounding box center [887, 490] width 523 height 388
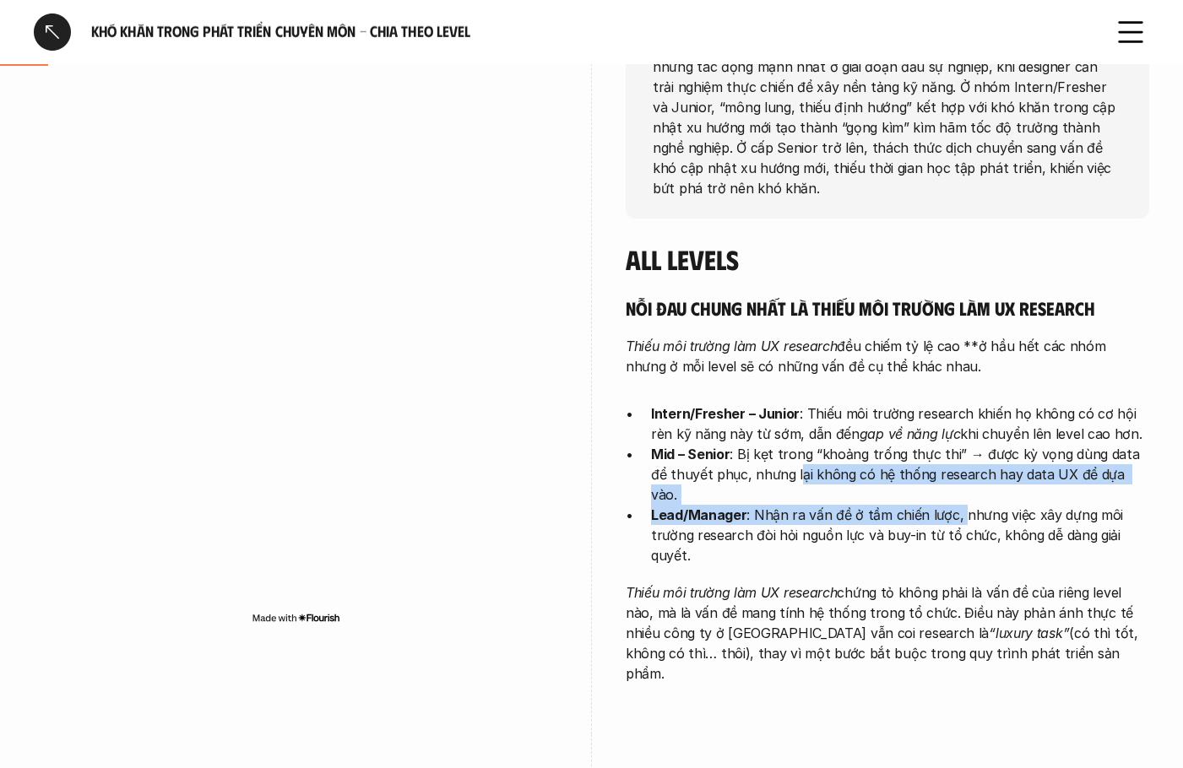
drag, startPoint x: 931, startPoint y: 487, endPoint x: 750, endPoint y: 484, distance: 180.7
click at [753, 482] on ul "Intern/Fresher – Junior : Thiếu môi trường research khiến họ không có cơ hội rè…" at bounding box center [887, 485] width 523 height 162
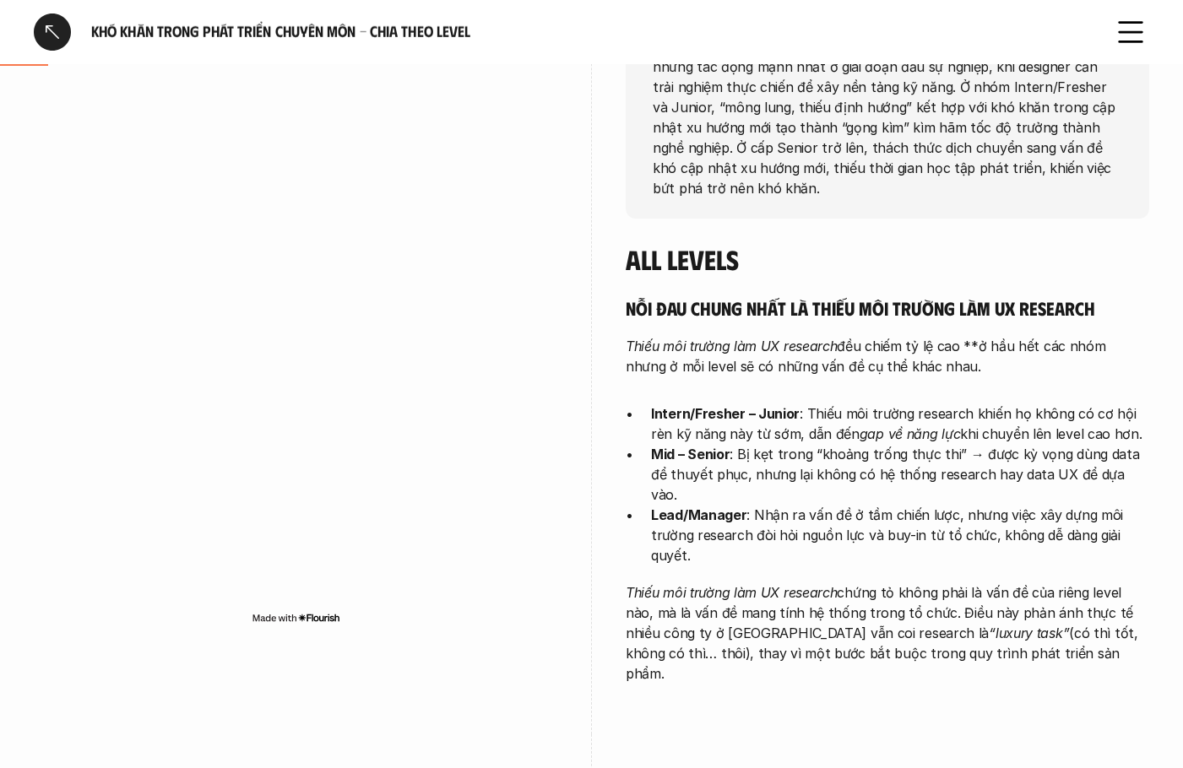
click at [923, 549] on div "Nỗi đau chung nhất là thiếu môi trường làm UX research Thiếu môi trường làm UX …" at bounding box center [887, 490] width 523 height 388
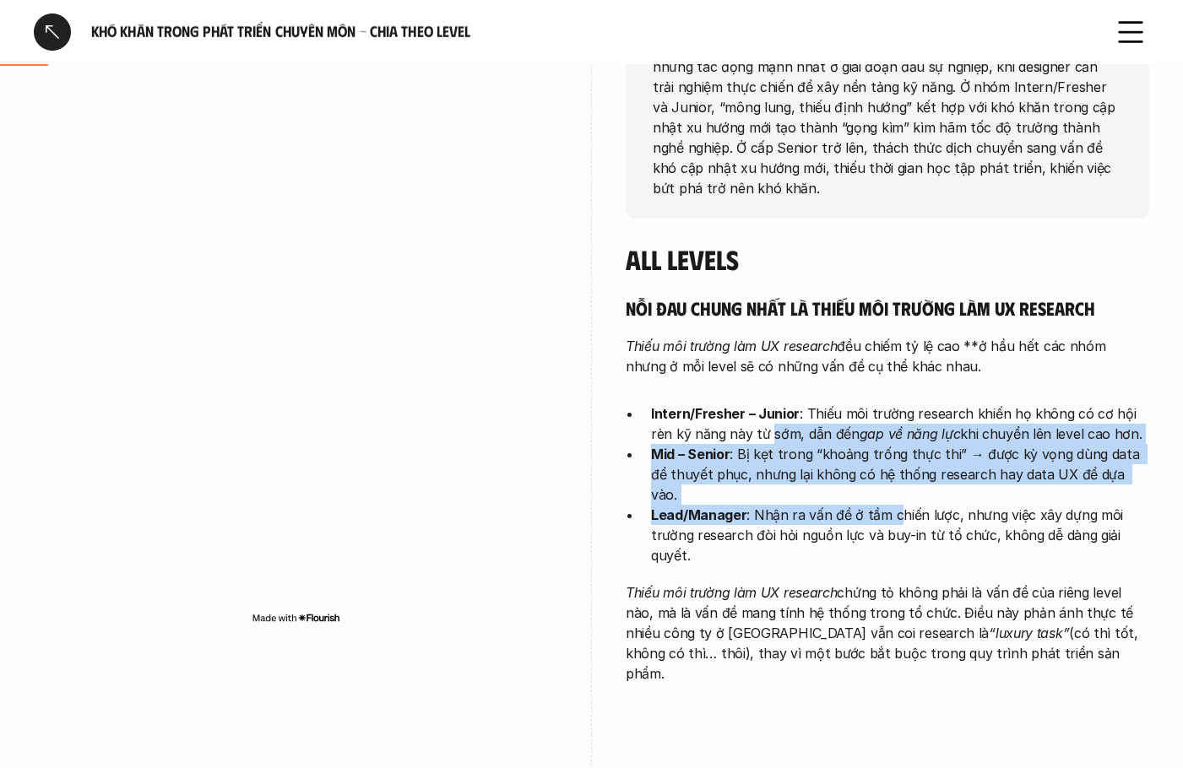
drag, startPoint x: 748, startPoint y: 442, endPoint x: 949, endPoint y: 501, distance: 209.4
click at [949, 501] on ul "Intern/Fresher – Junior : Thiếu môi trường research khiến họ không có cơ hội rè…" at bounding box center [887, 485] width 523 height 162
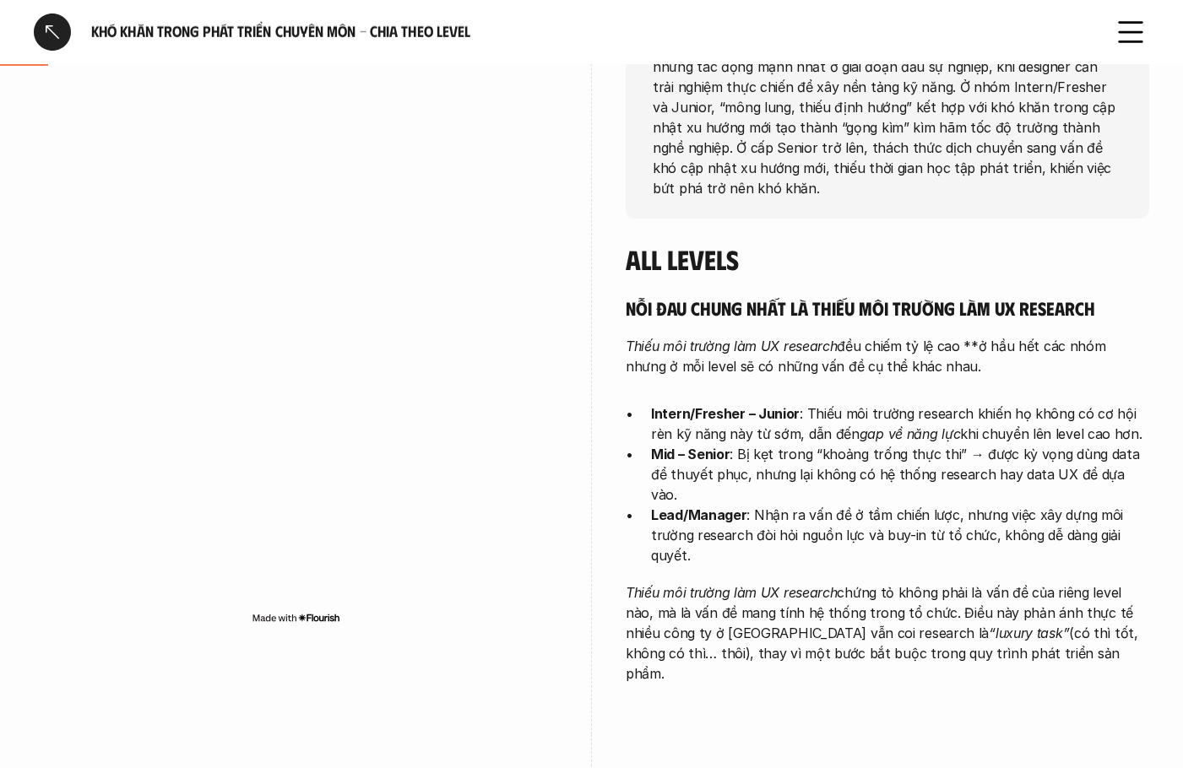
click at [1100, 541] on p "Lead/Manager : Nhận ra vấn đề ở tầm chiến lược, nhưng việc xây dựng môi trường …" at bounding box center [900, 535] width 498 height 61
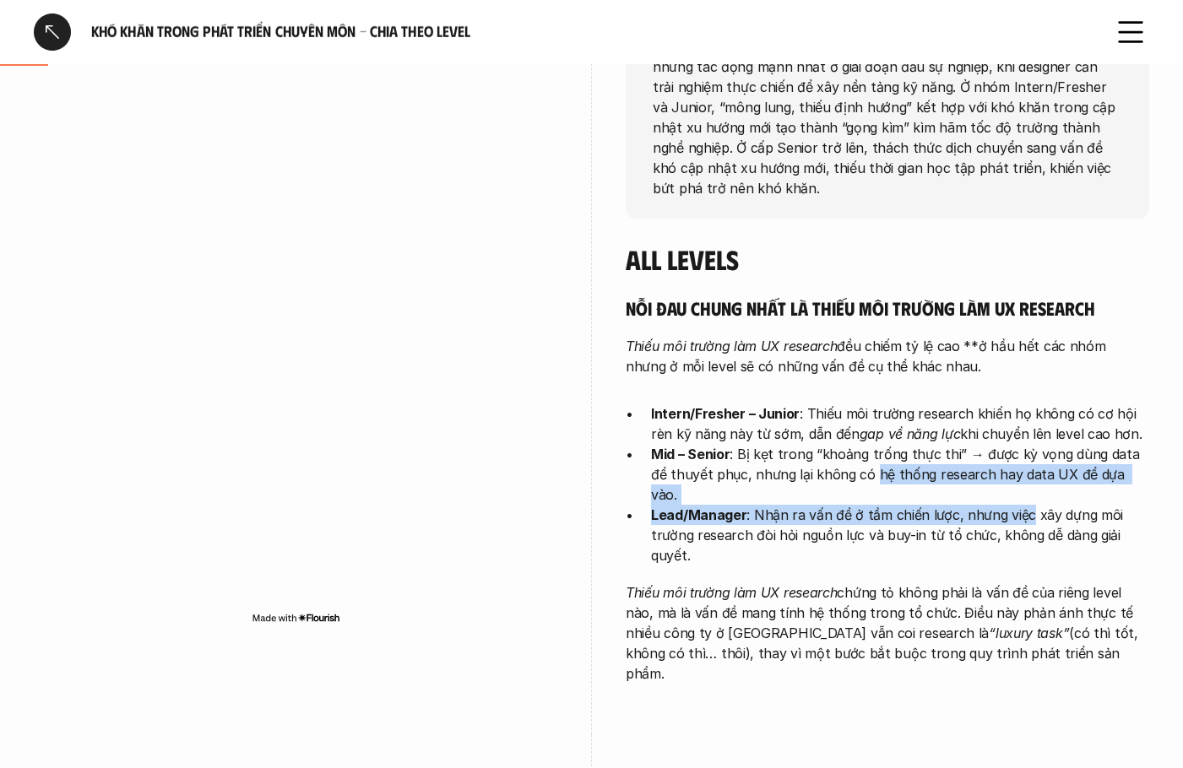
drag, startPoint x: 1011, startPoint y: 493, endPoint x: 760, endPoint y: 490, distance: 251.6
click at [777, 483] on ul "Intern/Fresher – Junior : Thiếu môi trường research khiến họ không có cơ hội rè…" at bounding box center [887, 485] width 523 height 162
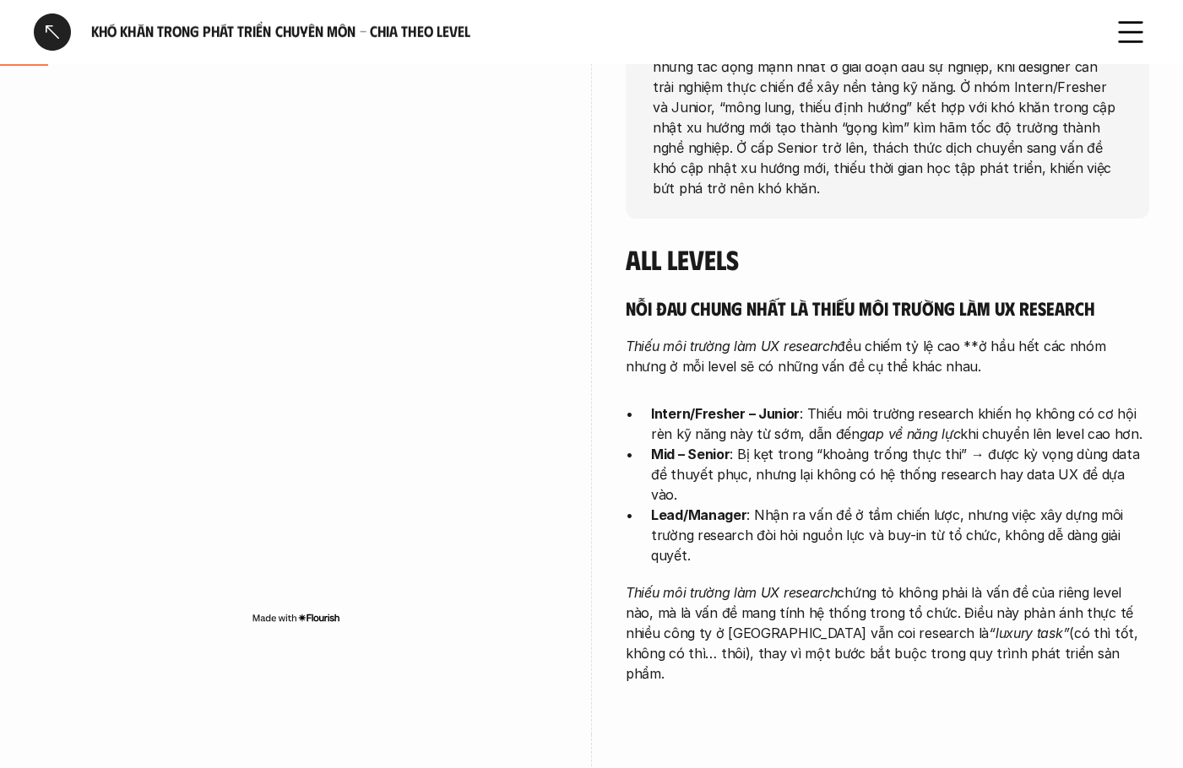
click at [787, 550] on div "Nỗi đau chung nhất là thiếu môi trường làm UX research Thiếu môi trường làm UX …" at bounding box center [887, 490] width 523 height 388
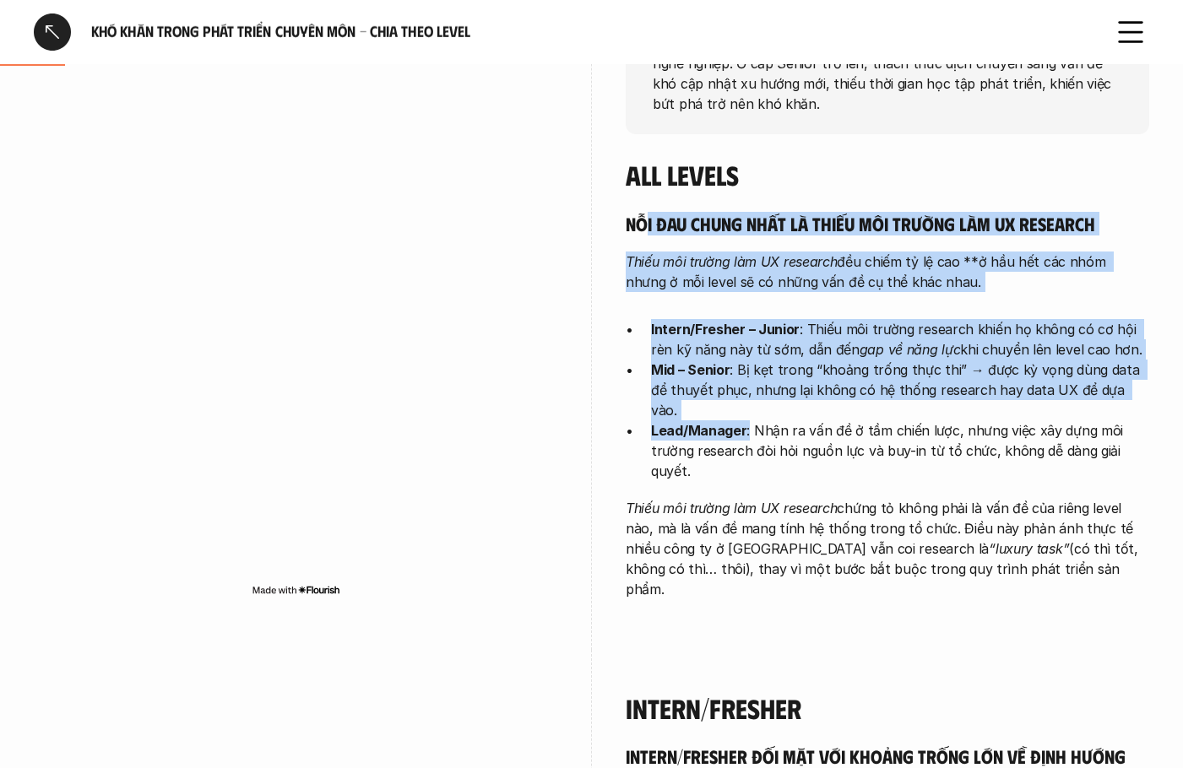
drag, startPoint x: 649, startPoint y: 220, endPoint x: 837, endPoint y: 503, distance: 339.7
click at [763, 428] on div "Nỗi đau chung nhất là thiếu môi trường làm UX research Thiếu môi trường làm UX …" at bounding box center [887, 406] width 523 height 388
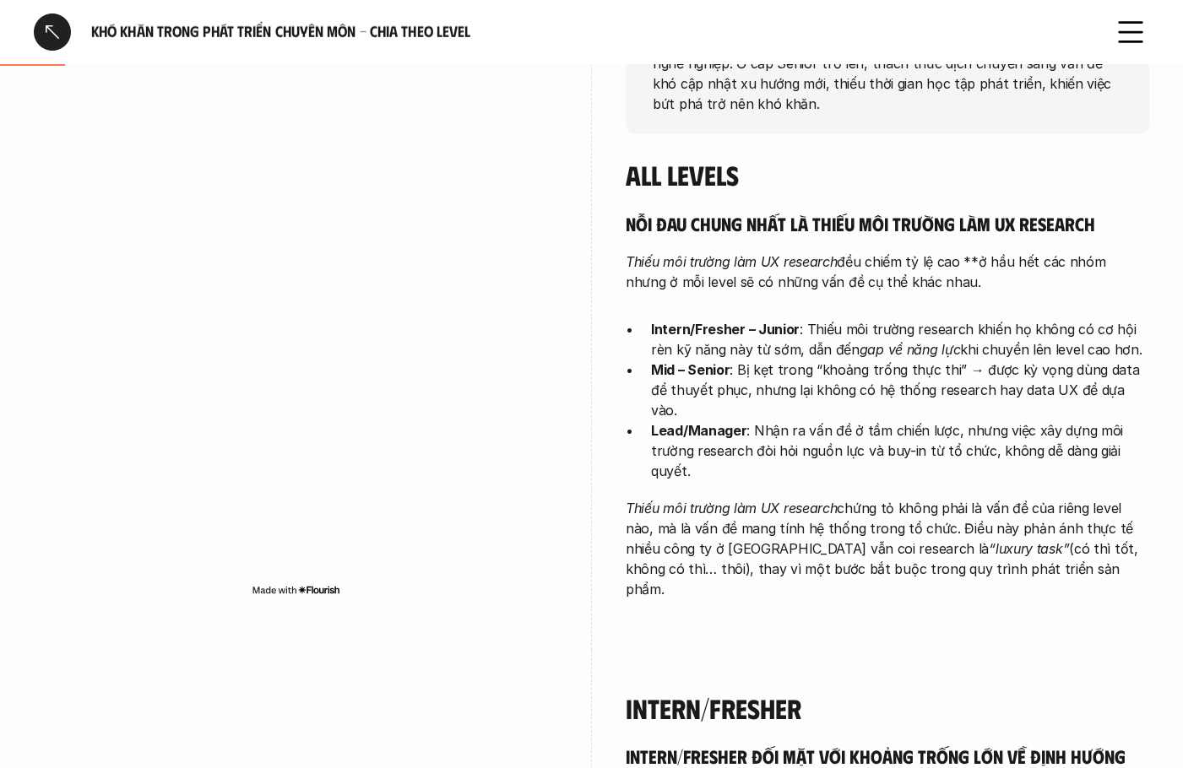
click at [989, 540] on em "“luxury task”" at bounding box center [1029, 548] width 80 height 17
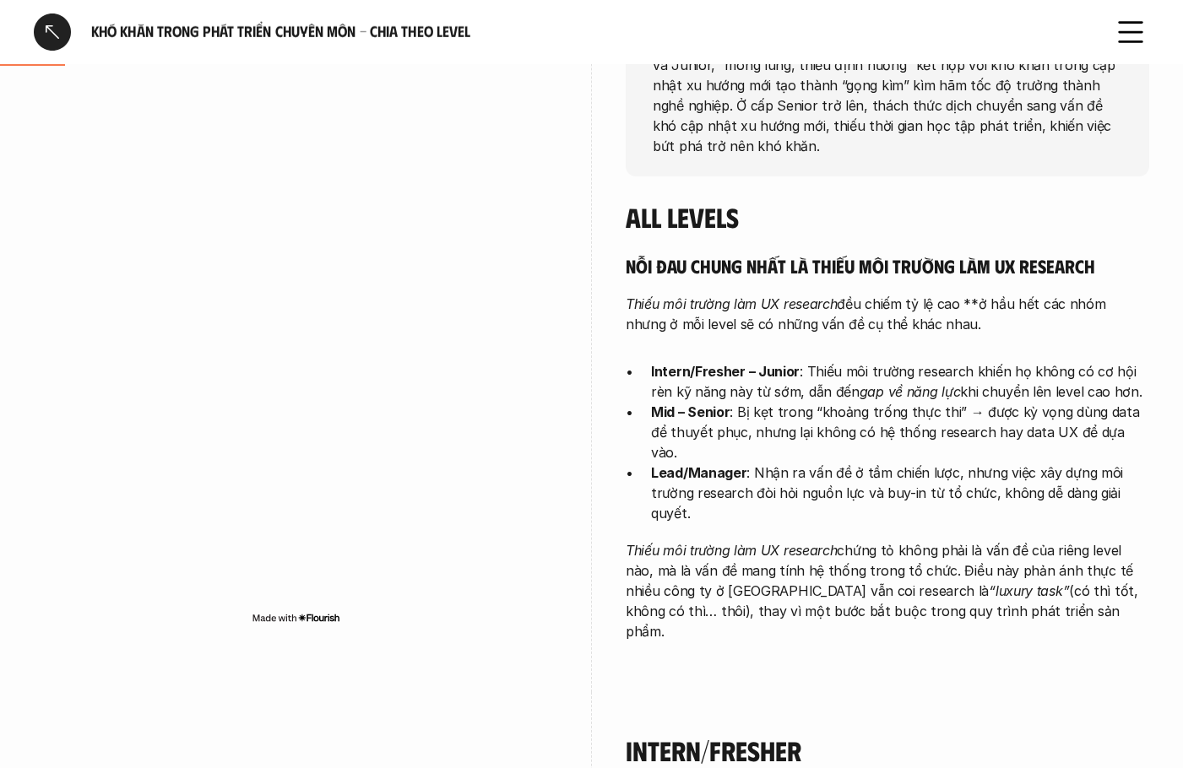
scroll to position [338, 0]
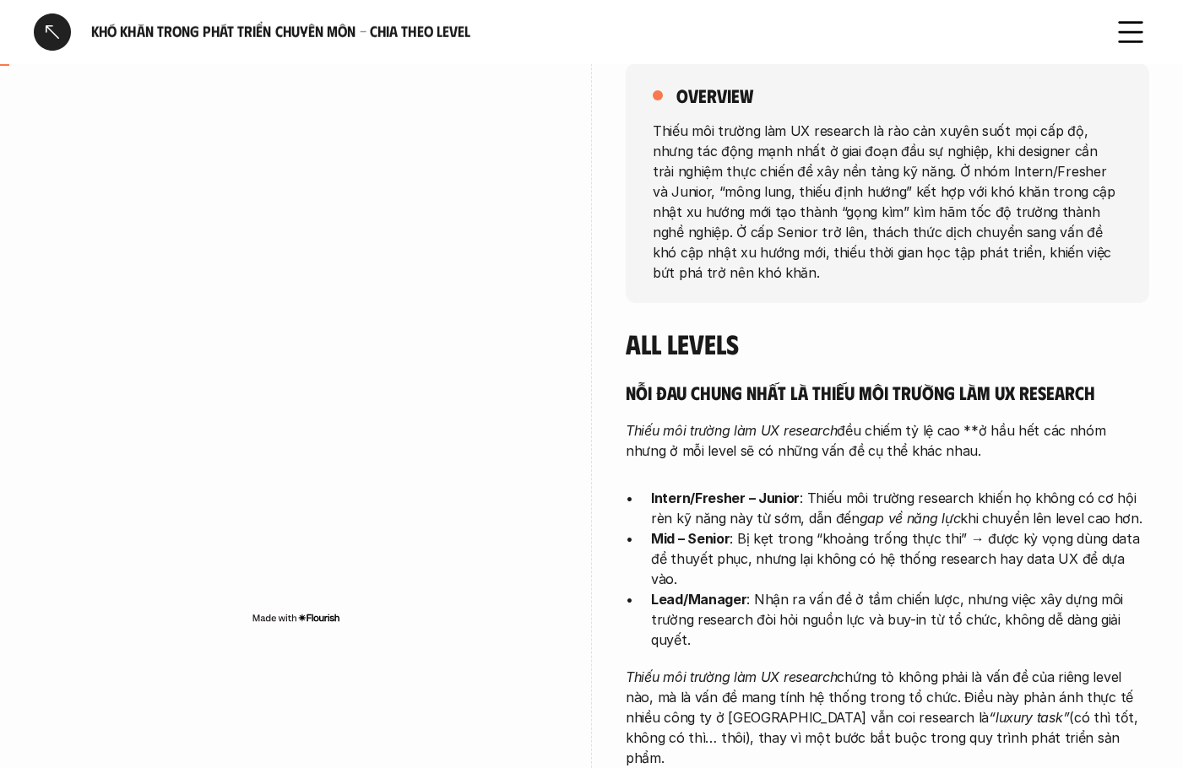
scroll to position [0, 0]
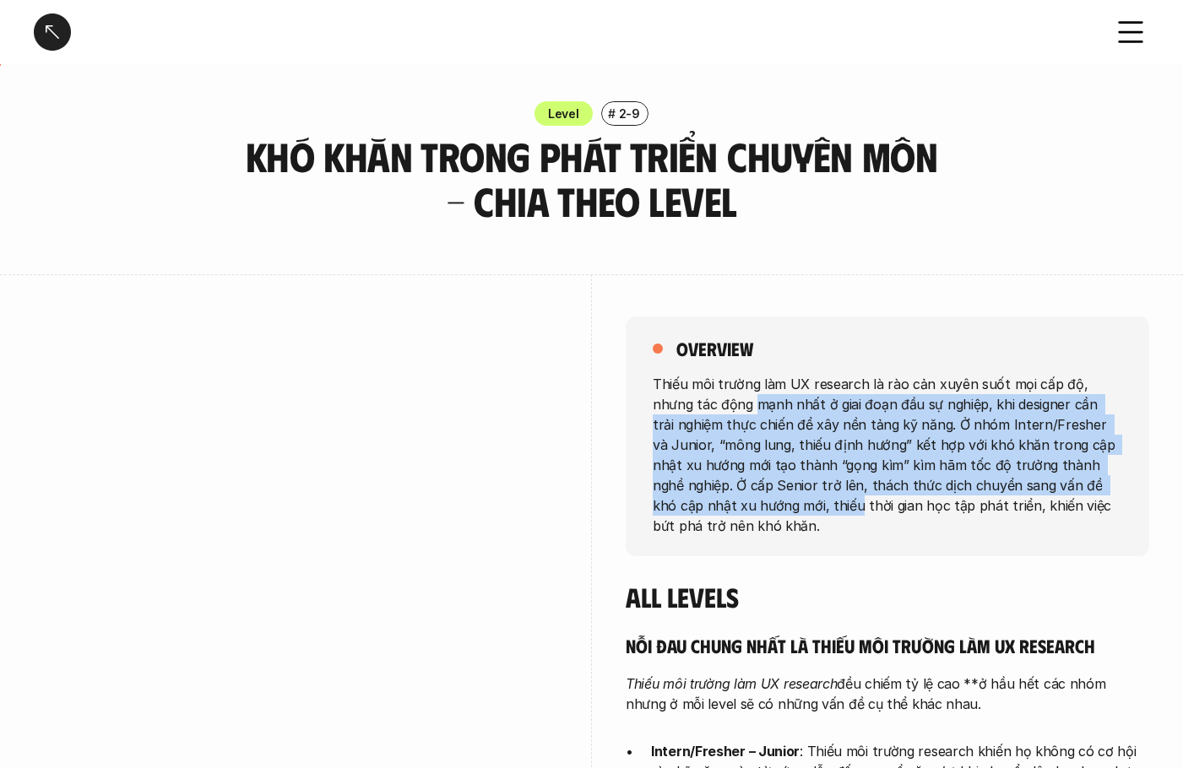
drag, startPoint x: 734, startPoint y: 451, endPoint x: 761, endPoint y: 524, distance: 78.3
click at [761, 523] on p "Thiếu môi trường làm UX research là rào cản xuyên suốt mọi cấp độ, nhưng tác độ…" at bounding box center [887, 454] width 469 height 162
click at [880, 550] on div "overview Thiếu môi trường làm UX research là rào cản xuyên suốt mọi cấp độ, như…" at bounding box center [887, 437] width 523 height 240
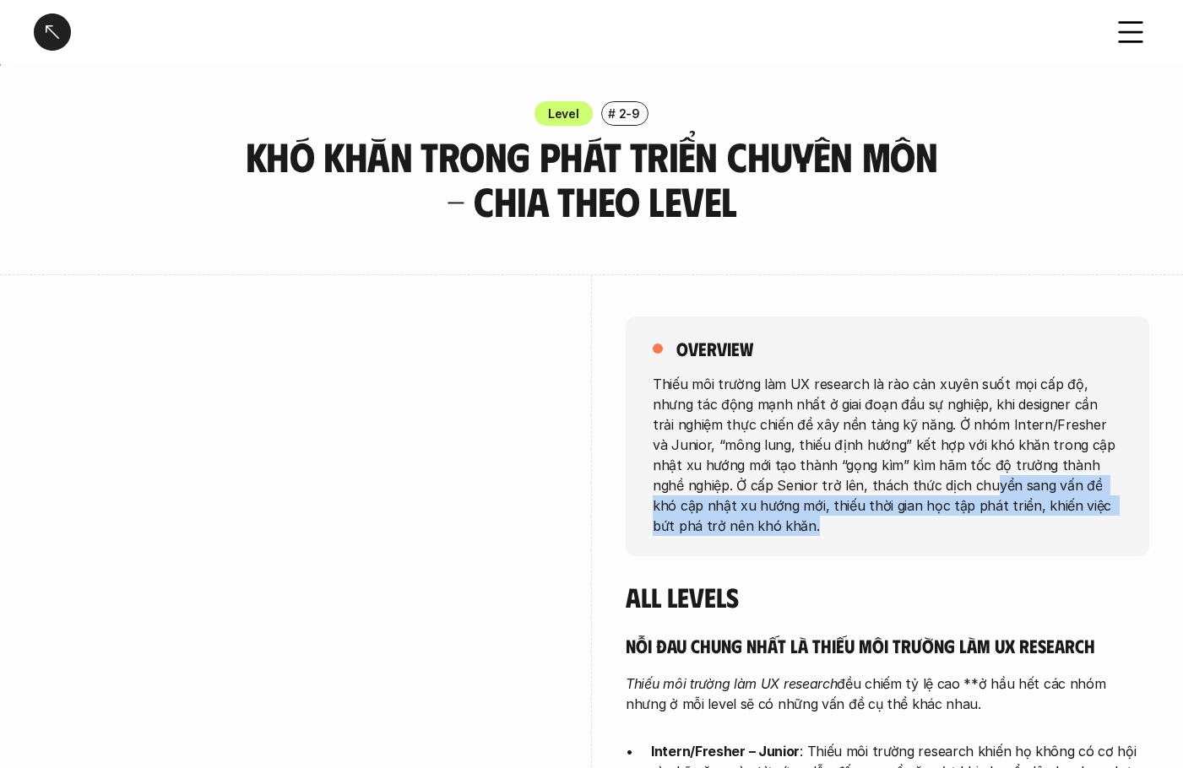
drag, startPoint x: 903, startPoint y: 482, endPoint x: 989, endPoint y: 502, distance: 87.6
click at [927, 533] on p "Thiếu môi trường làm UX research là rào cản xuyên suốt mọi cấp độ, nhưng tác độ…" at bounding box center [887, 454] width 469 height 162
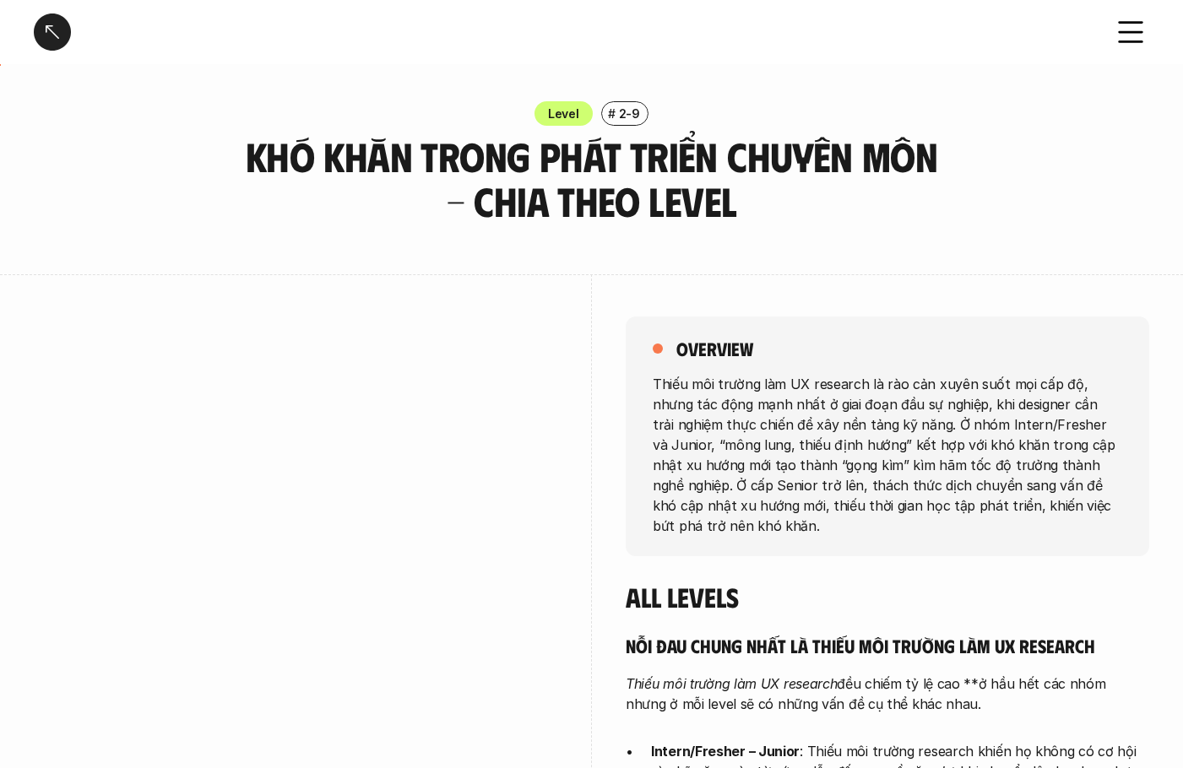
click at [1051, 446] on p "Thiếu môi trường làm UX research là rào cản xuyên suốt mọi cấp độ, nhưng tác độ…" at bounding box center [887, 454] width 469 height 162
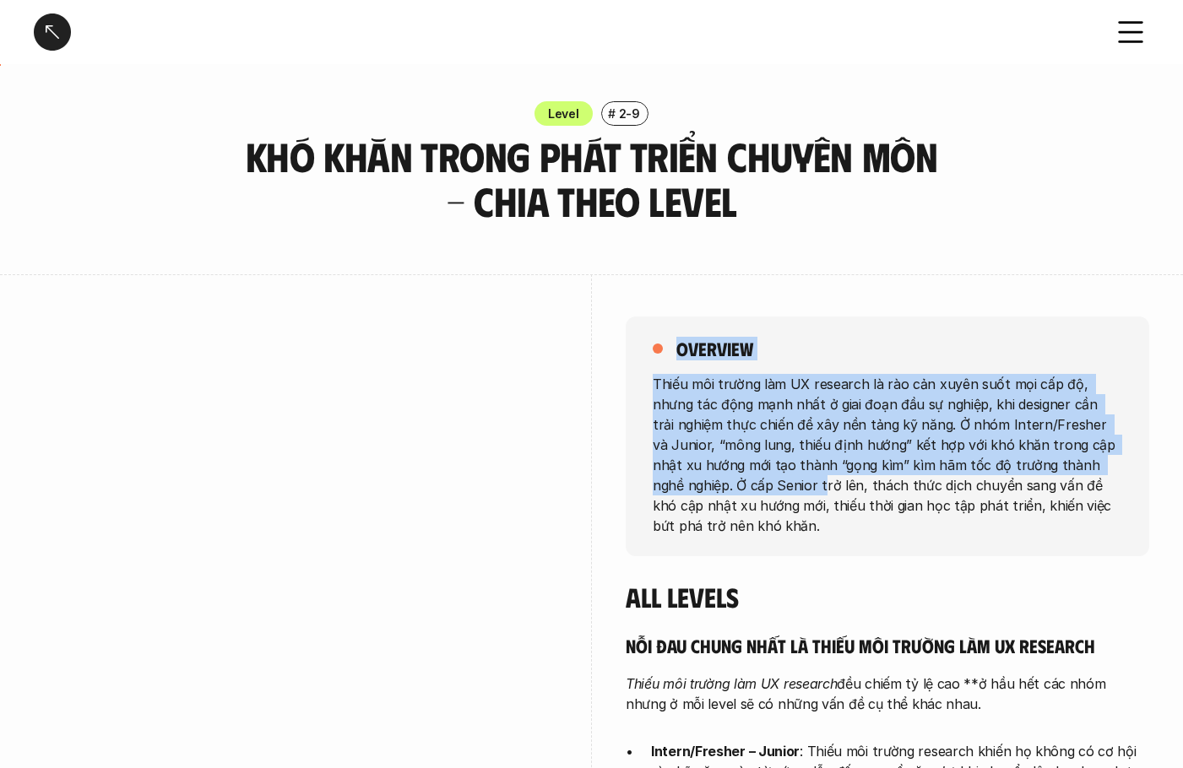
drag, startPoint x: 630, startPoint y: 404, endPoint x: 822, endPoint y: 500, distance: 215.2
click at [753, 496] on div "overview Thiếu môi trường làm UX research là rào cản xuyên suốt mọi cấp độ, như…" at bounding box center [591, 673] width 1115 height 798
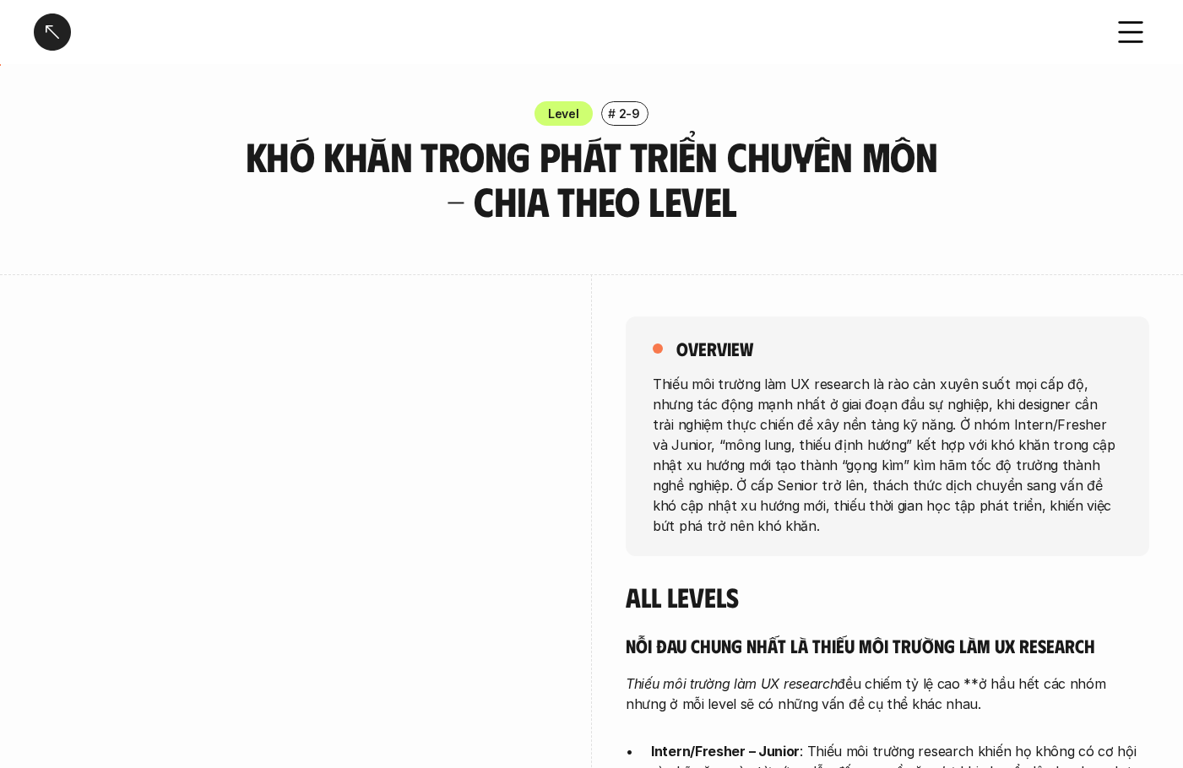
click at [1000, 501] on p "Thiếu môi trường làm UX research là rào cản xuyên suốt mọi cấp độ, nhưng tác độ…" at bounding box center [887, 454] width 469 height 162
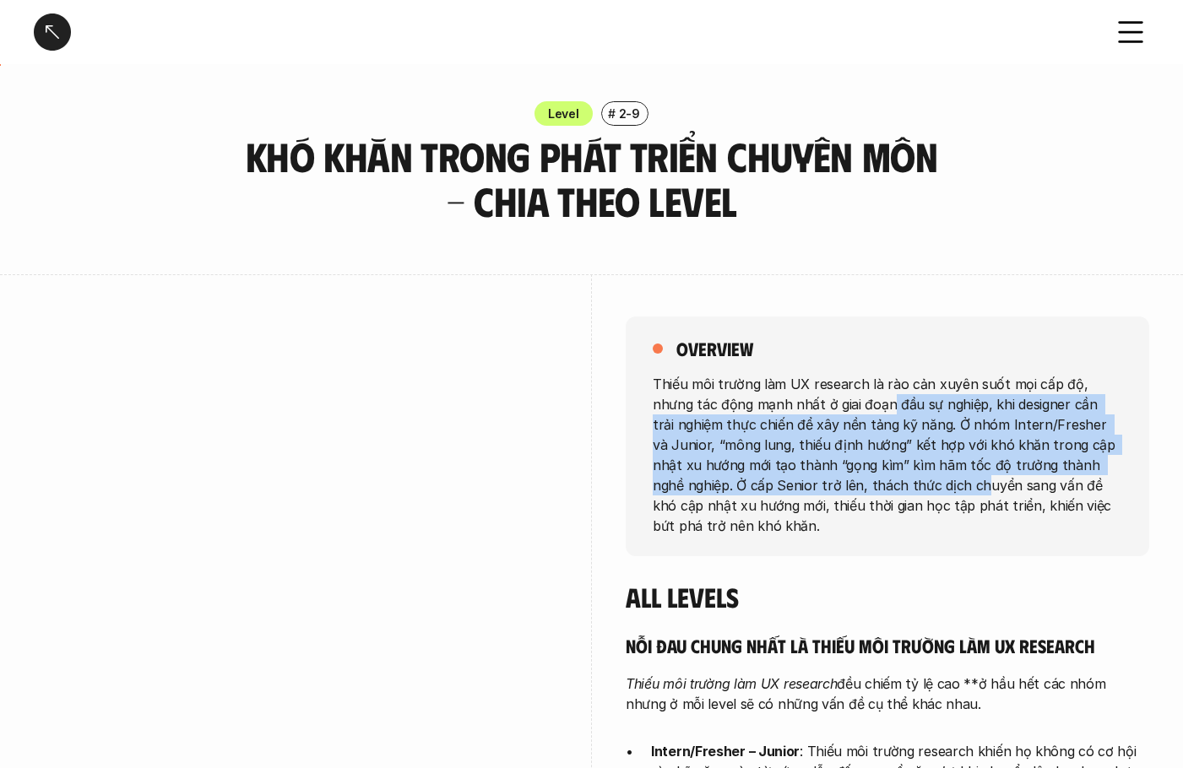
drag, startPoint x: 876, startPoint y: 474, endPoint x: 1034, endPoint y: 515, distance: 163.2
click at [913, 503] on p "Thiếu môi trường làm UX research là rào cản xuyên suốt mọi cấp độ, nhưng tác độ…" at bounding box center [887, 454] width 469 height 162
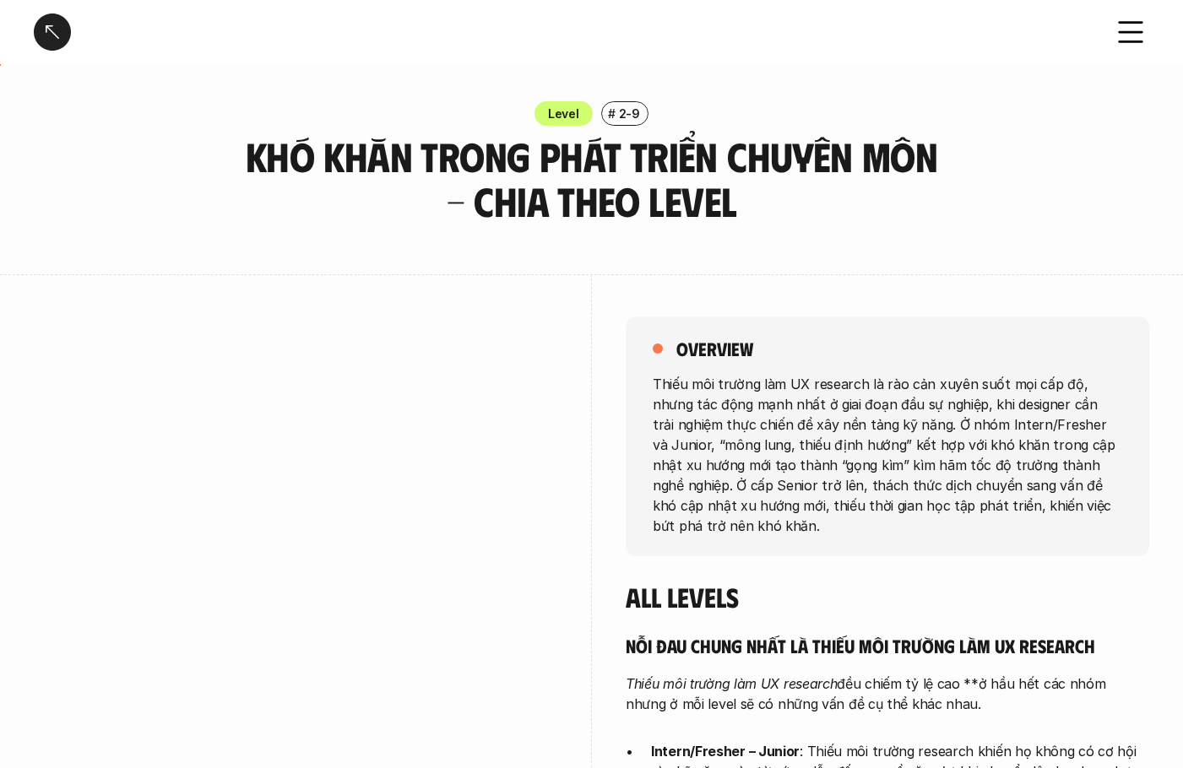
click at [1054, 514] on p "Thiếu môi trường làm UX research là rào cản xuyên suốt mọi cấp độ, nhưng tác độ…" at bounding box center [887, 454] width 469 height 162
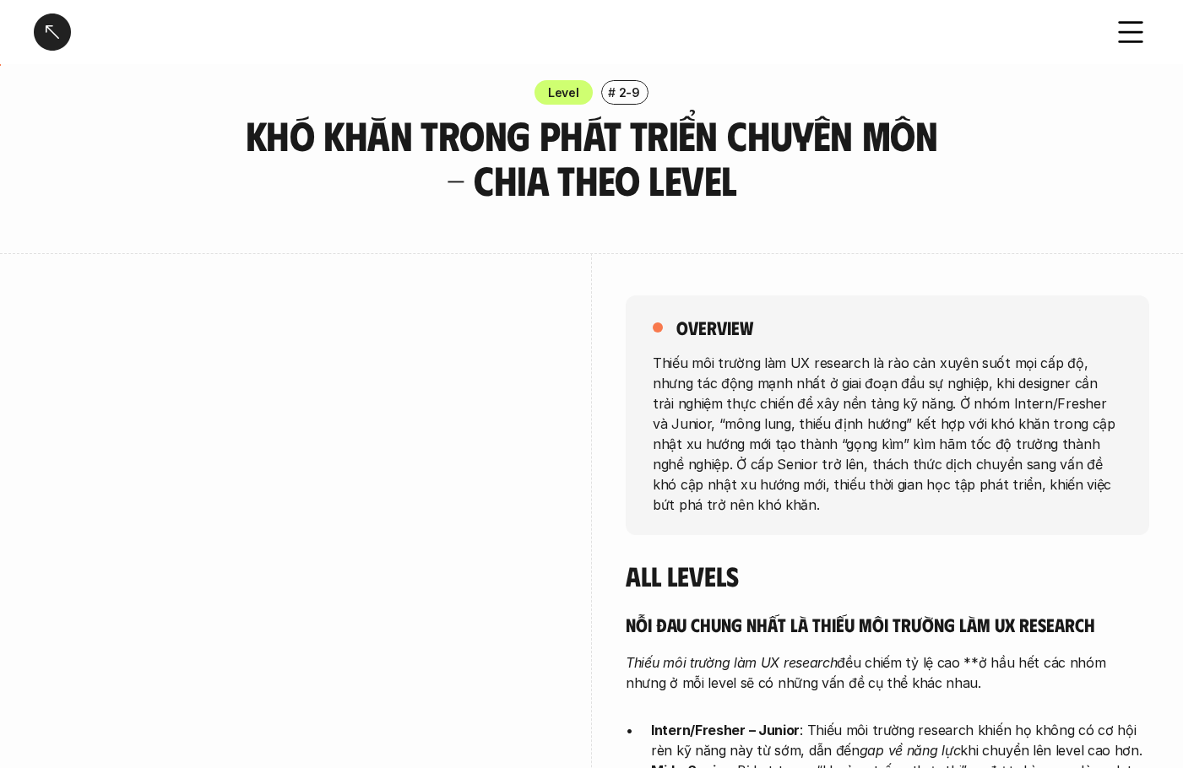
scroll to position [169, 0]
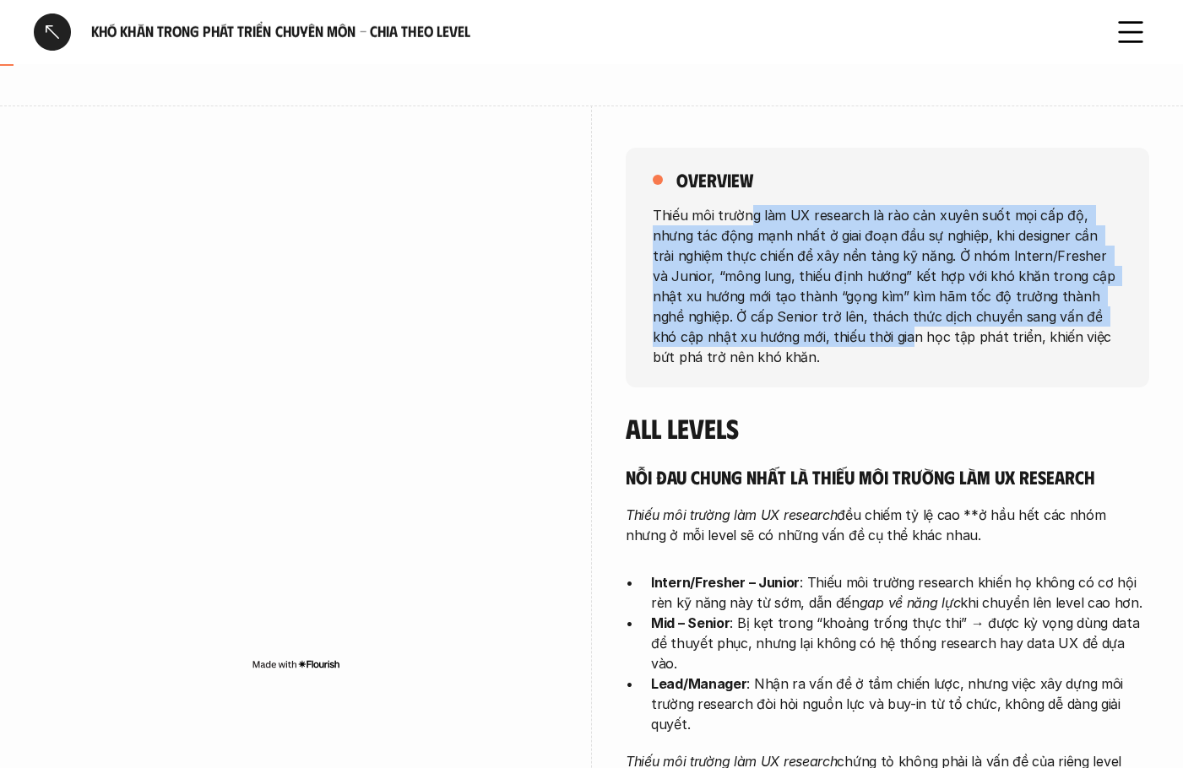
drag, startPoint x: 772, startPoint y: 279, endPoint x: 818, endPoint y: 359, distance: 91.5
click at [809, 344] on p "Thiếu môi trường làm UX research là rào cản xuyên suốt mọi cấp độ, nhưng tác độ…" at bounding box center [887, 285] width 469 height 162
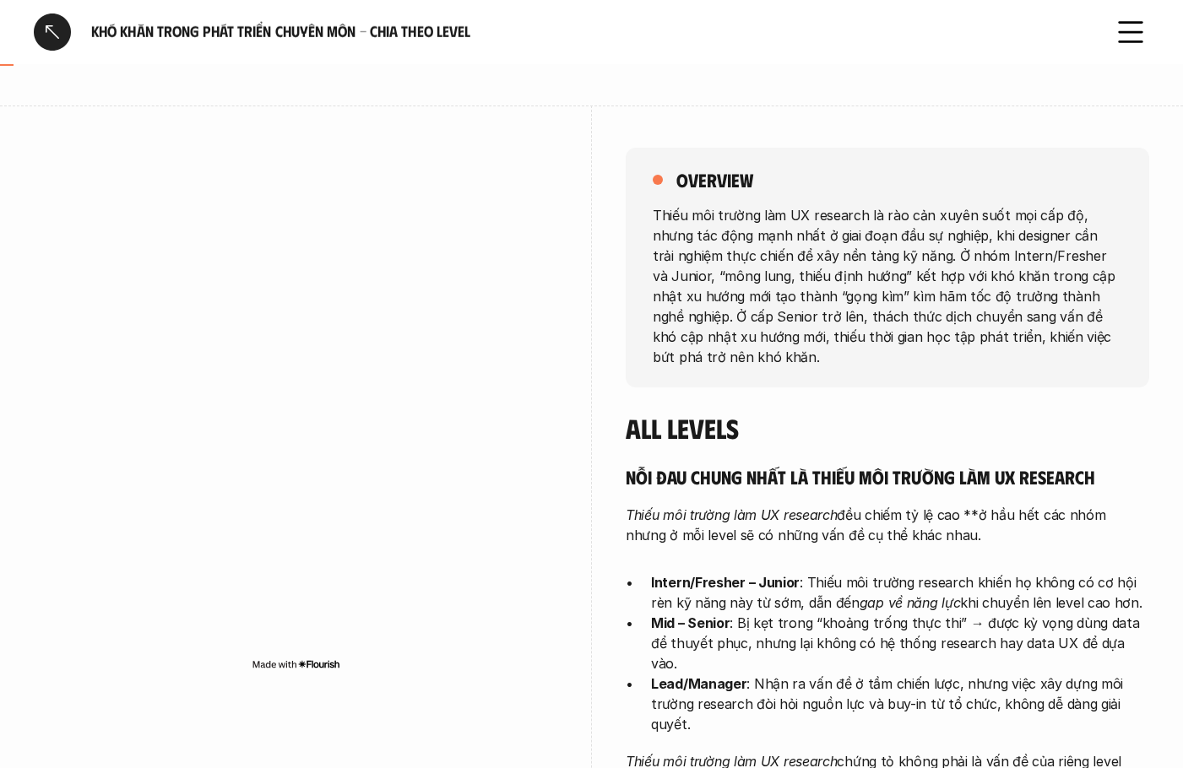
click at [921, 359] on p "Thiếu môi trường làm UX research là rào cản xuyên suốt mọi cấp độ, nhưng tác độ…" at bounding box center [887, 285] width 469 height 162
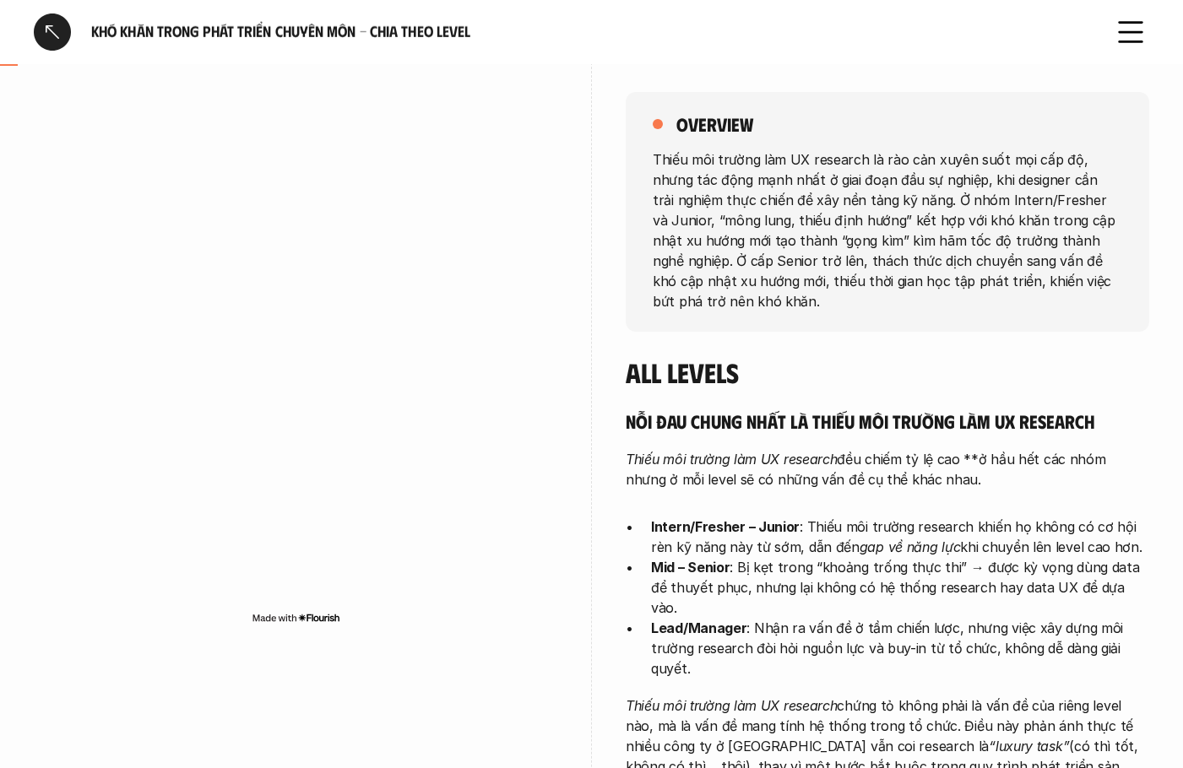
scroll to position [253, 0]
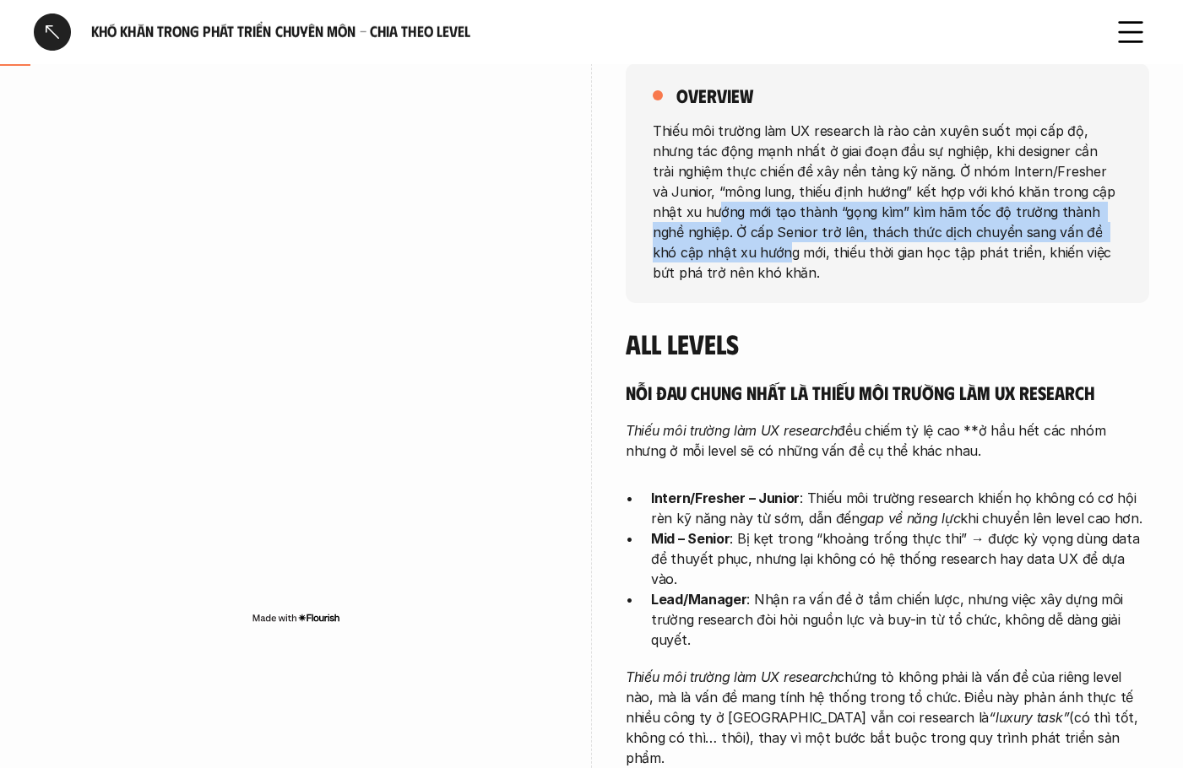
drag, startPoint x: 674, startPoint y: 230, endPoint x: 734, endPoint y: 315, distance: 103.5
click at [696, 278] on p "Thiếu môi trường làm UX research là rào cản xuyên suốt mọi cấp độ, nhưng tác độ…" at bounding box center [887, 201] width 469 height 162
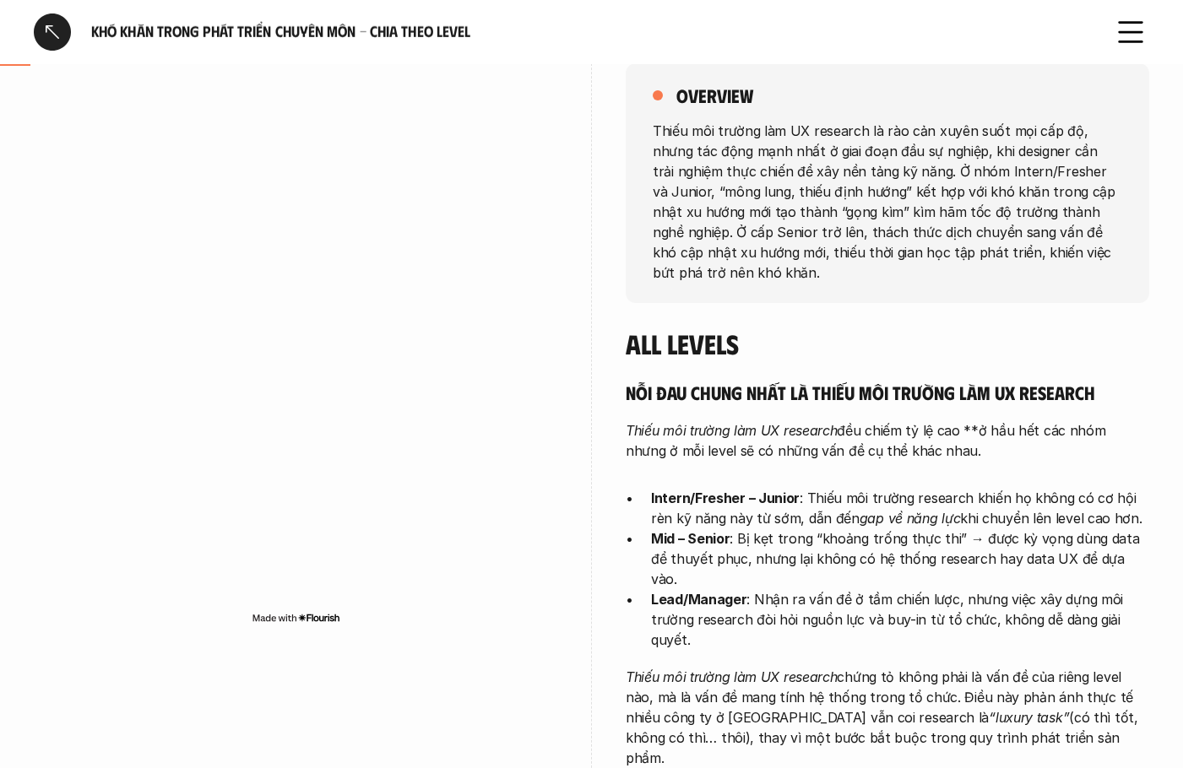
click at [816, 358] on h4 "All levels" at bounding box center [887, 344] width 523 height 32
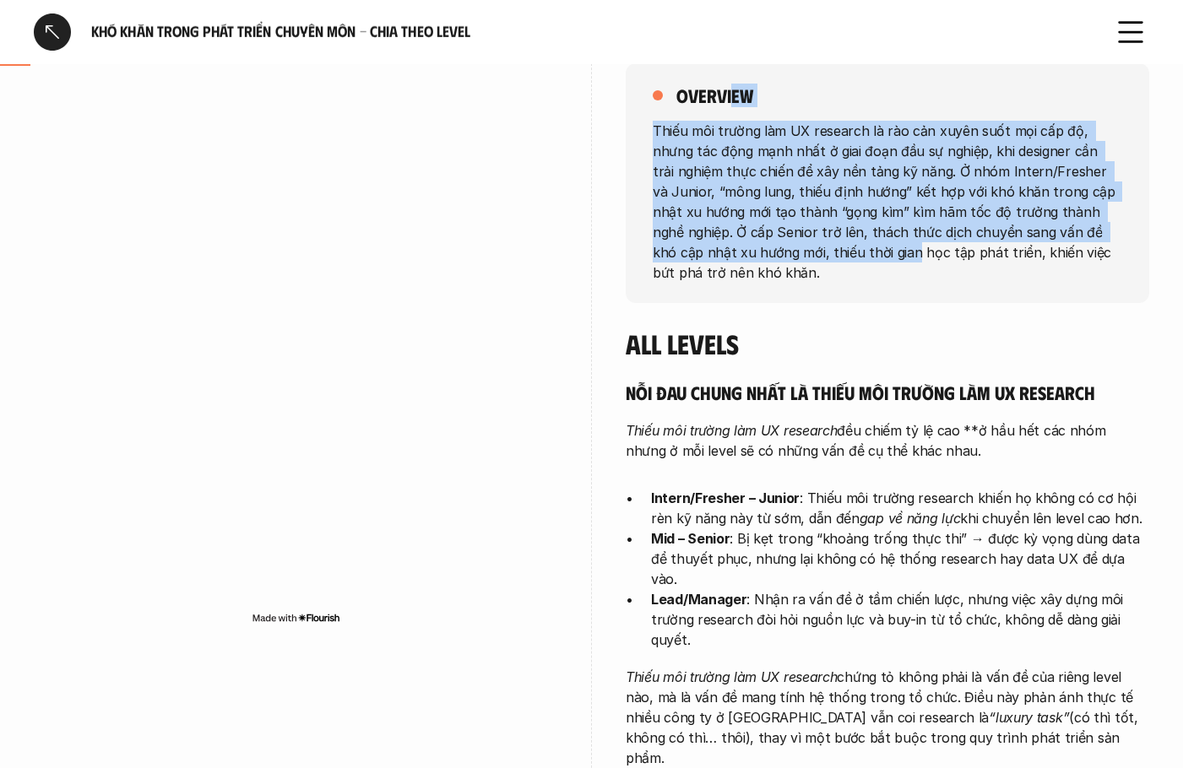
drag, startPoint x: 765, startPoint y: 180, endPoint x: 873, endPoint y: 314, distance: 172.3
click at [819, 257] on div "overview Thiếu môi trường làm UX research là rào cản xuyên suốt mọi cấp độ, như…" at bounding box center [887, 183] width 523 height 240
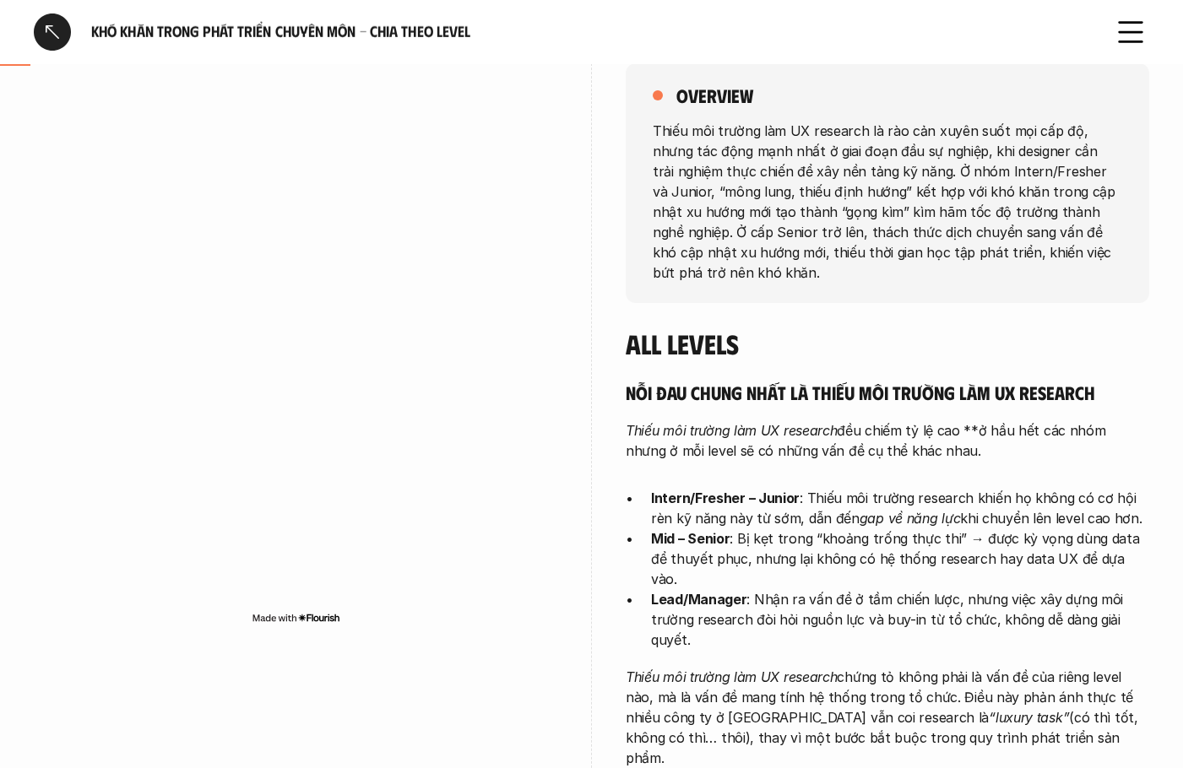
click at [876, 318] on div "overview Thiếu môi trường làm UX research là rào cản xuyên suốt mọi cấp độ, như…" at bounding box center [887, 420] width 523 height 798
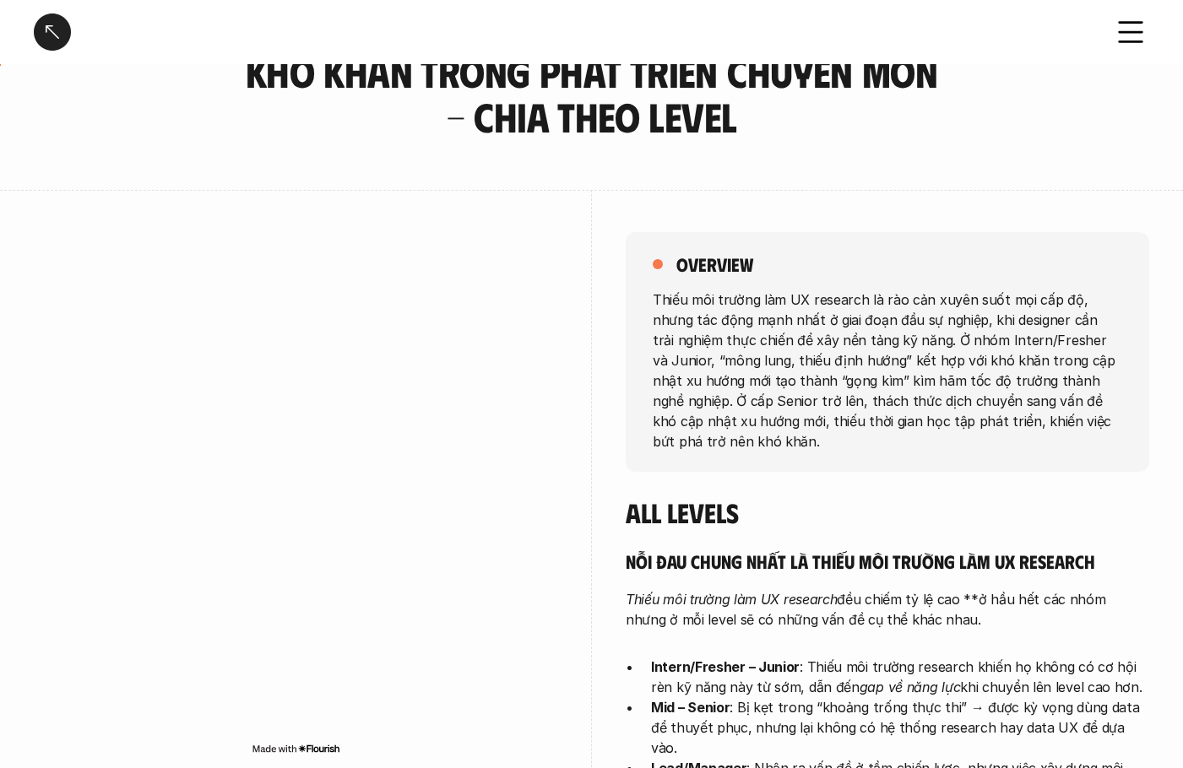
click at [49, 30] on div at bounding box center [52, 32] width 37 height 37
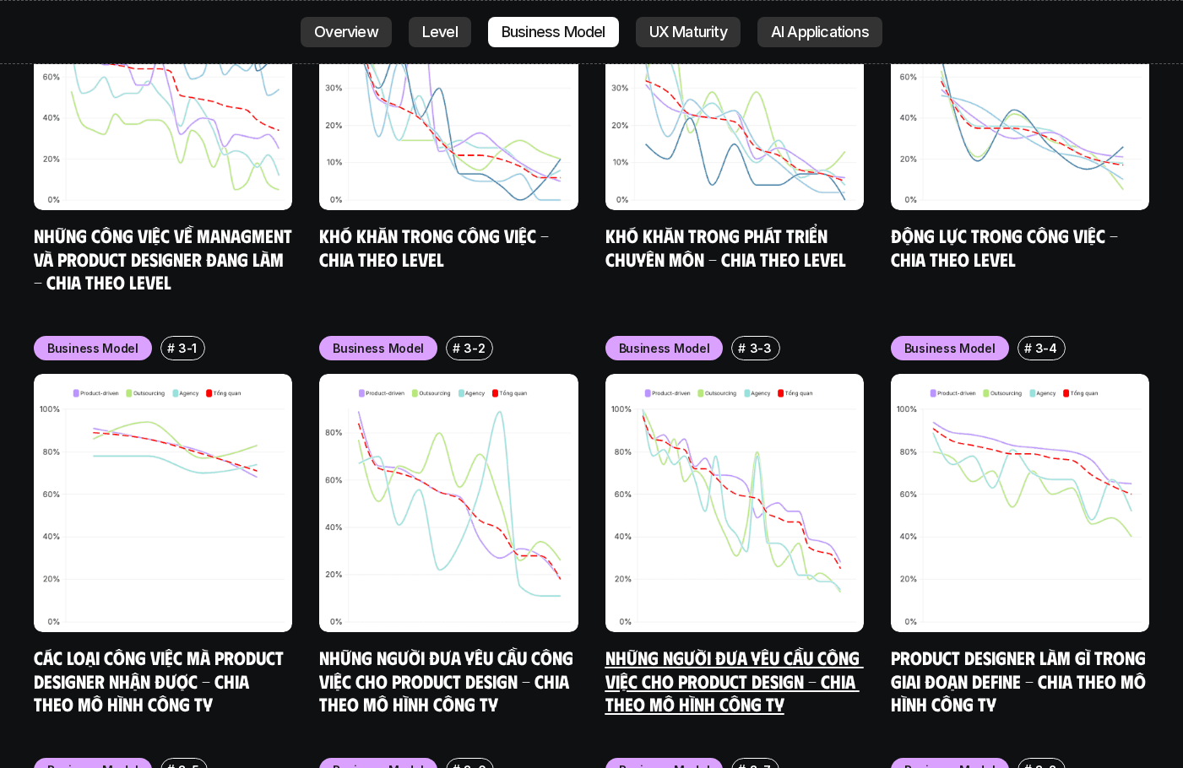
scroll to position [7056, 0]
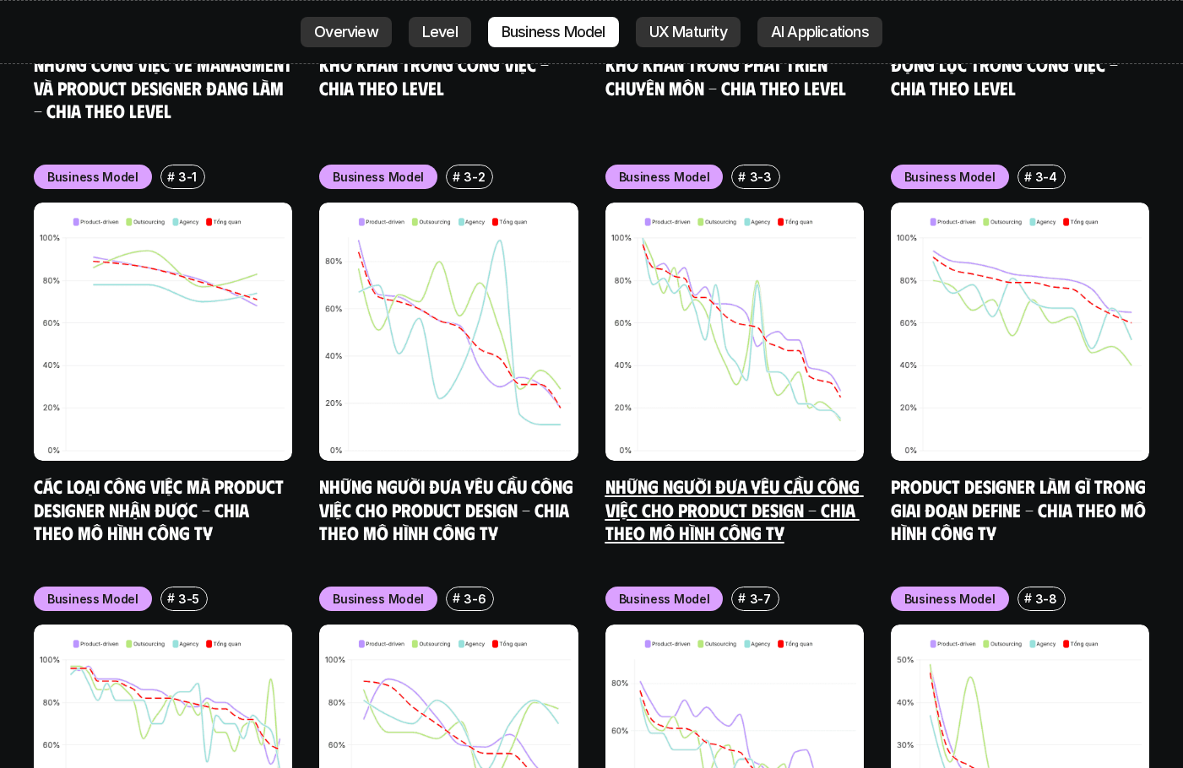
click at [690, 474] on link "Những người đưa yêu cầu công việc cho Product Design - Chia theo mô hình công ty" at bounding box center [734, 508] width 258 height 69
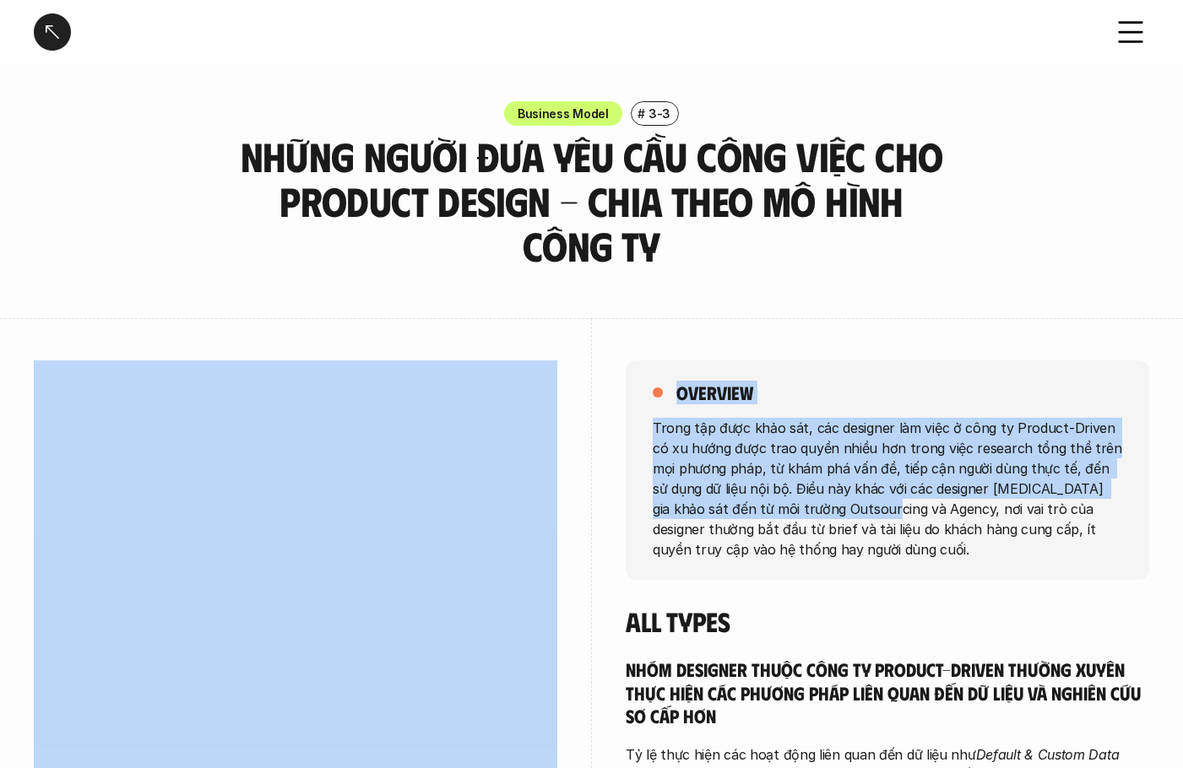
drag, startPoint x: 850, startPoint y: 517, endPoint x: 897, endPoint y: 595, distance: 91.2
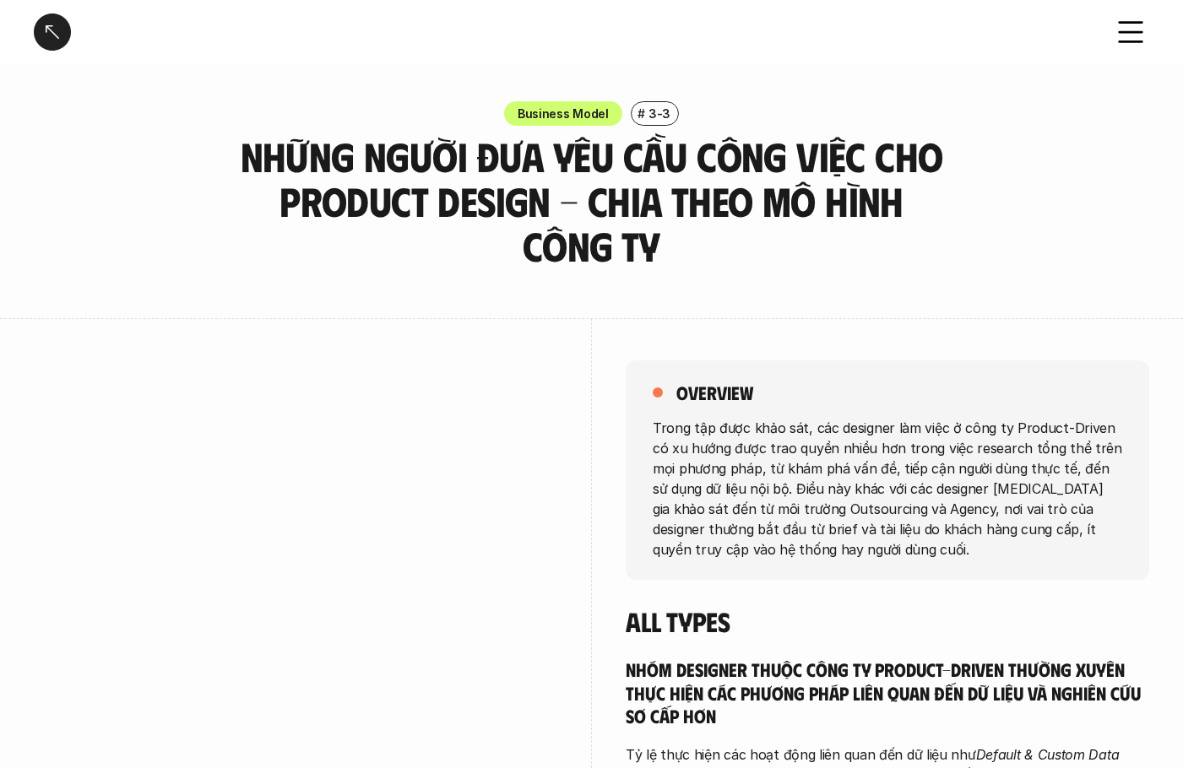
click at [897, 595] on div "overview Trong tập được khảo sát, các designer làm việc ở công ty Product-Drive…" at bounding box center [887, 726] width 523 height 816
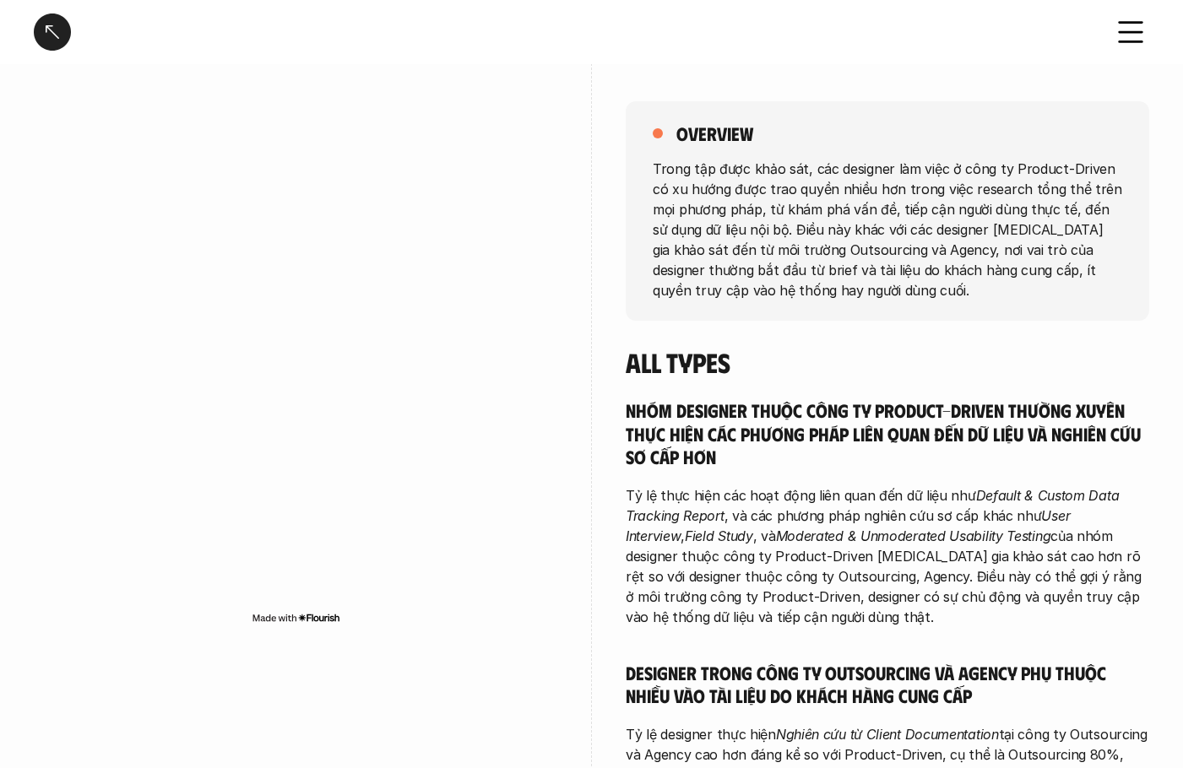
scroll to position [422, 0]
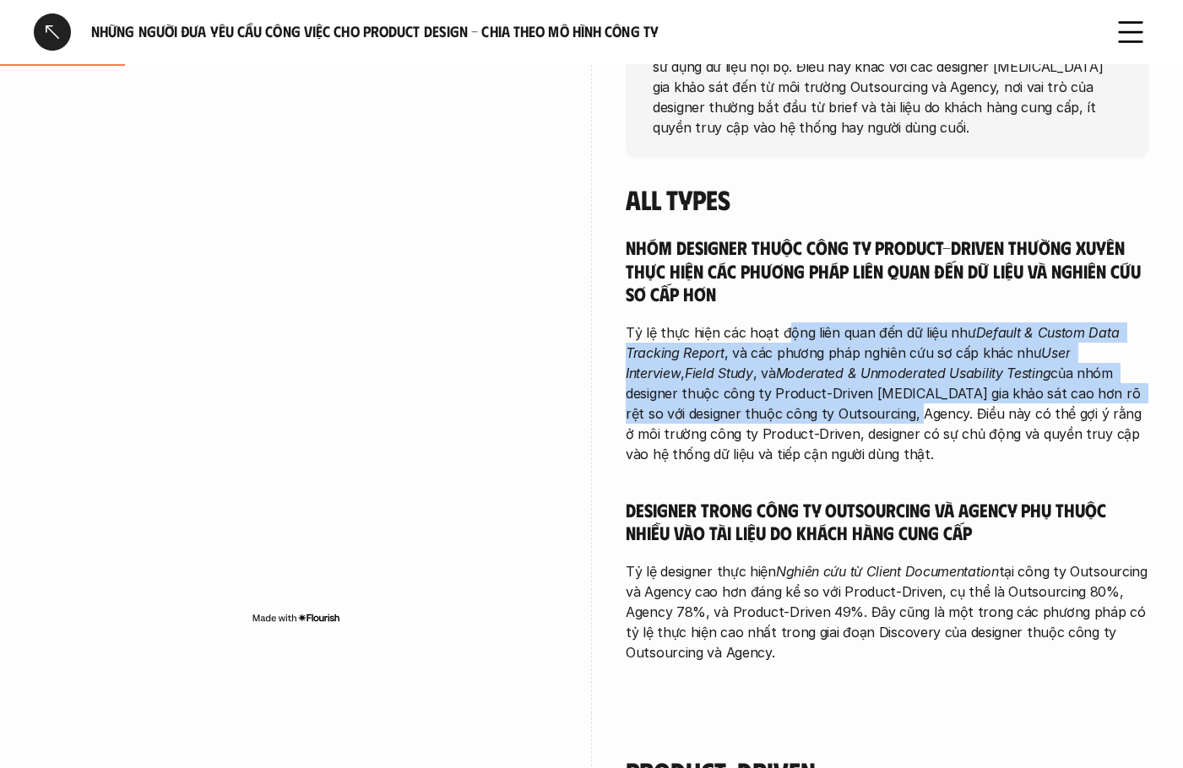
drag, startPoint x: 802, startPoint y: 372, endPoint x: 953, endPoint y: 602, distance: 274.9
click at [837, 451] on div "Nhóm designer thuộc công ty Product-driven thường xuyên thực hiện các phương ph…" at bounding box center [887, 449] width 523 height 427
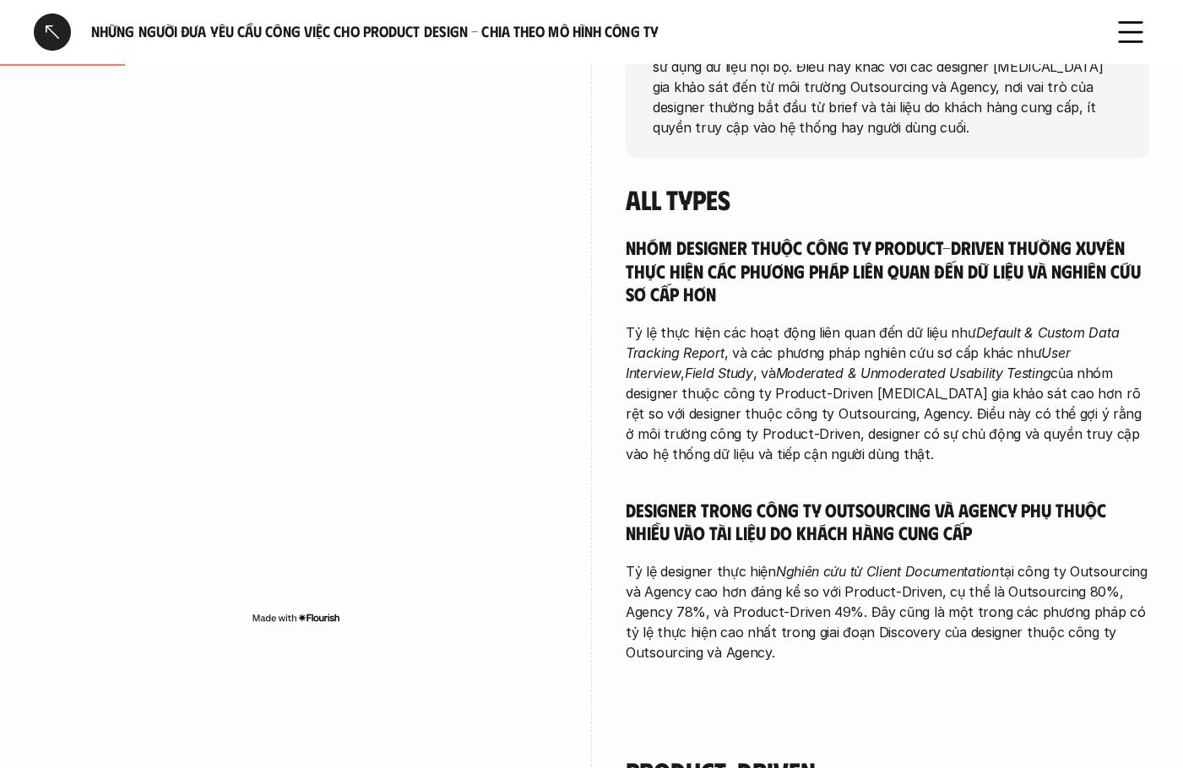
click at [953, 603] on p "Tỷ lệ designer thực hiện Nghiên cứu từ Client Documentation tại công ty Outsour…" at bounding box center [887, 611] width 523 height 101
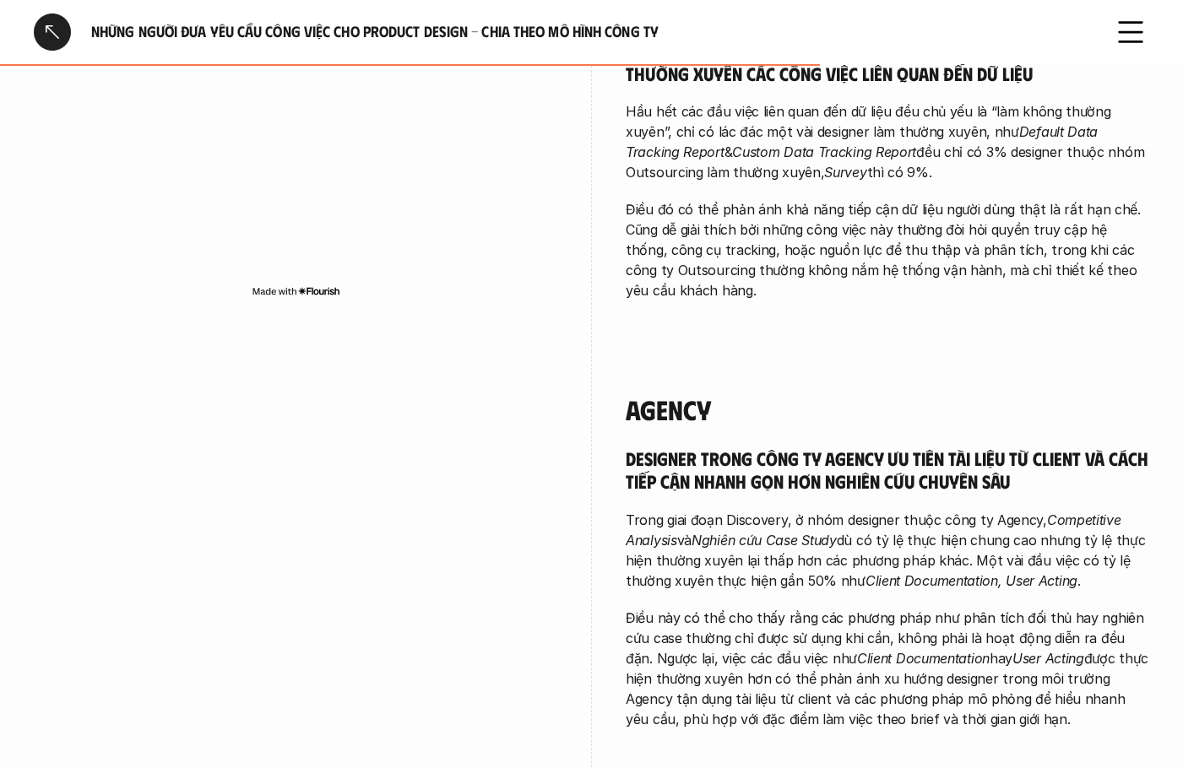
scroll to position [2617, 0]
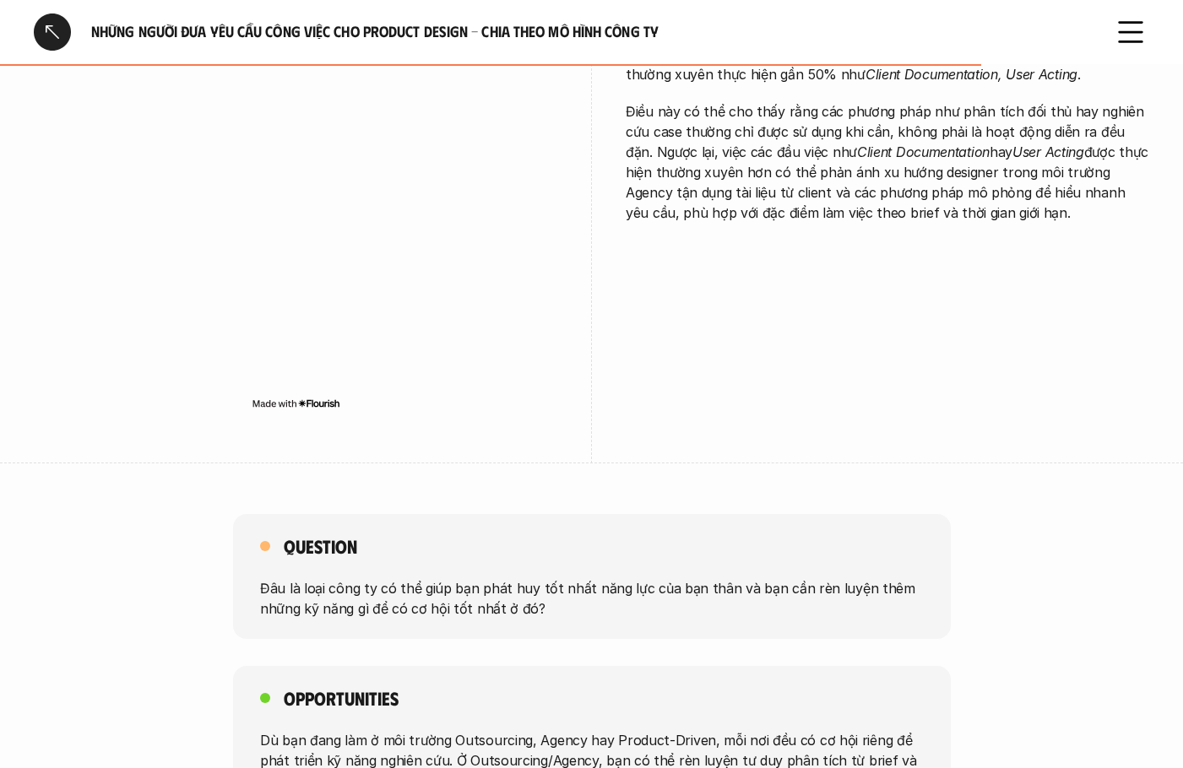
click at [39, 30] on div at bounding box center [52, 32] width 37 height 37
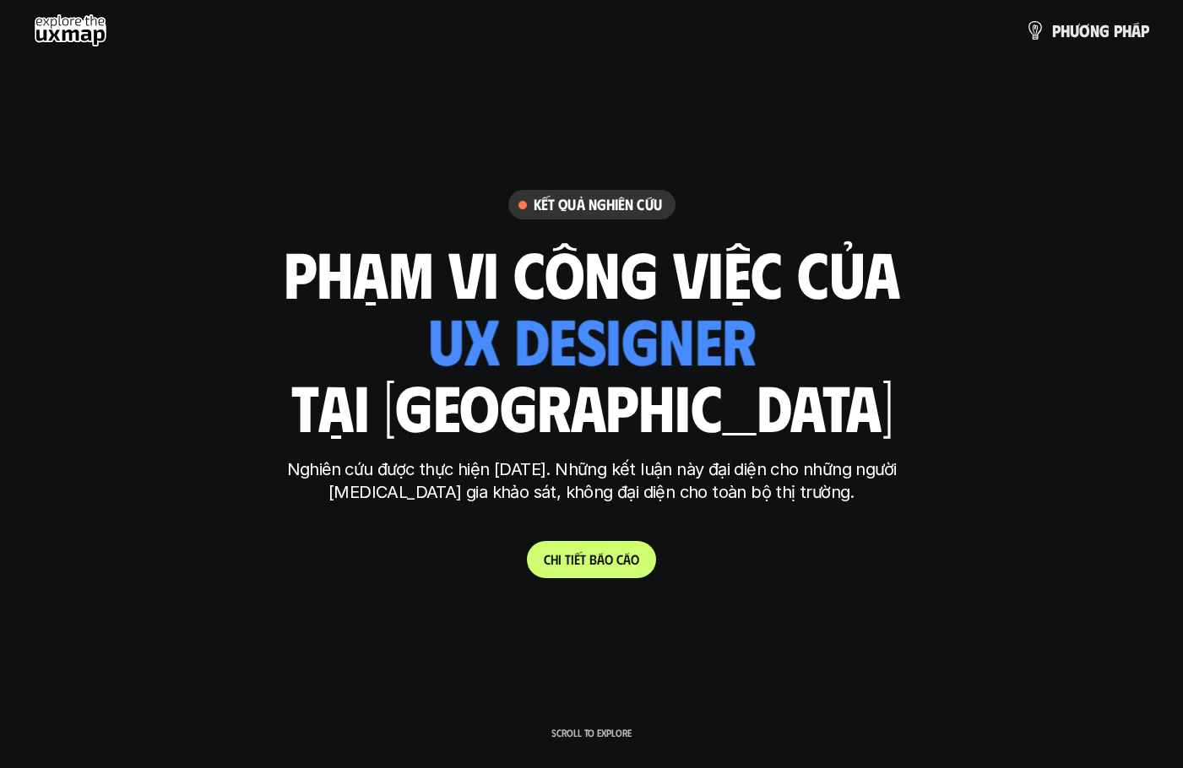
click at [601, 288] on h1 "phạm vi công việc của" at bounding box center [592, 272] width 616 height 71
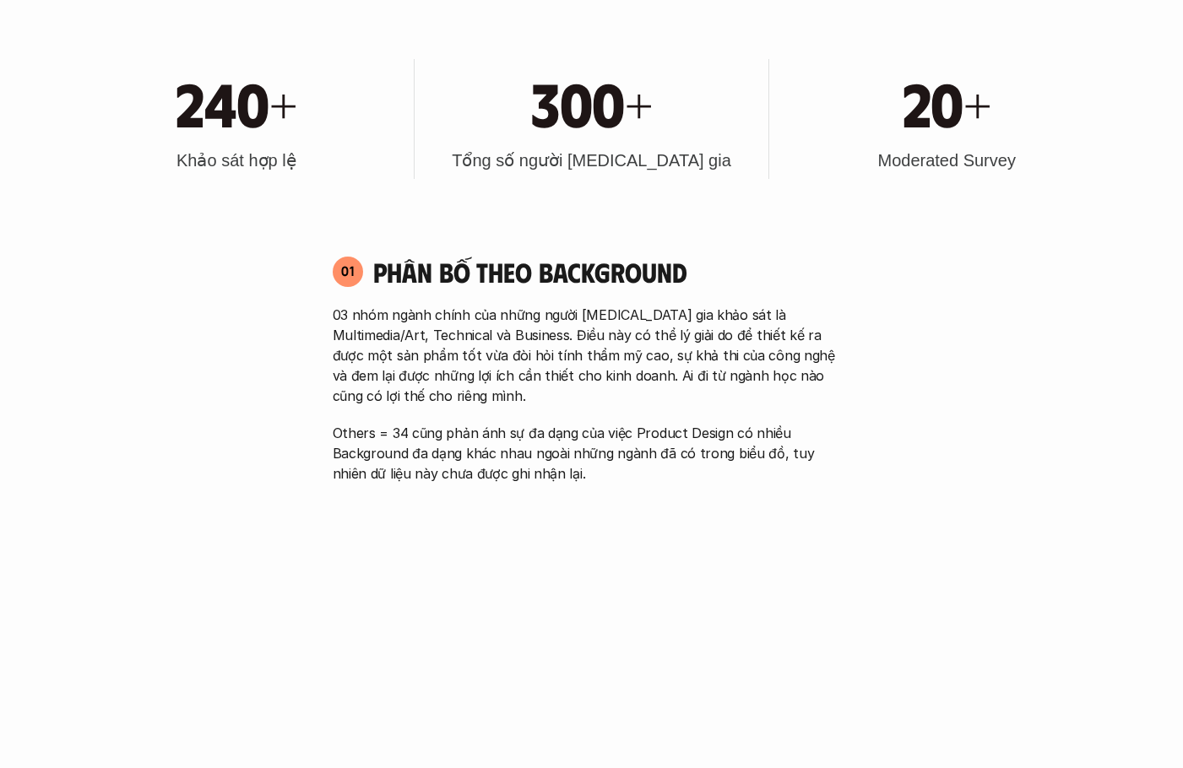
scroll to position [1182, 0]
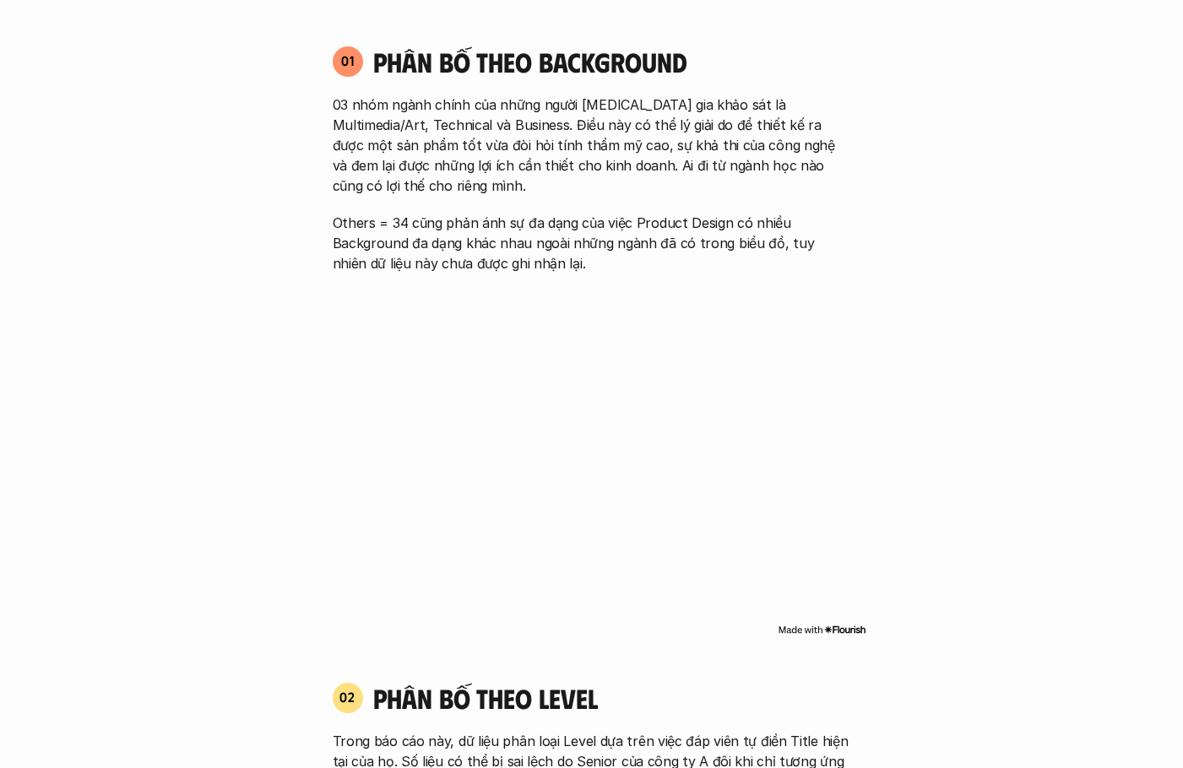
click at [542, 160] on p "03 nhóm ngành chính của những người [MEDICAL_DATA] gia khảo sát là Multimedia/A…" at bounding box center [592, 145] width 518 height 101
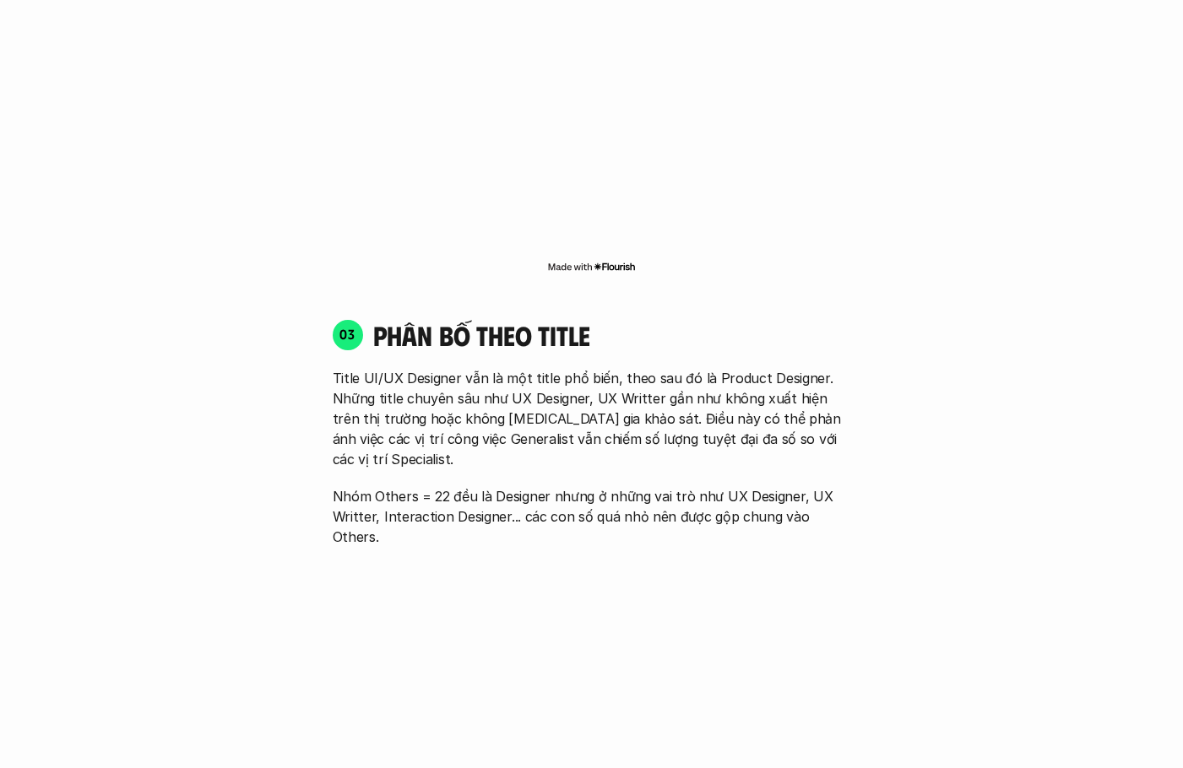
scroll to position [2448, 0]
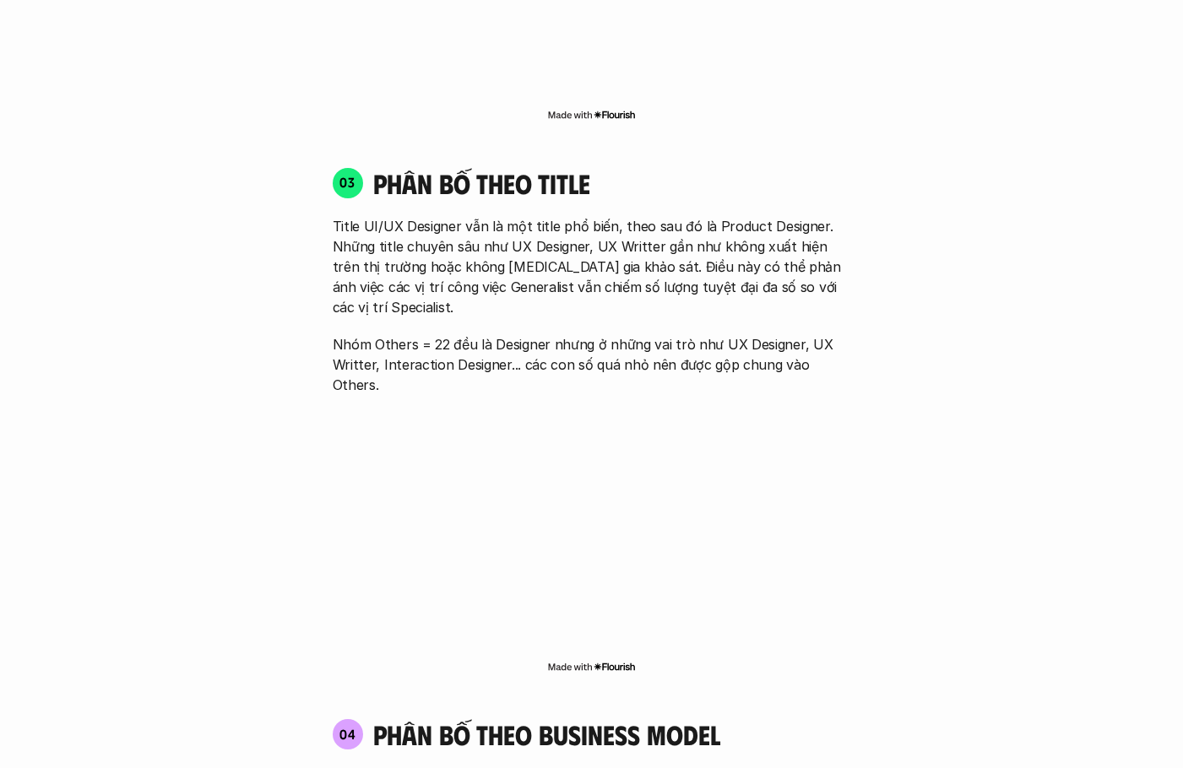
click at [811, 268] on p "Title UI/UX Designer vẫn là một title phổ biến, theo sau đó là Product Designer…" at bounding box center [592, 266] width 518 height 101
click at [1086, 328] on div "01 Phân bố theo background 03 nhóm ngành chính của những người tham gia khảo sá…" at bounding box center [592, 305] width 1048 height 3087
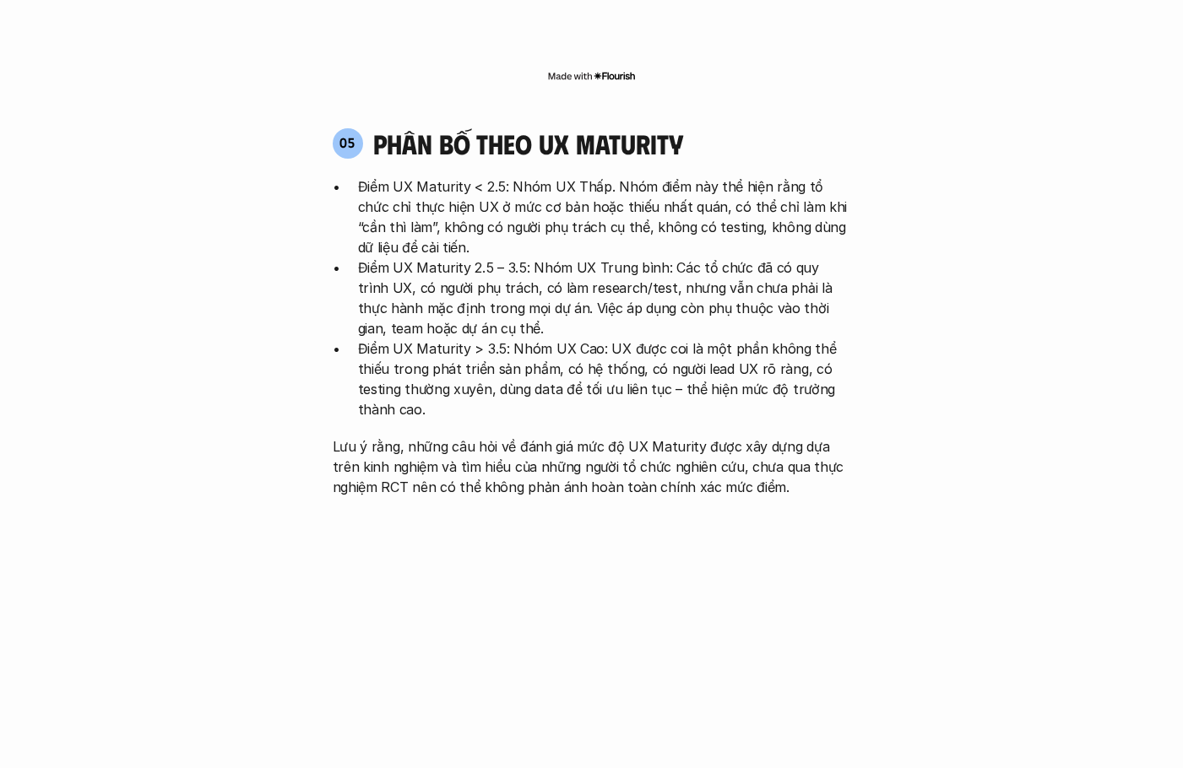
scroll to position [3461, 0]
click at [718, 337] on p "Điểm UX Maturity > 3.5: Nhóm UX Cao: UX được coi là một phần không thể thiếu tr…" at bounding box center [604, 377] width 493 height 81
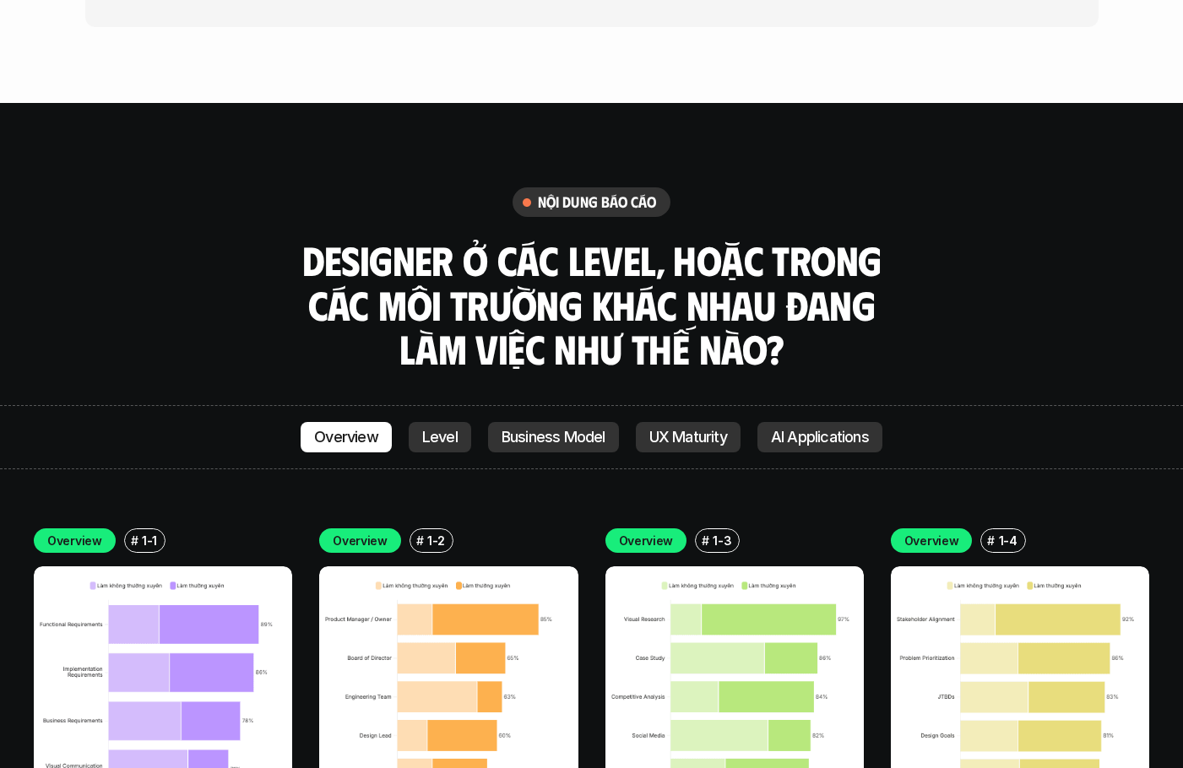
scroll to position [4812, 0]
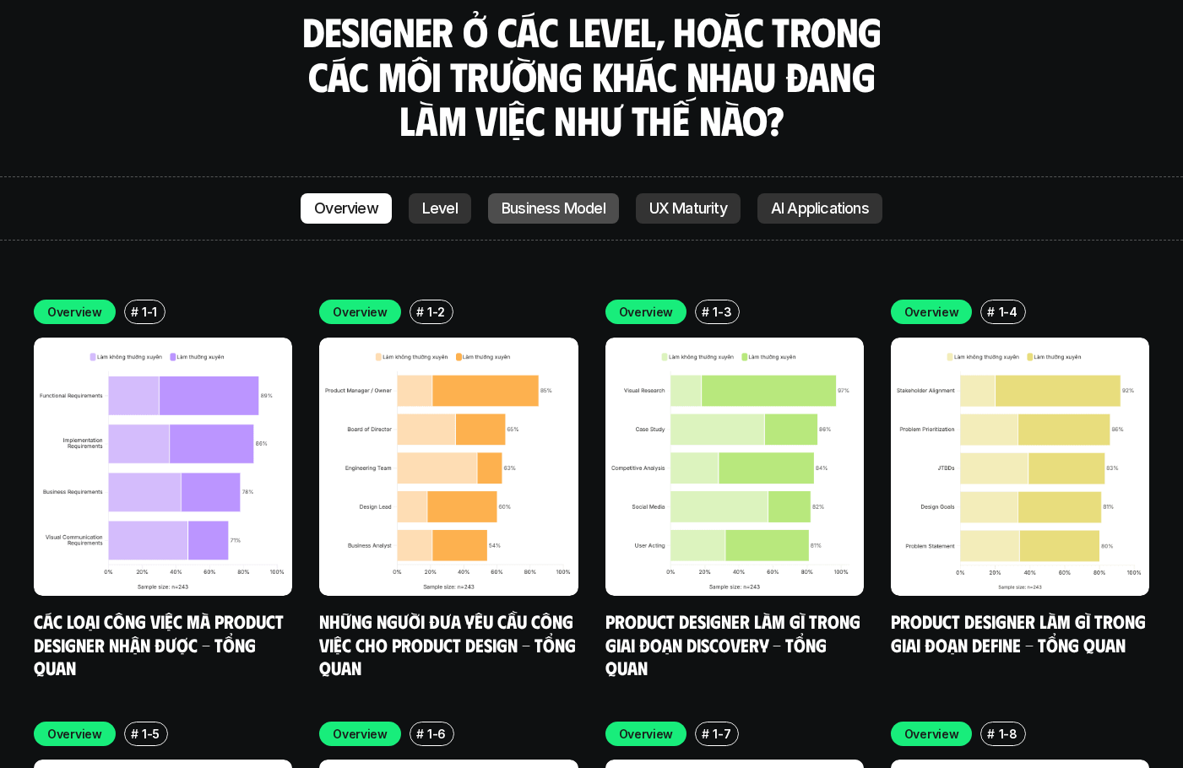
click at [505, 200] on p "Business Model" at bounding box center [553, 208] width 104 height 17
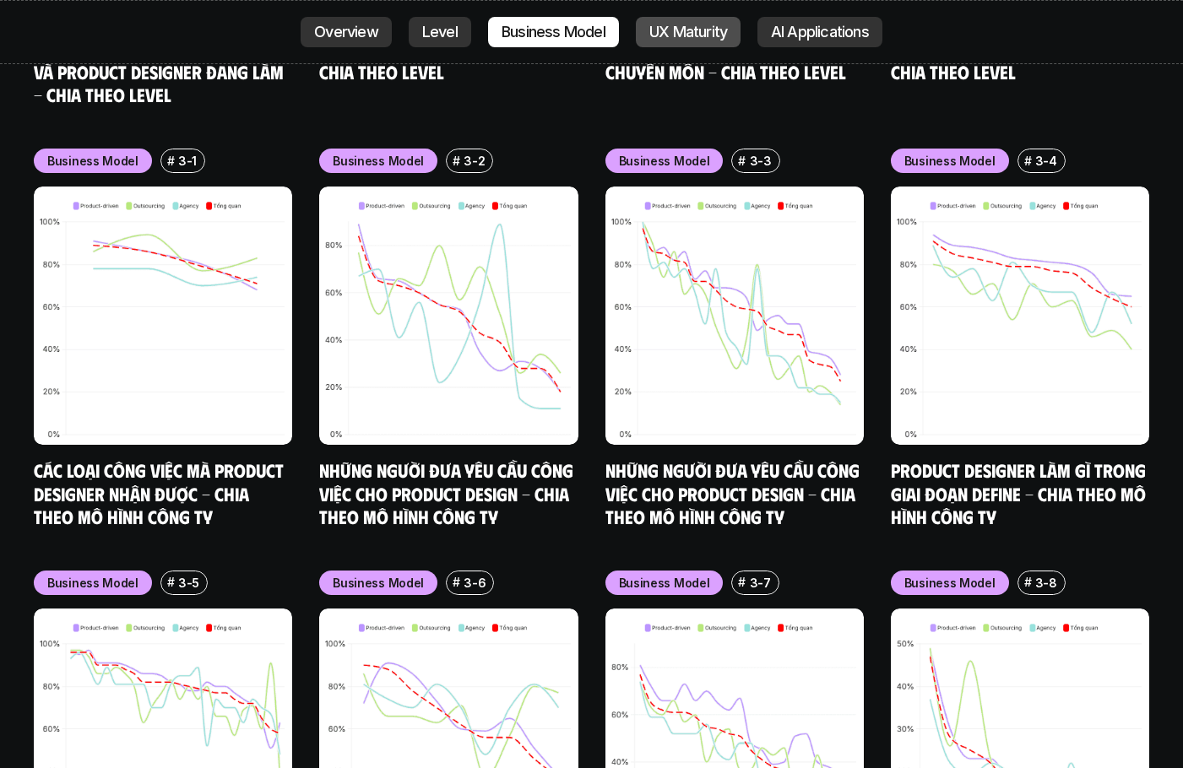
click at [677, 37] on p "UX Maturity" at bounding box center [688, 32] width 78 height 17
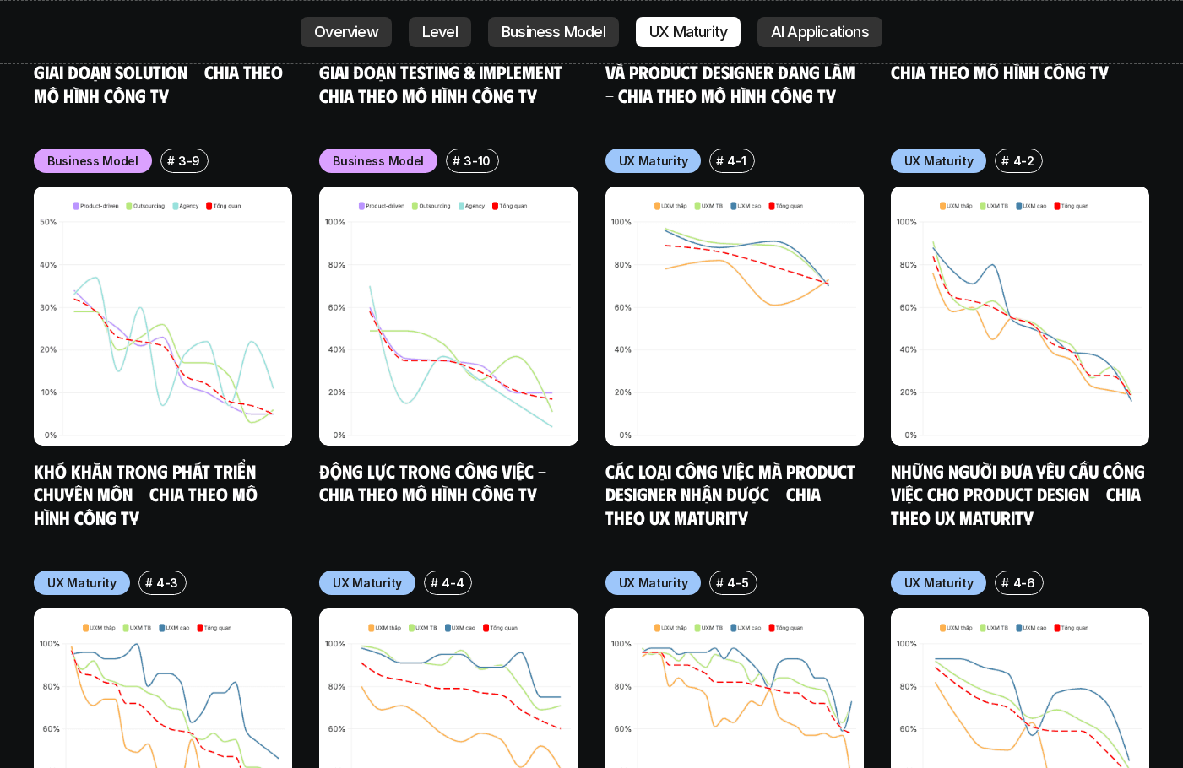
click at [770, 30] on link "AI Applications" at bounding box center [819, 32] width 125 height 30
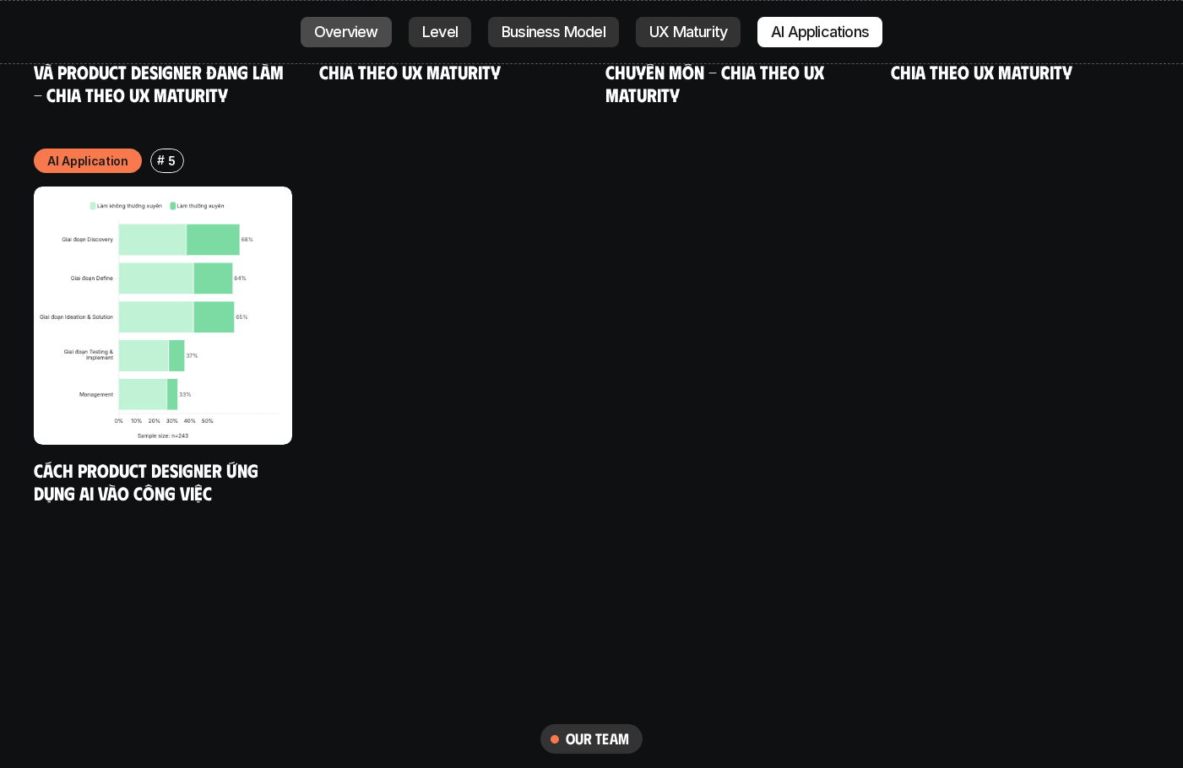
click at [356, 39] on p "Overview" at bounding box center [346, 32] width 64 height 17
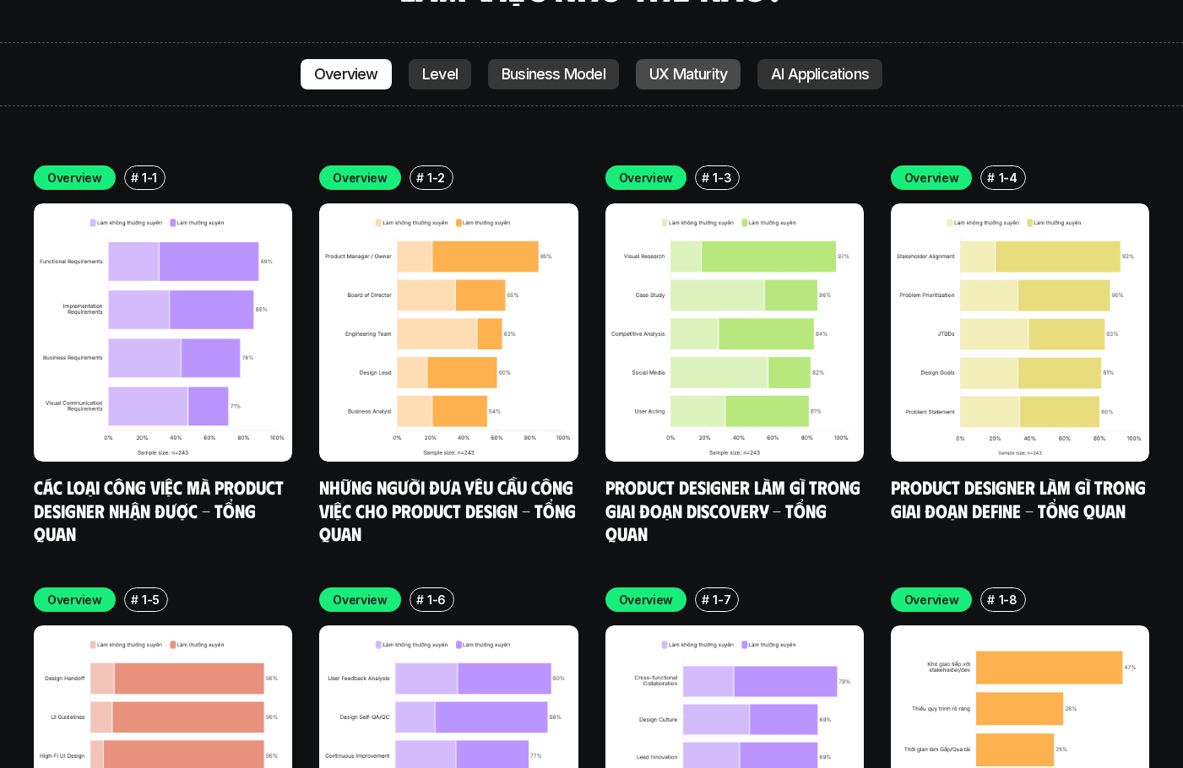
click at [691, 66] on p "UX Maturity" at bounding box center [688, 74] width 78 height 17
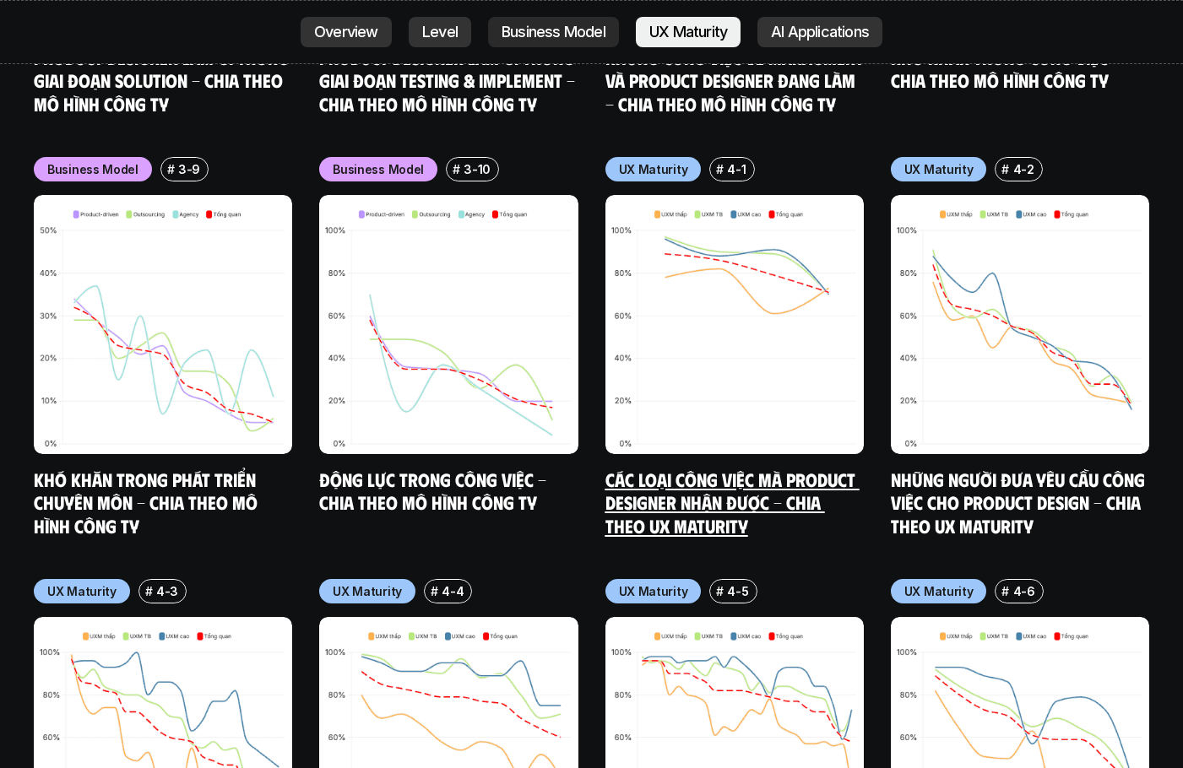
scroll to position [7916, 0]
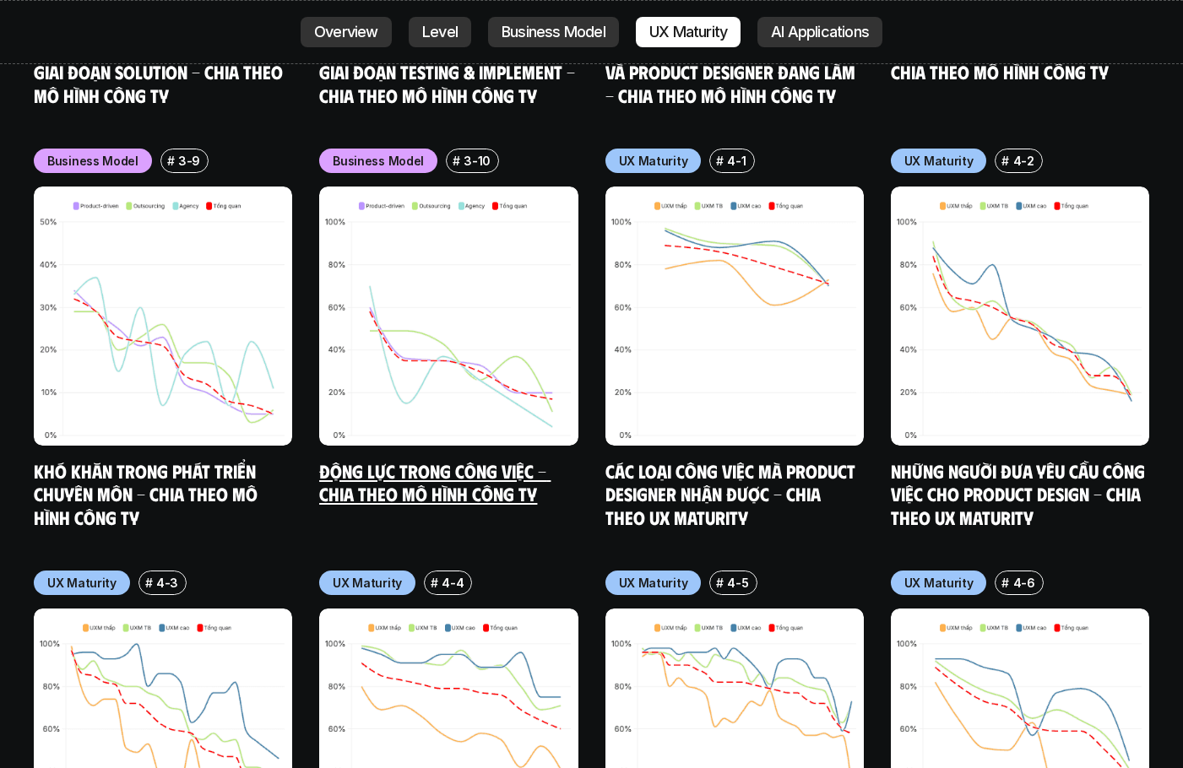
click at [353, 459] on link "Động lực trong công việc - Chia theo mô hình công ty" at bounding box center [434, 482] width 231 height 46
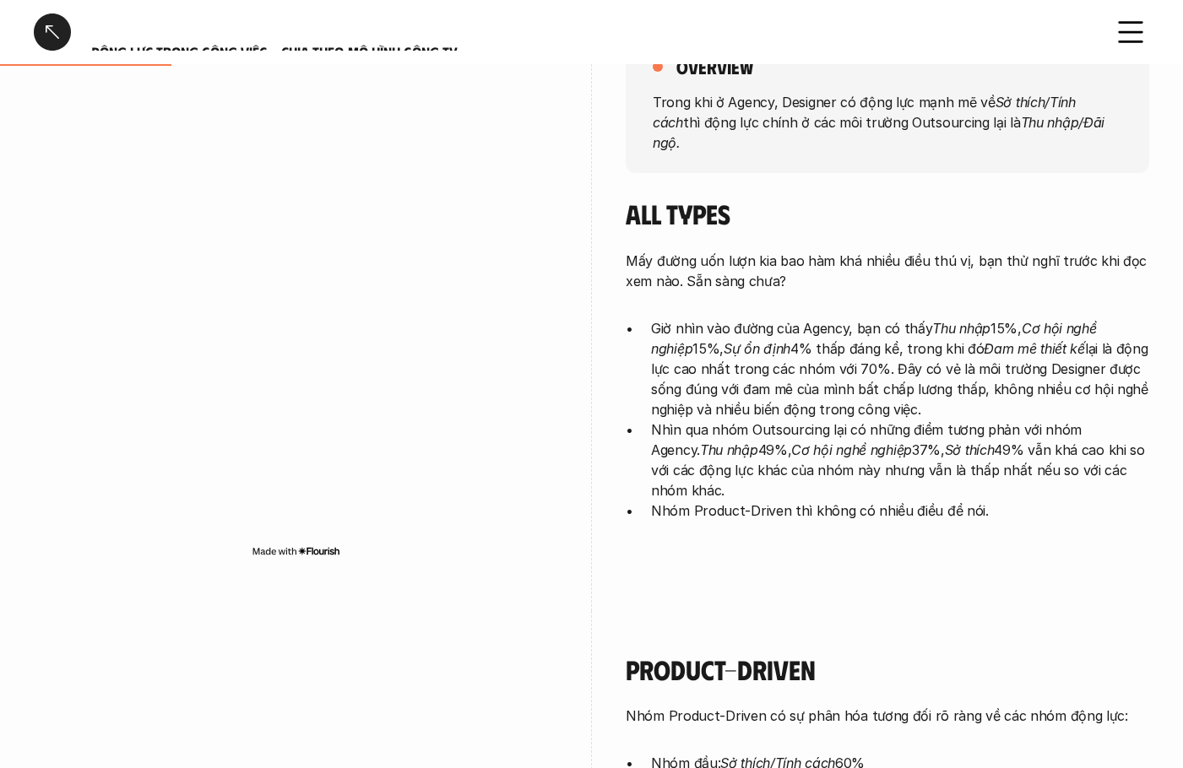
scroll to position [507, 0]
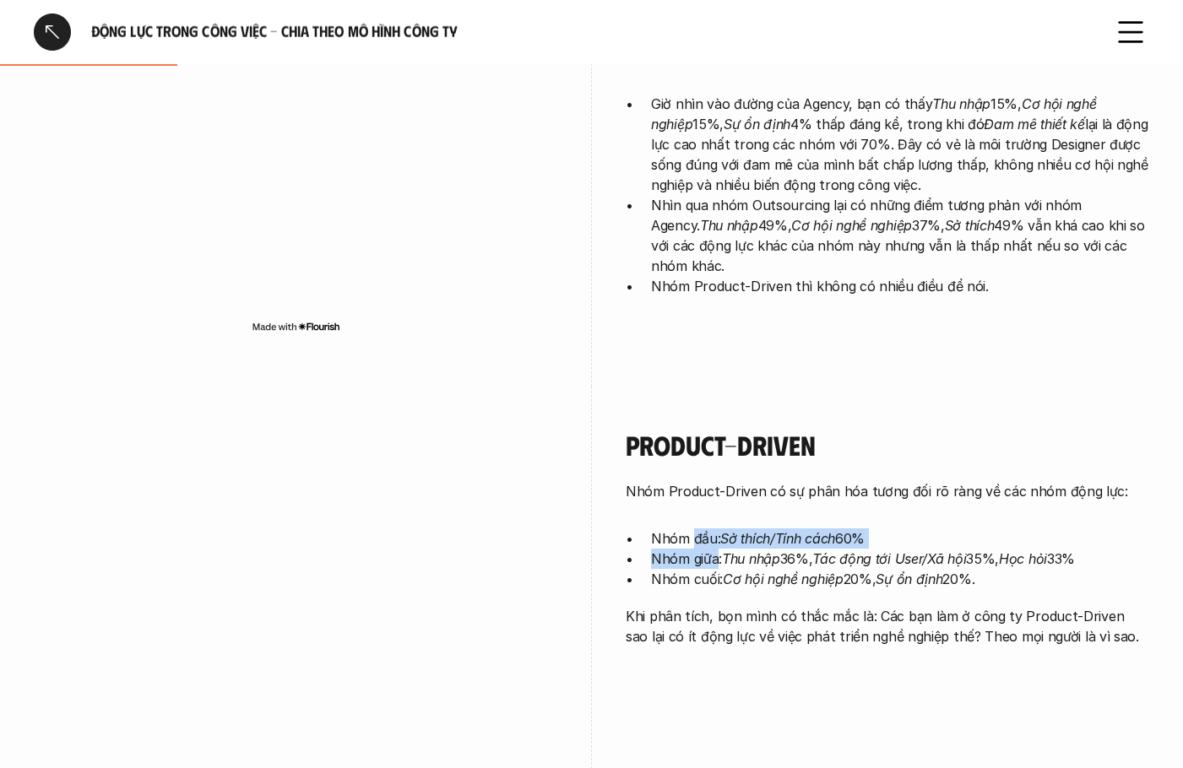
drag, startPoint x: 696, startPoint y: 529, endPoint x: 733, endPoint y: 580, distance: 62.8
click at [722, 568] on div "Nhóm Product-Driven có sự phân hóa tương đối rõ ràng về các nhóm động lực: Nhóm…" at bounding box center [887, 563] width 523 height 165
click at [824, 617] on p "Khi phân tích, bọn mình có thắc mắc là: Các bạn làm ở công ty Product-Driven sa…" at bounding box center [887, 626] width 523 height 41
click at [41, 38] on div at bounding box center [52, 32] width 37 height 37
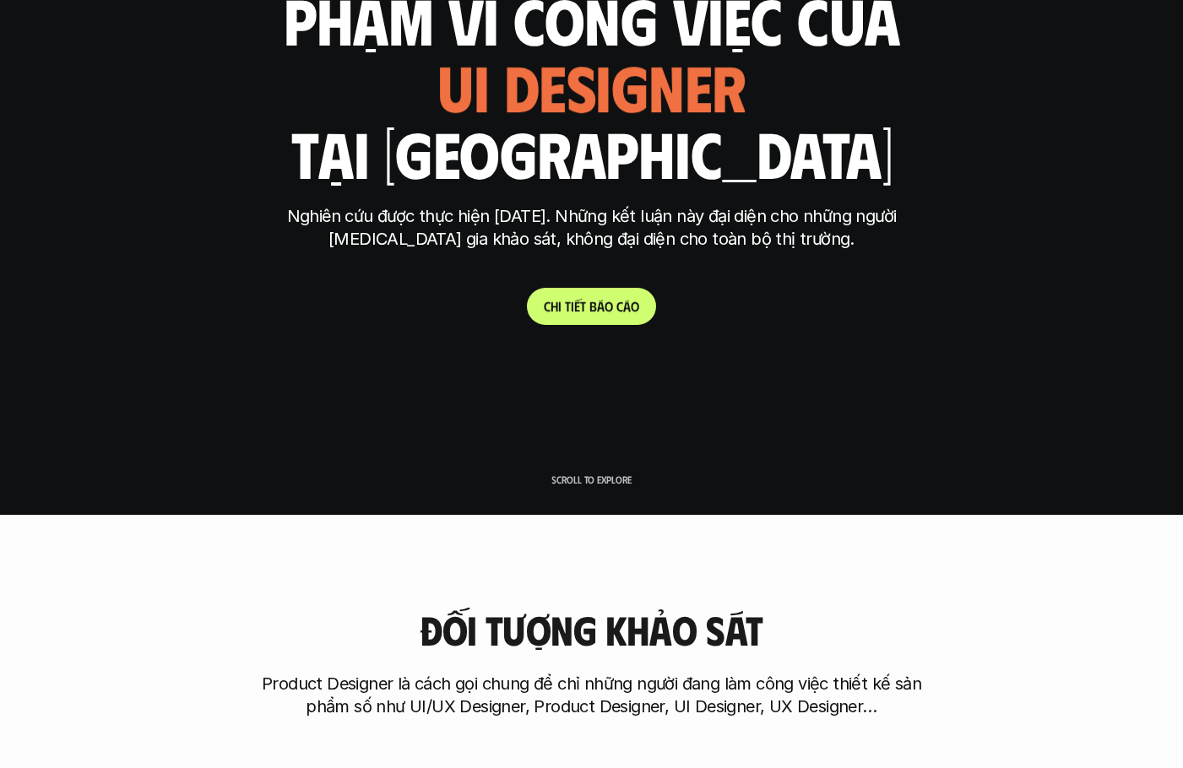
click at [577, 307] on p "C h i t i ế t b á o c á o" at bounding box center [591, 306] width 95 height 16
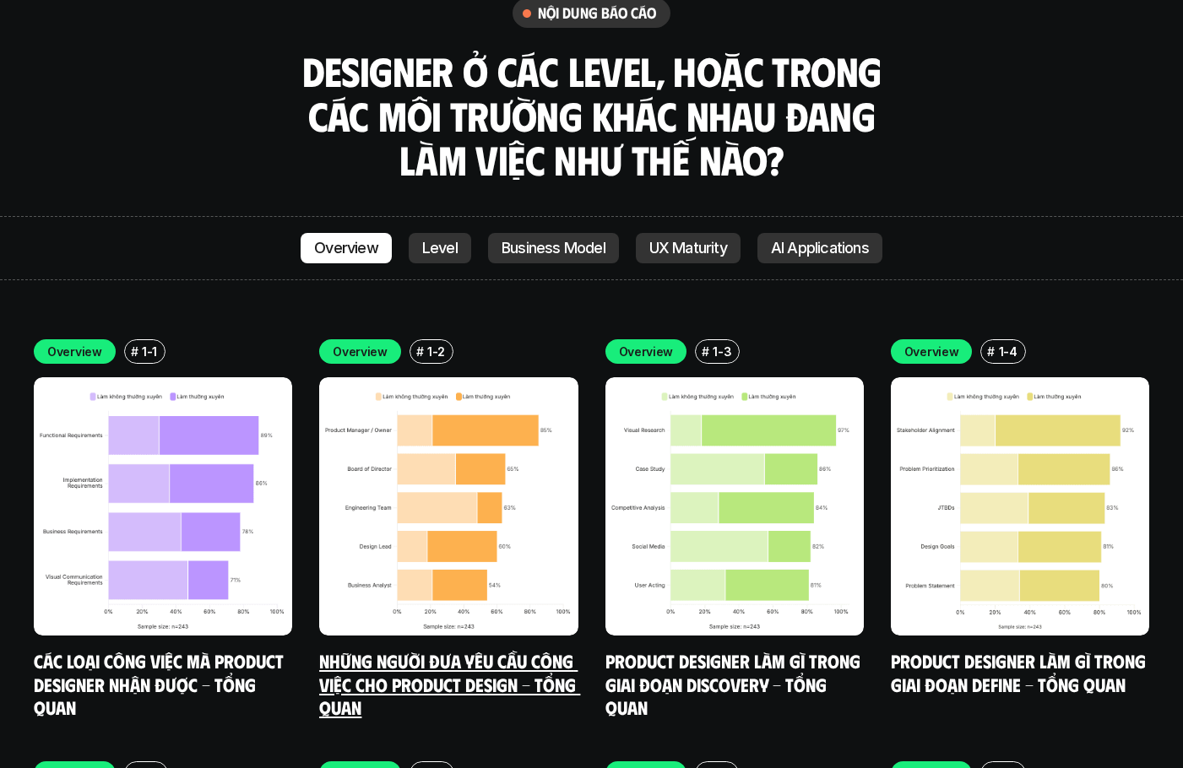
scroll to position [4867, 0]
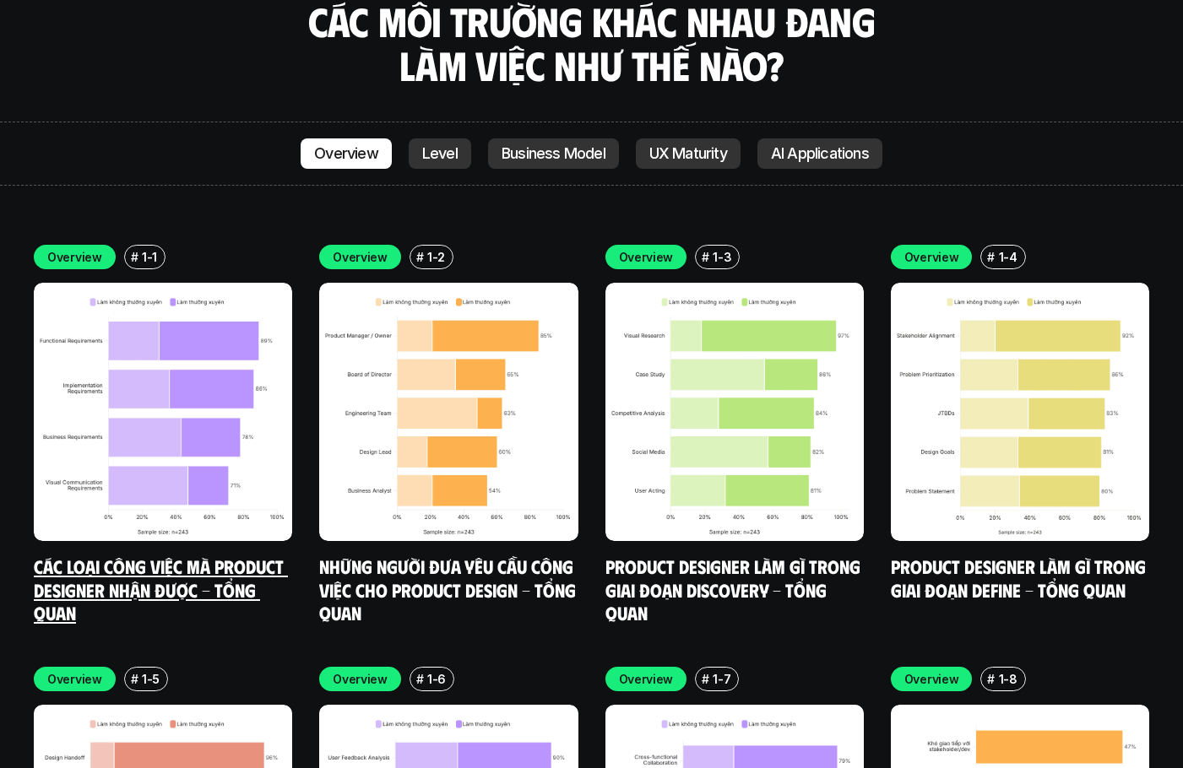
click at [205, 555] on link "Các loại công việc mà Product Designer nhận được - Tổng quan" at bounding box center [161, 589] width 254 height 69
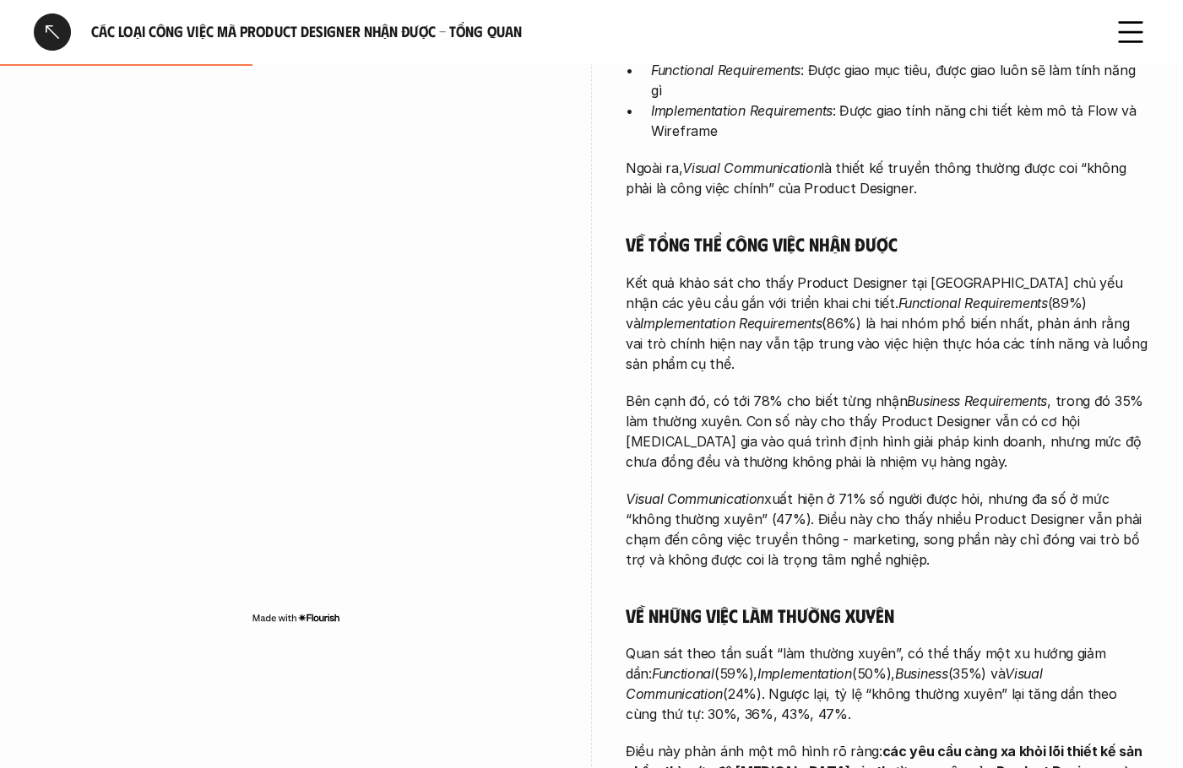
scroll to position [591, 0]
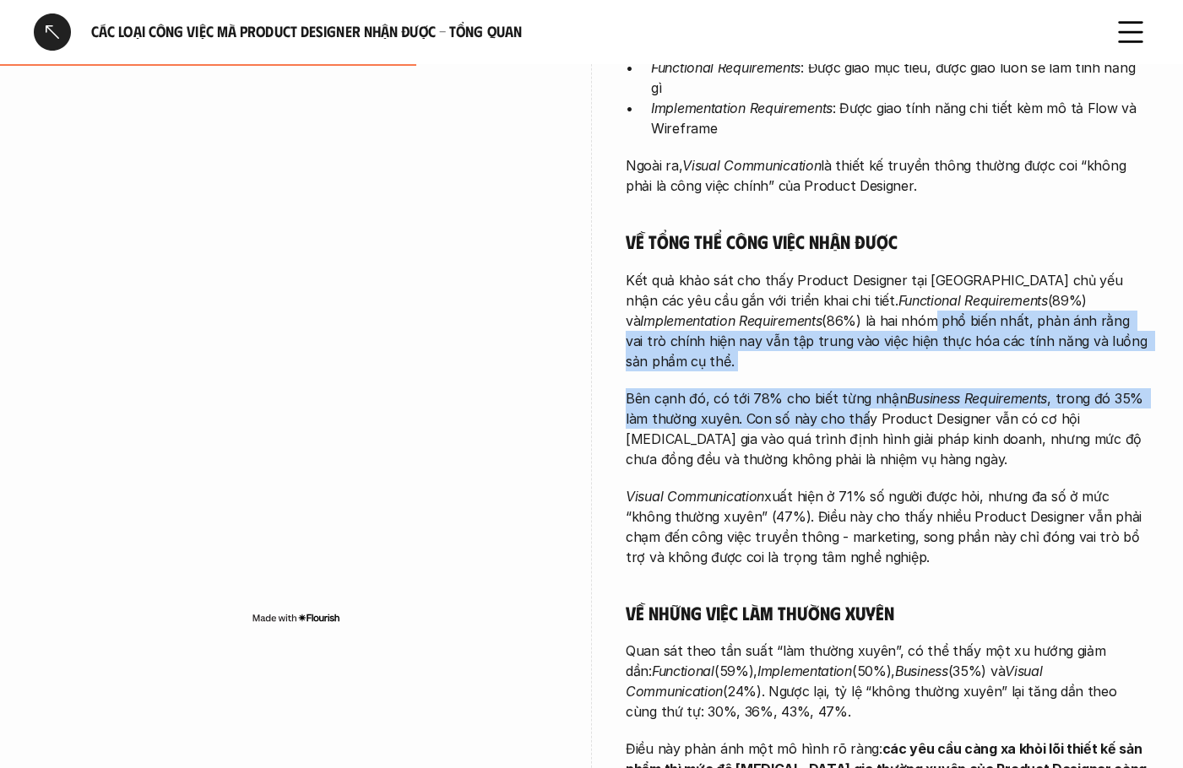
drag, startPoint x: 871, startPoint y: 385, endPoint x: 889, endPoint y: 407, distance: 28.2
click at [886, 403] on div "Càng đảm nhận những công việc tổng quan hơn, Product Designer càng có mức độ tự…" at bounding box center [887, 394] width 523 height 891
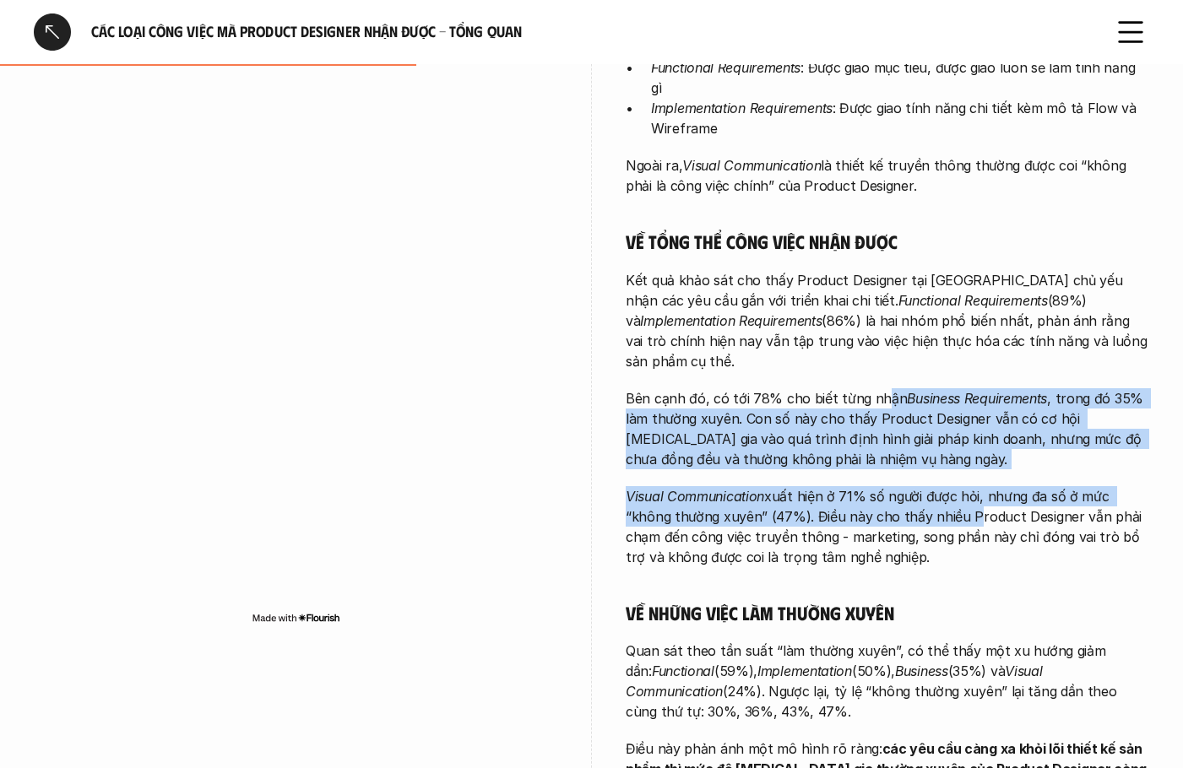
drag, startPoint x: 964, startPoint y: 469, endPoint x: 875, endPoint y: 360, distance: 140.4
click at [875, 360] on div "Càng đảm nhận những công việc tổng quan hơn, Product Designer càng có mức độ tự…" at bounding box center [887, 394] width 523 height 891
click at [940, 486] on p "Visual Communication xuất hiện ở 71% số người được hỏi, nhưng đa số ở mức “khôn…" at bounding box center [887, 526] width 523 height 81
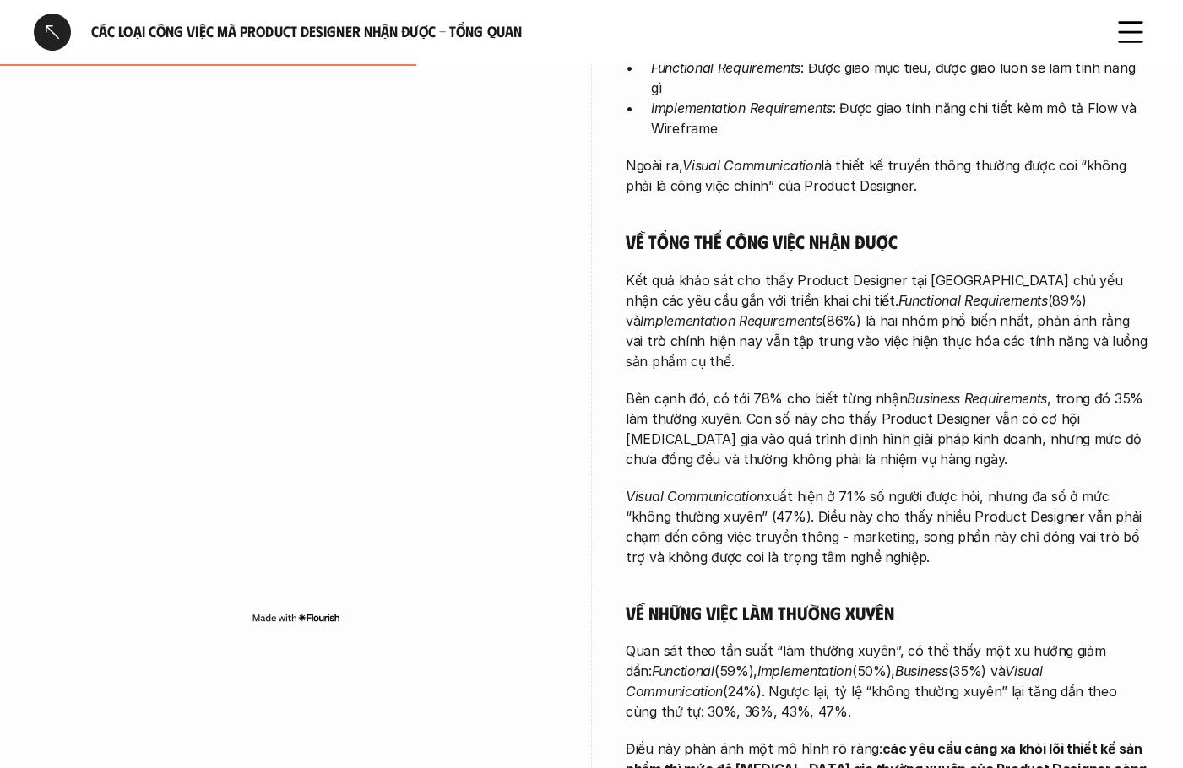
click at [1070, 512] on p "Visual Communication xuất hiện ở 71% số người được hỏi, nhưng đa số ở mức “khôn…" at bounding box center [887, 526] width 523 height 81
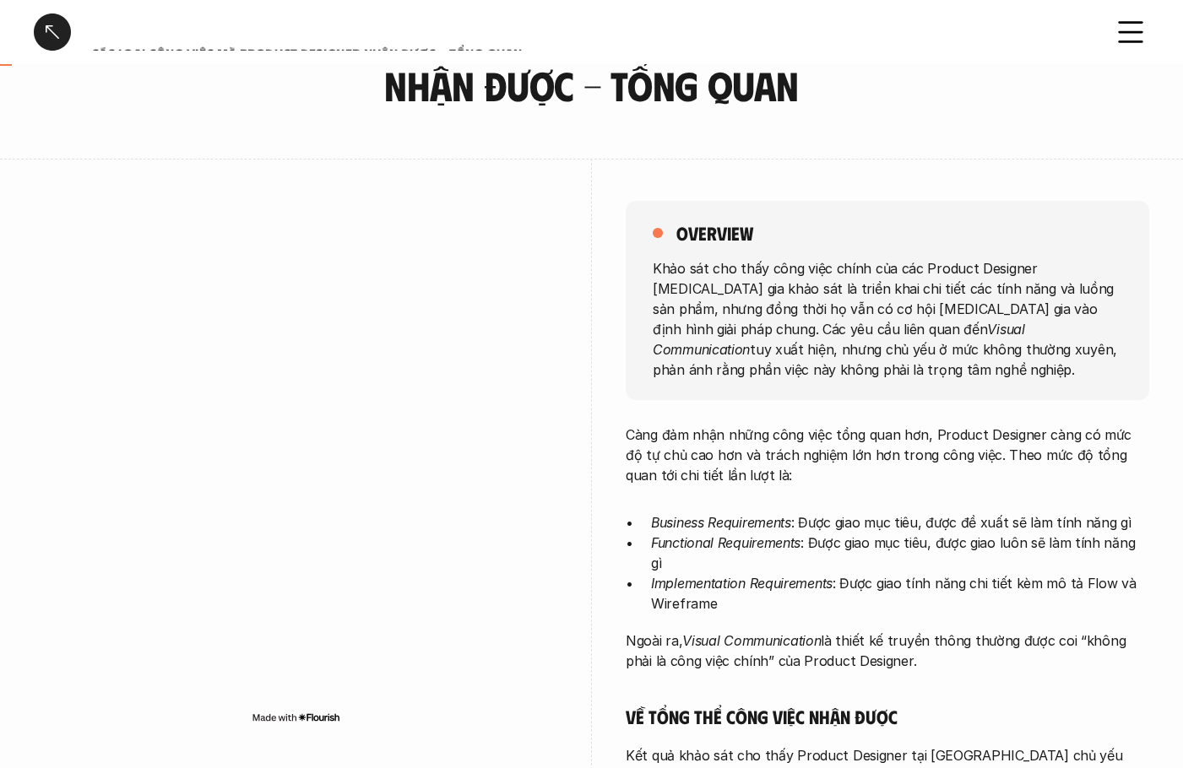
scroll to position [0, 0]
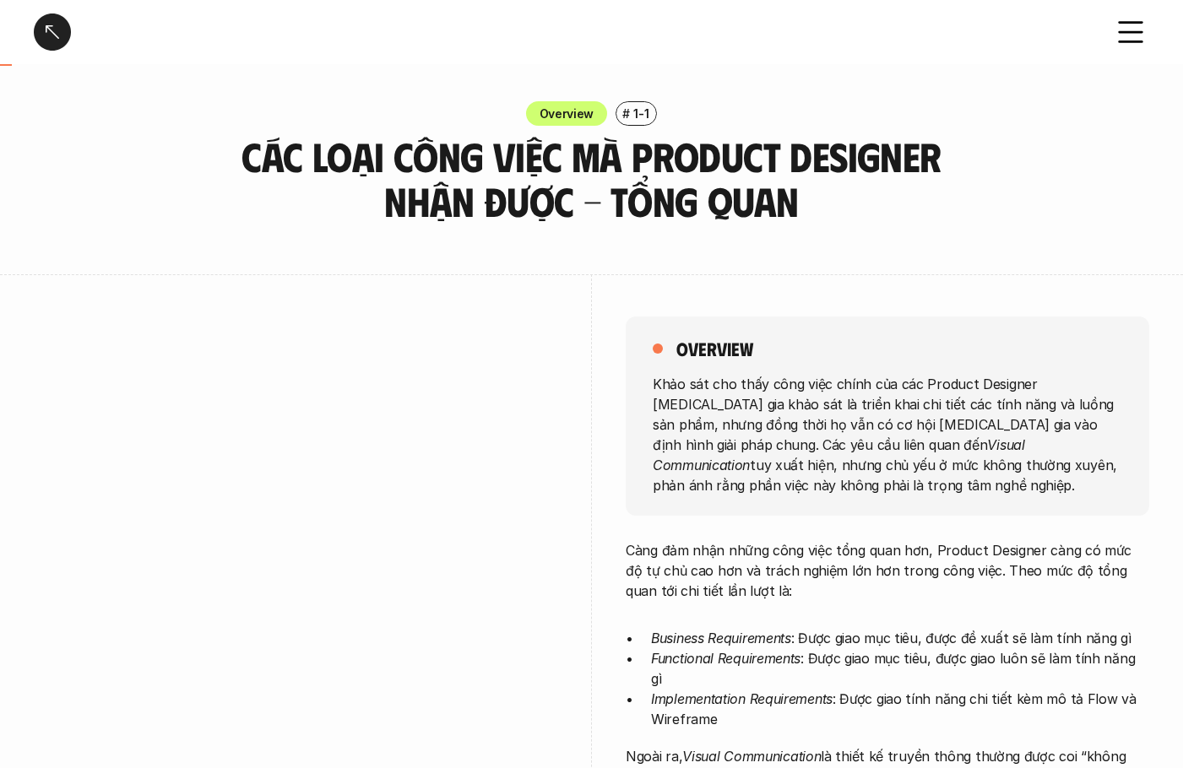
click at [49, 40] on div at bounding box center [52, 32] width 37 height 37
